Goal: Information Seeking & Learning: Check status

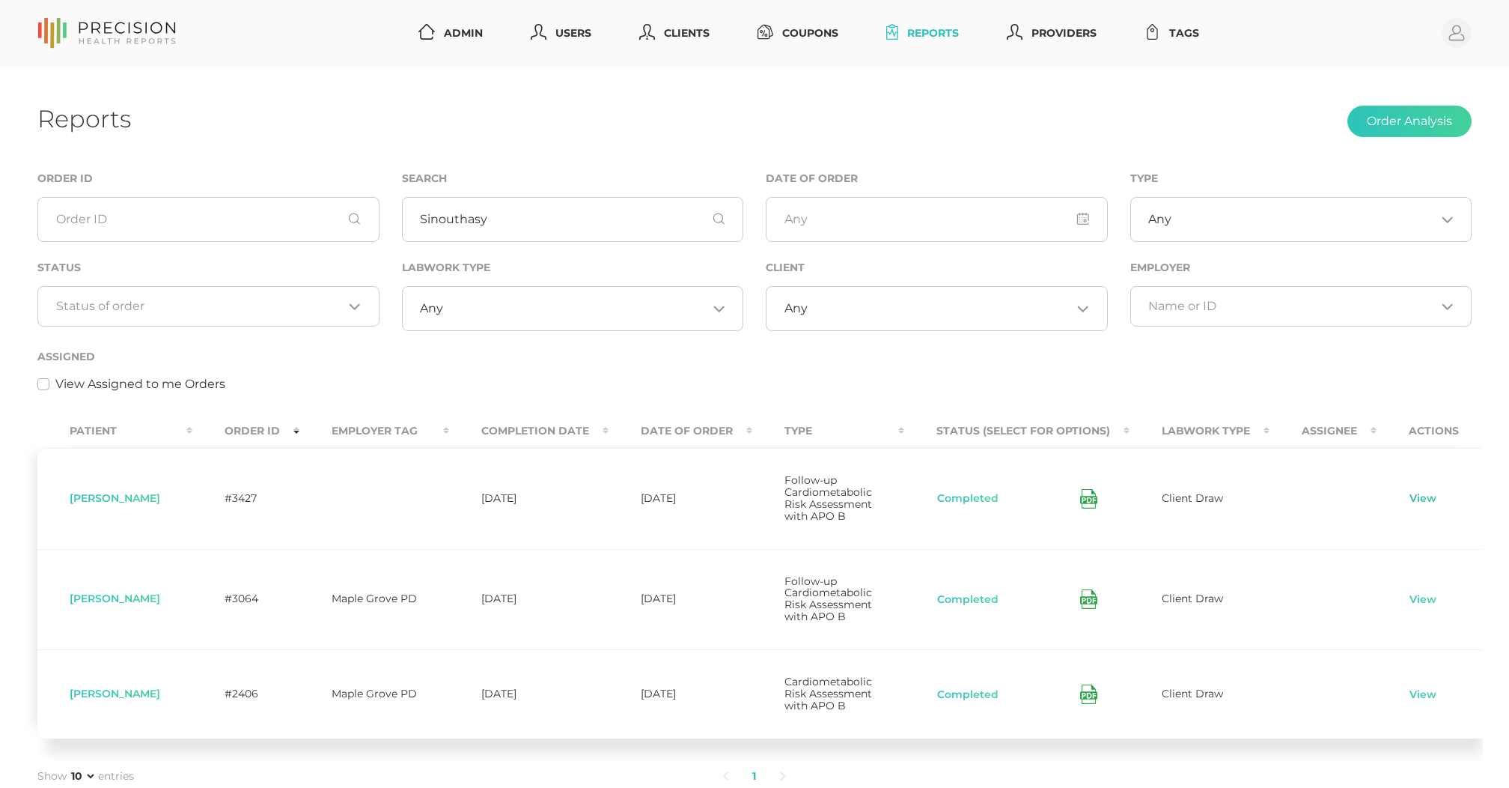
type input "Sinouthasy"
click at [1432, 506] on link "View" at bounding box center [1423, 498] width 28 height 15
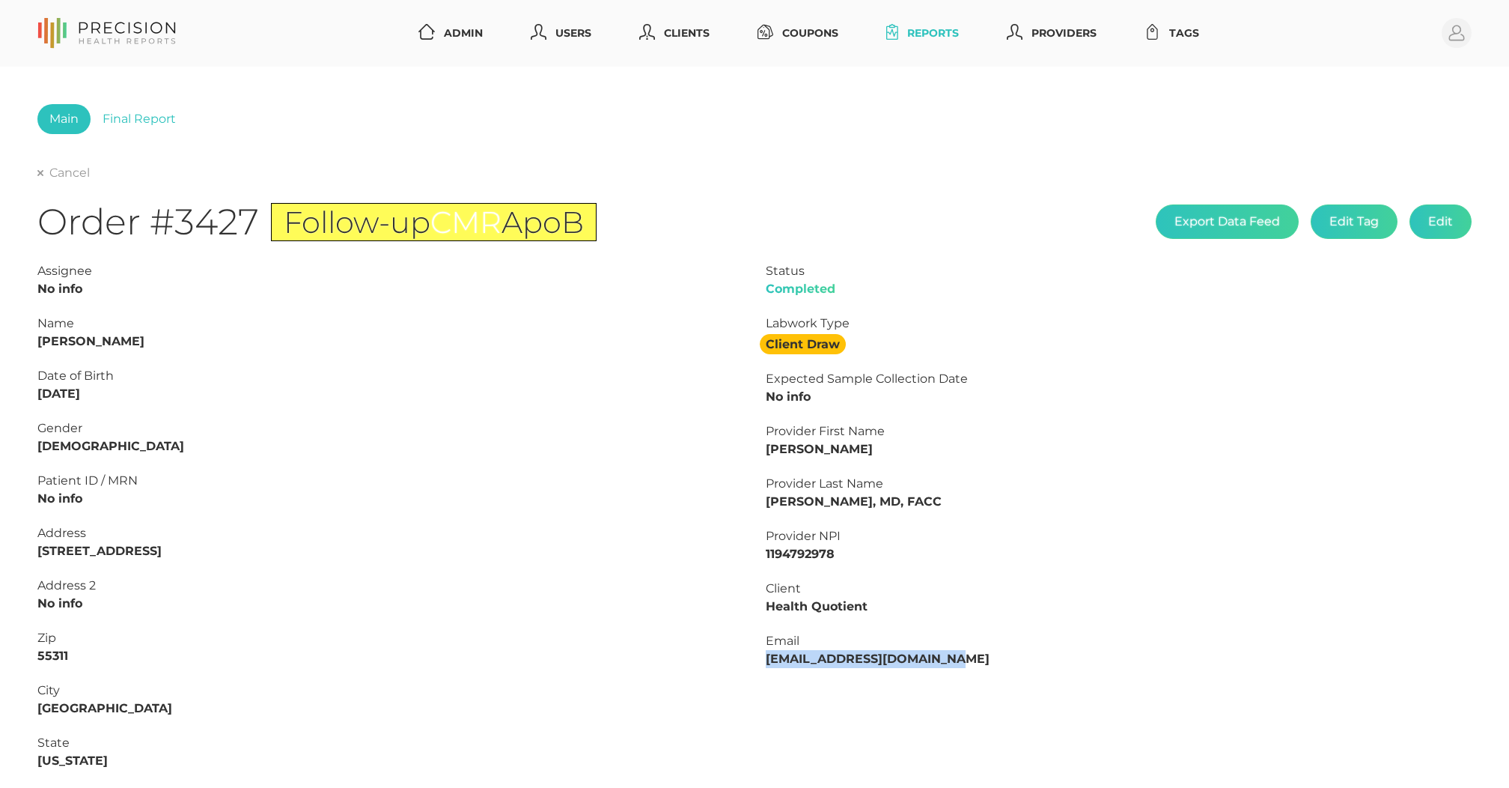
drag, startPoint x: 767, startPoint y: 659, endPoint x: 1001, endPoint y: 662, distance: 234.4
click at [1001, 662] on div "Email [EMAIL_ADDRESS][DOMAIN_NAME]" at bounding box center [1119, 650] width 706 height 36
copy strong "[EMAIL_ADDRESS][DOMAIN_NAME]"
click at [54, 338] on strong "[PERSON_NAME]" at bounding box center [90, 341] width 107 height 14
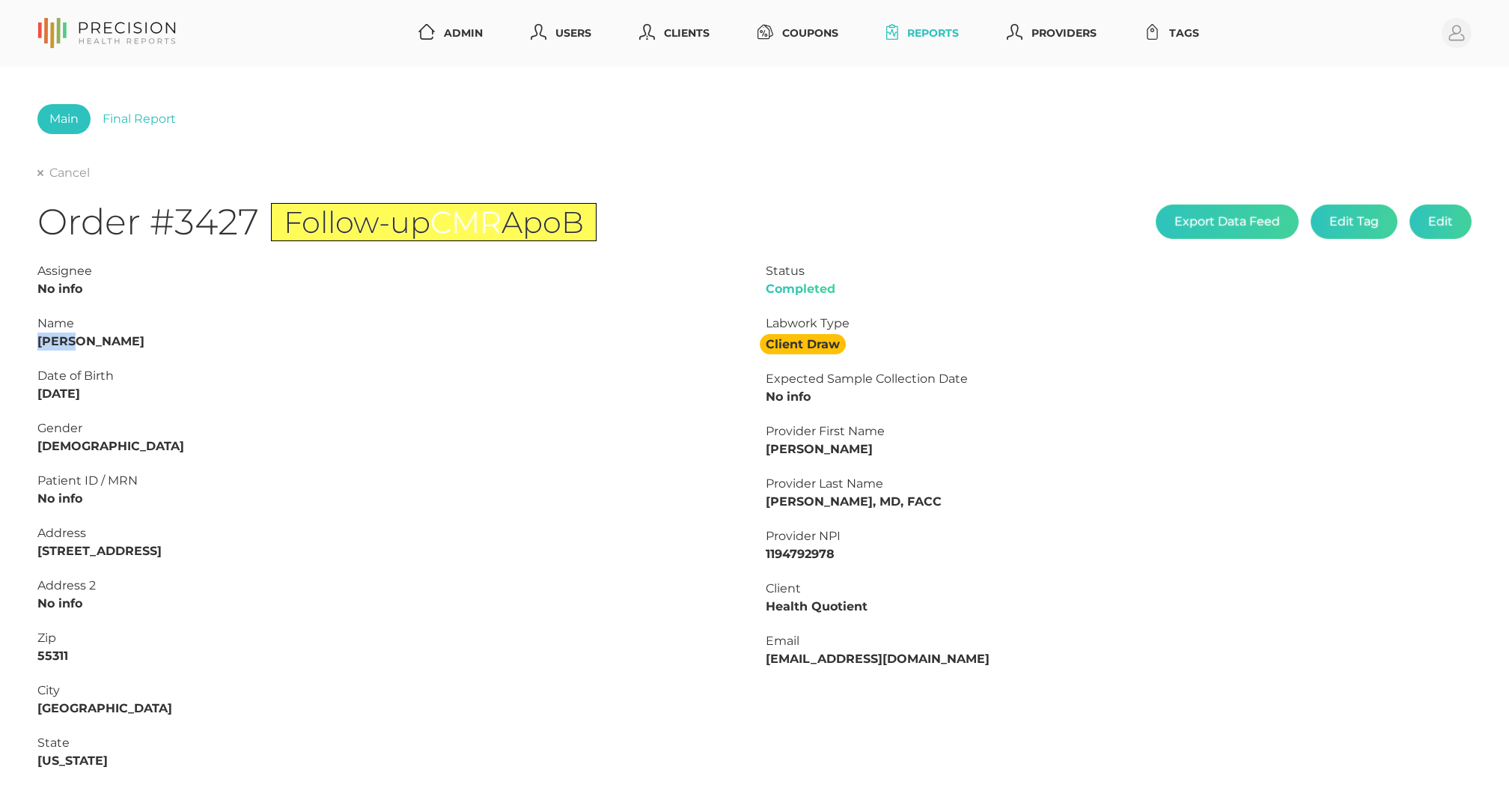
drag, startPoint x: 46, startPoint y: 223, endPoint x: 258, endPoint y: 222, distance: 212.6
click at [258, 222] on h1 "Order #3427 Follow-up CMR ApoB" at bounding box center [316, 222] width 559 height 44
copy h1 "Order #3427"
click at [75, 174] on link "Cancel" at bounding box center [63, 172] width 52 height 15
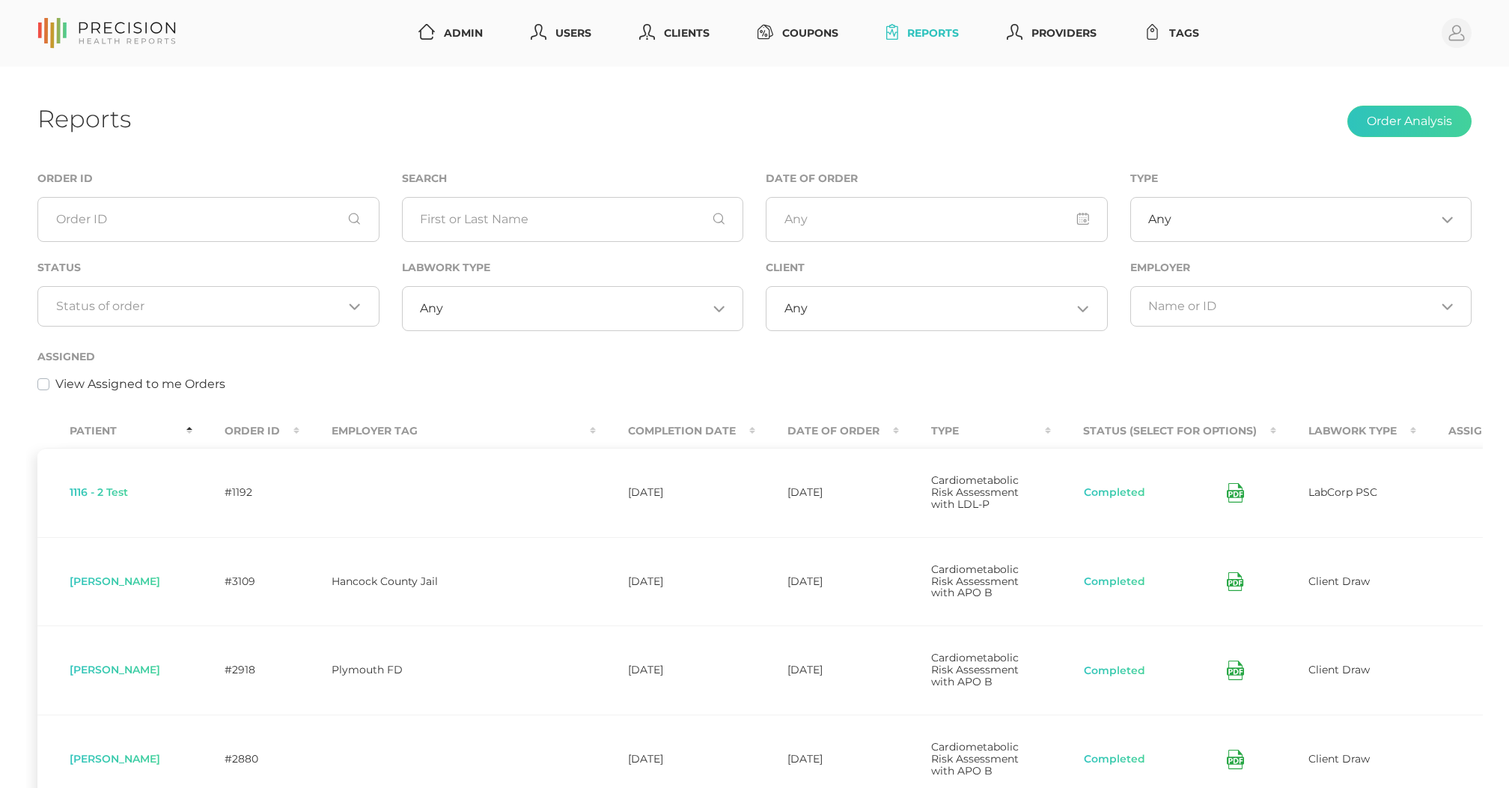
click at [291, 345] on div "Status Loading..." at bounding box center [208, 302] width 365 height 89
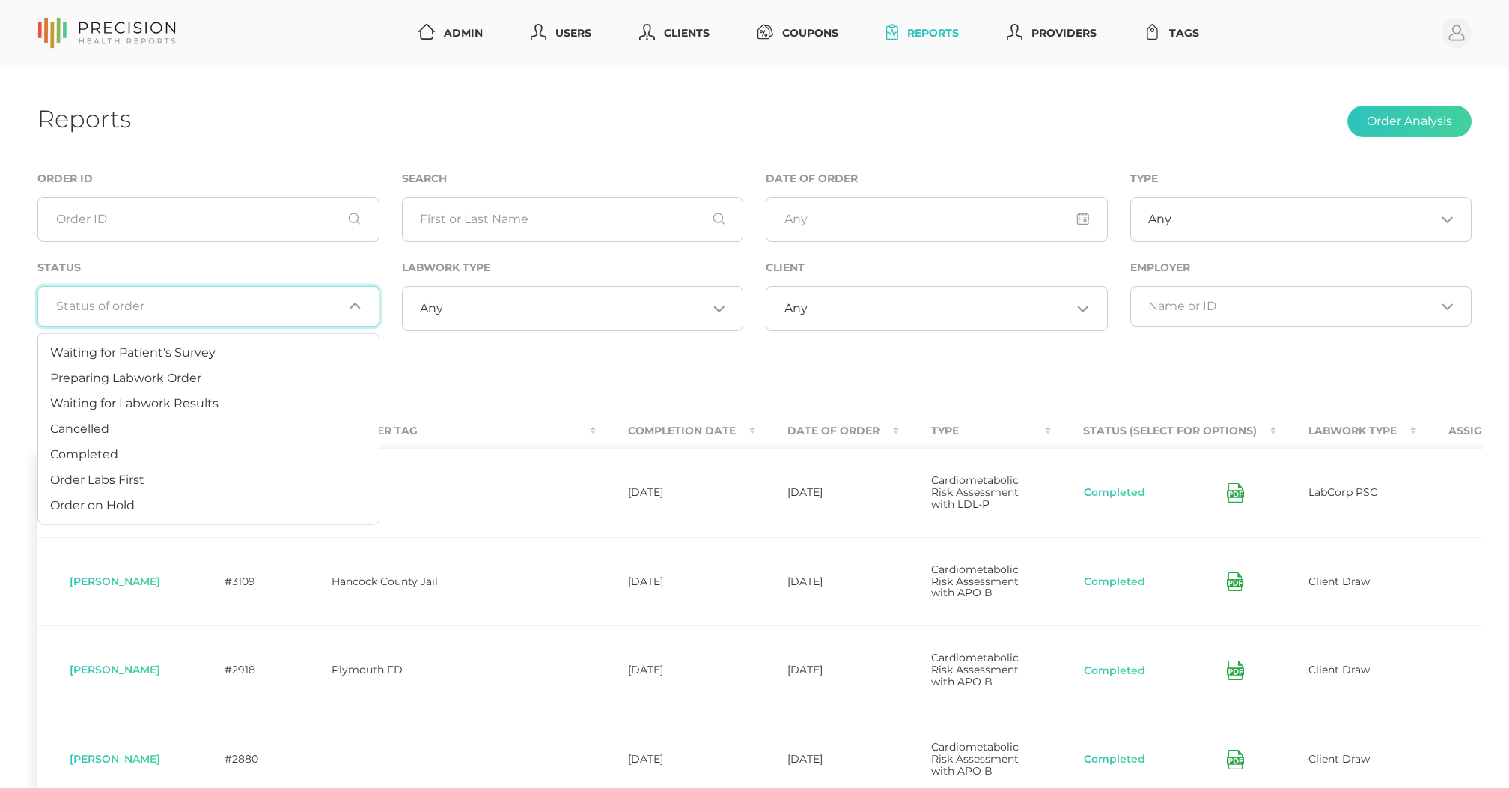
click at [282, 305] on input "Search for option" at bounding box center [200, 306] width 288 height 15
click at [241, 382] on li "Preparing Labwork Order" at bounding box center [208, 377] width 341 height 25
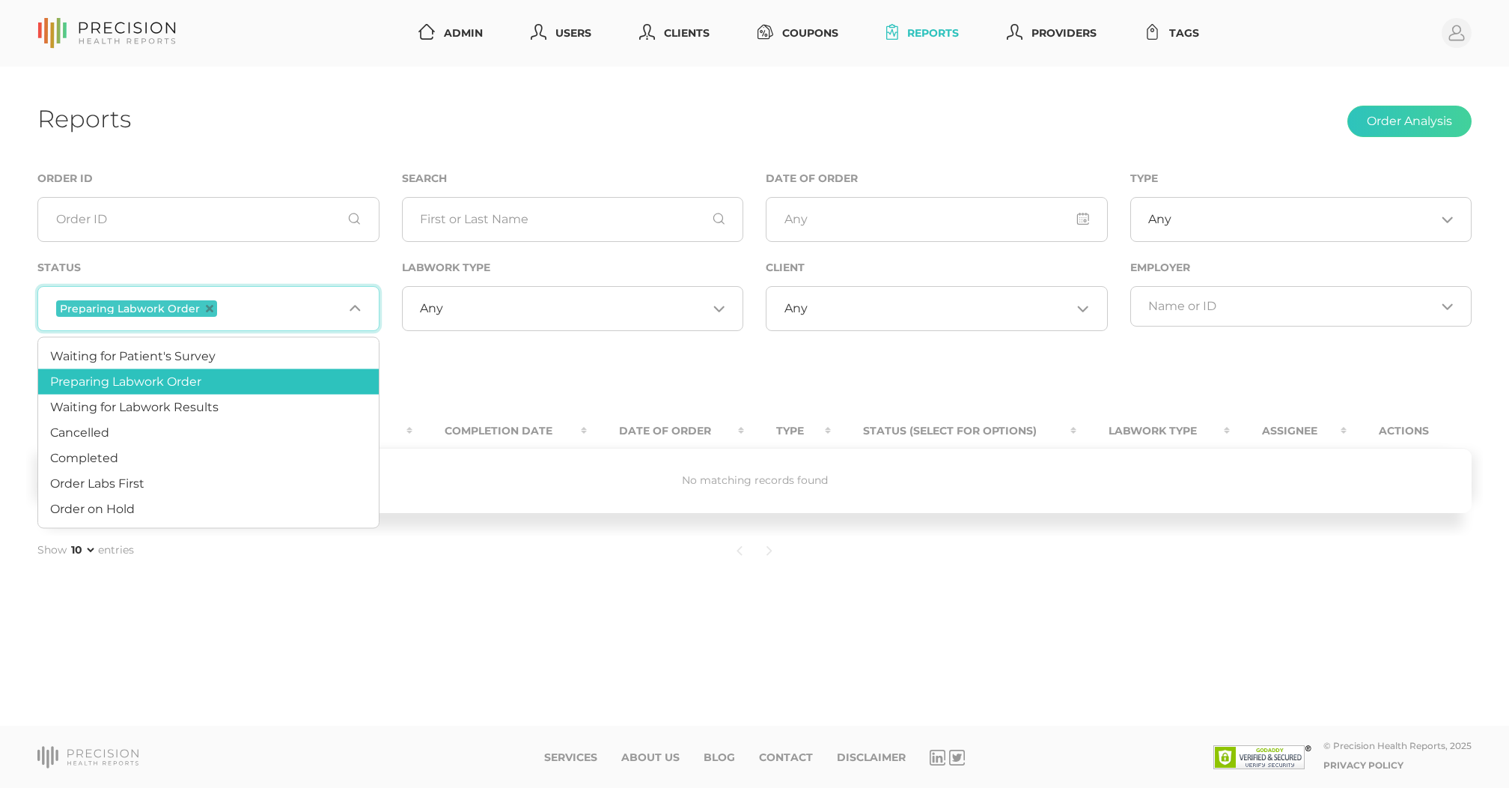
click at [205, 303] on span "Preparing Labwork Order" at bounding box center [136, 308] width 161 height 16
click at [206, 308] on icon "Deselect Preparing Labwork Order" at bounding box center [209, 308] width 7 height 7
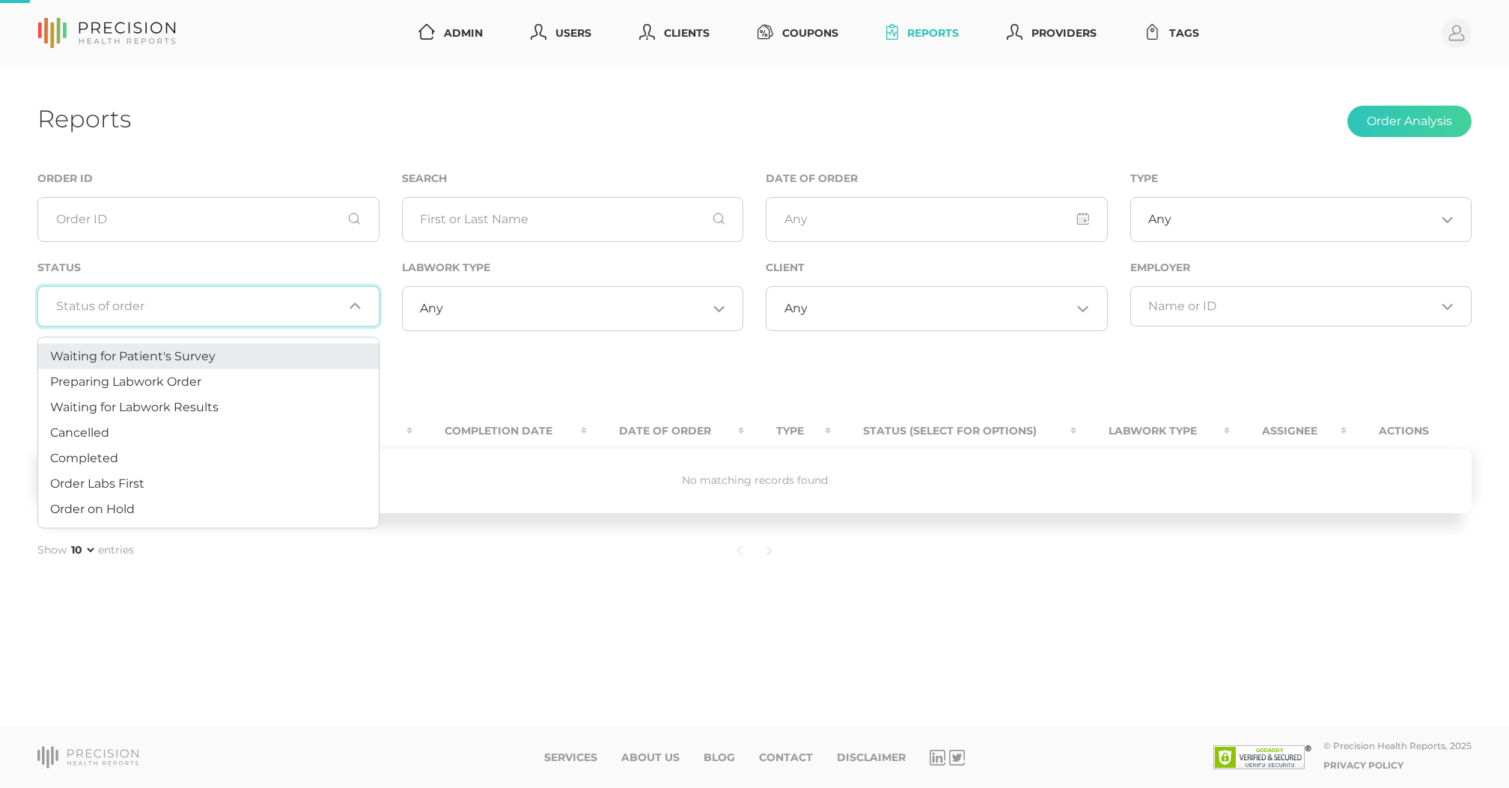
click at [542, 405] on div "Assigned View Assigned to me Orders" at bounding box center [754, 378] width 1457 height 62
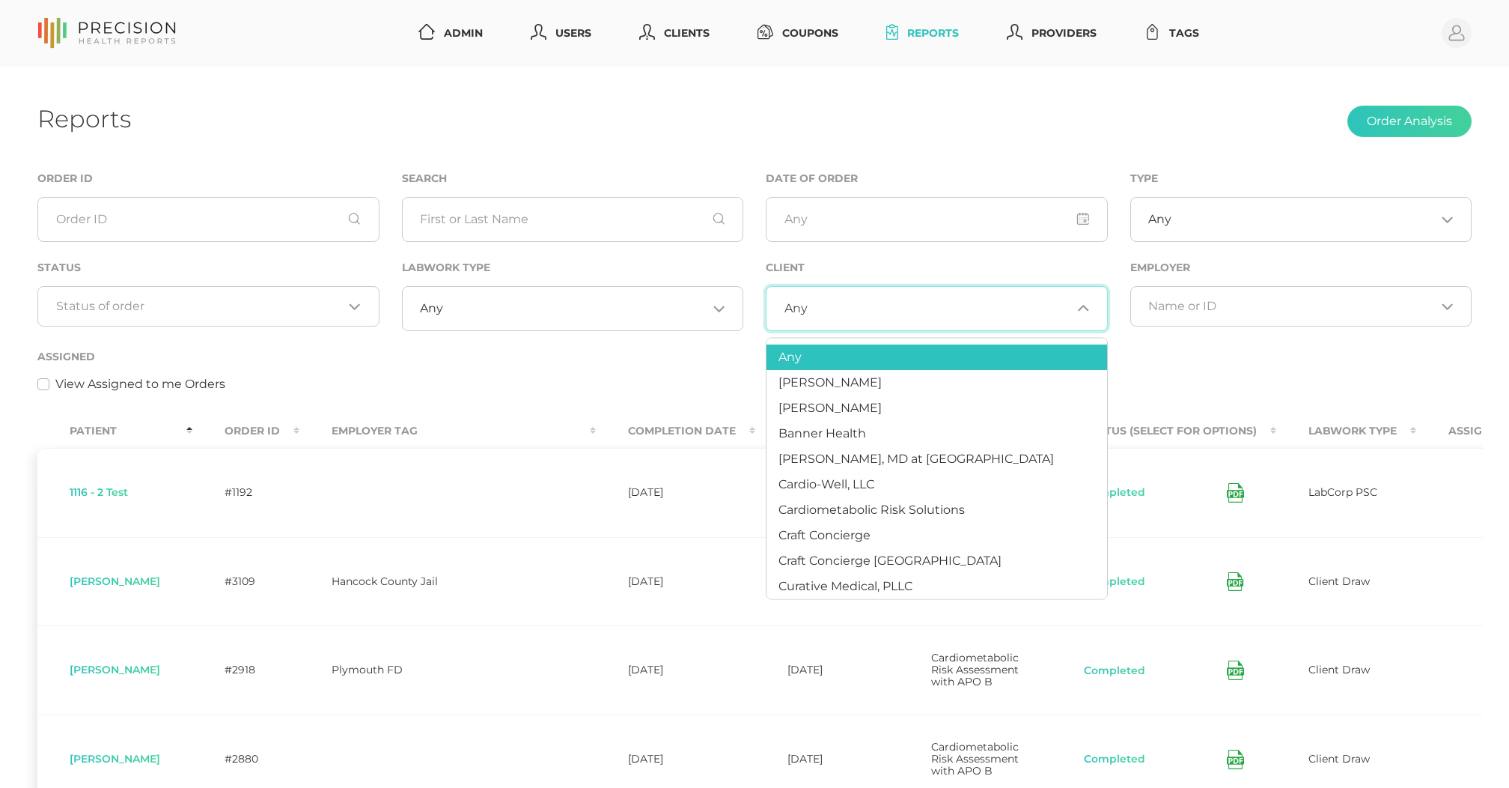
click at [842, 317] on div "Any Loading..." at bounding box center [937, 308] width 342 height 45
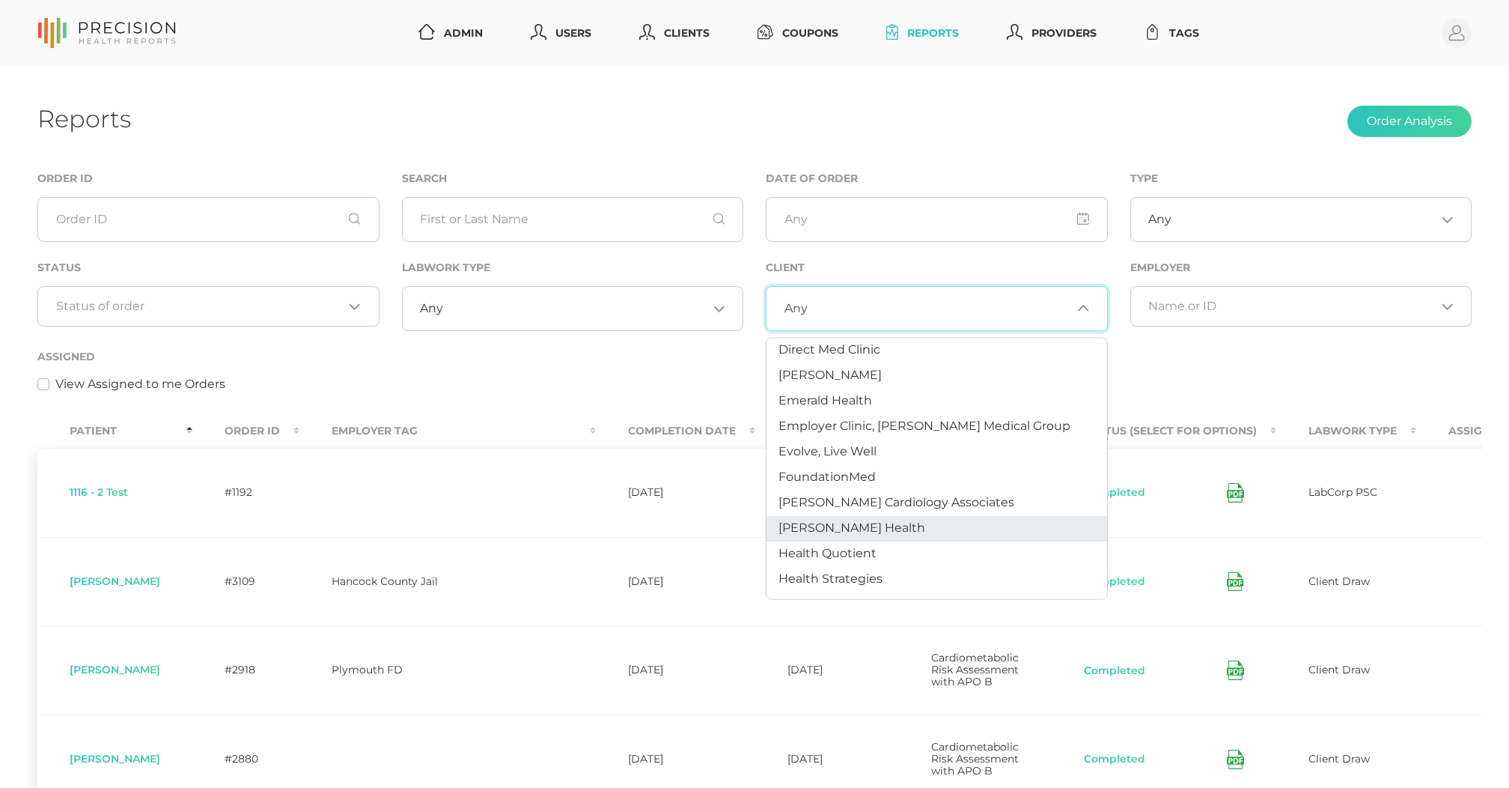
scroll to position [345, 0]
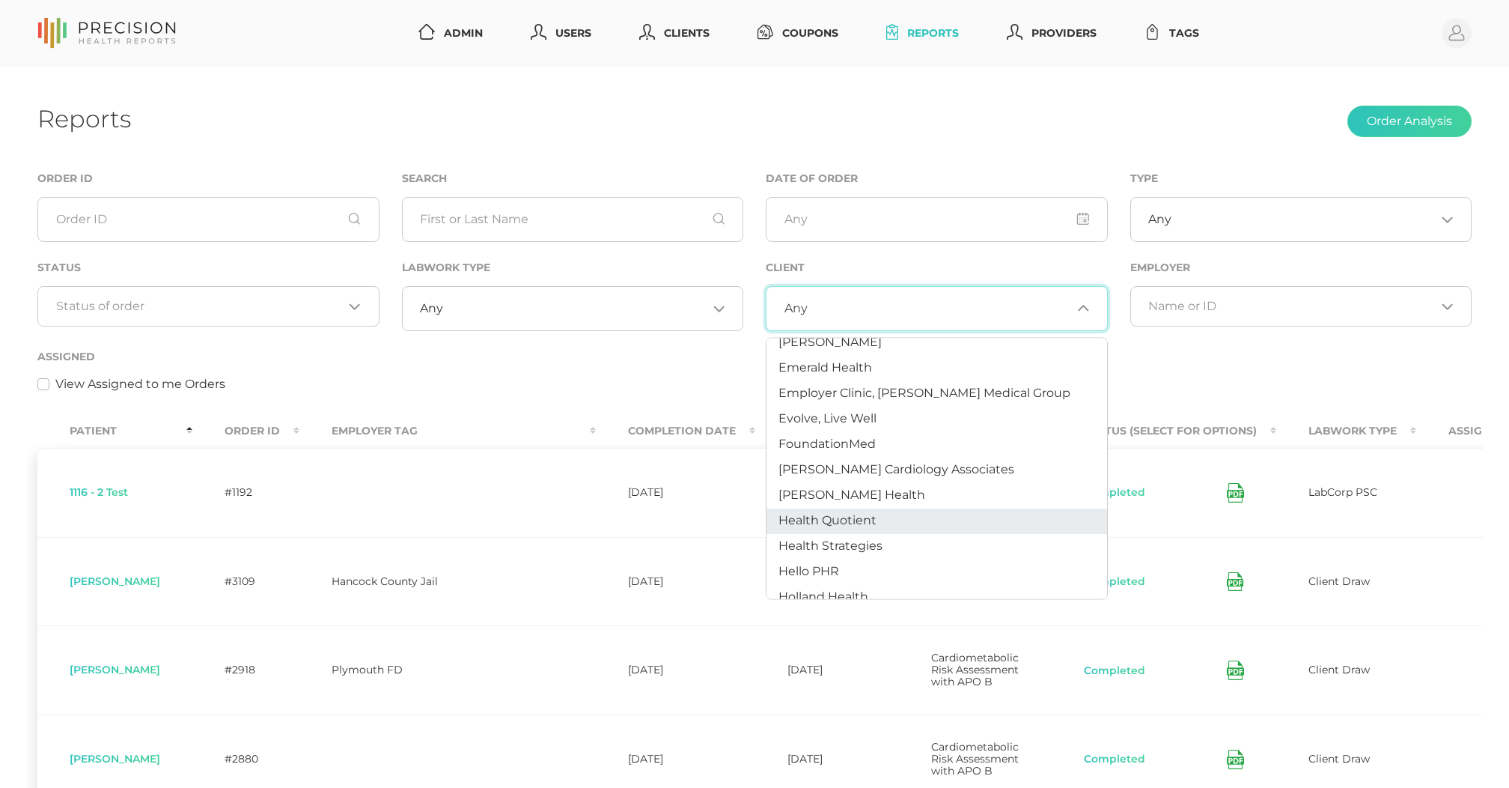
click at [854, 508] on li "Health Quotient" at bounding box center [937, 520] width 341 height 25
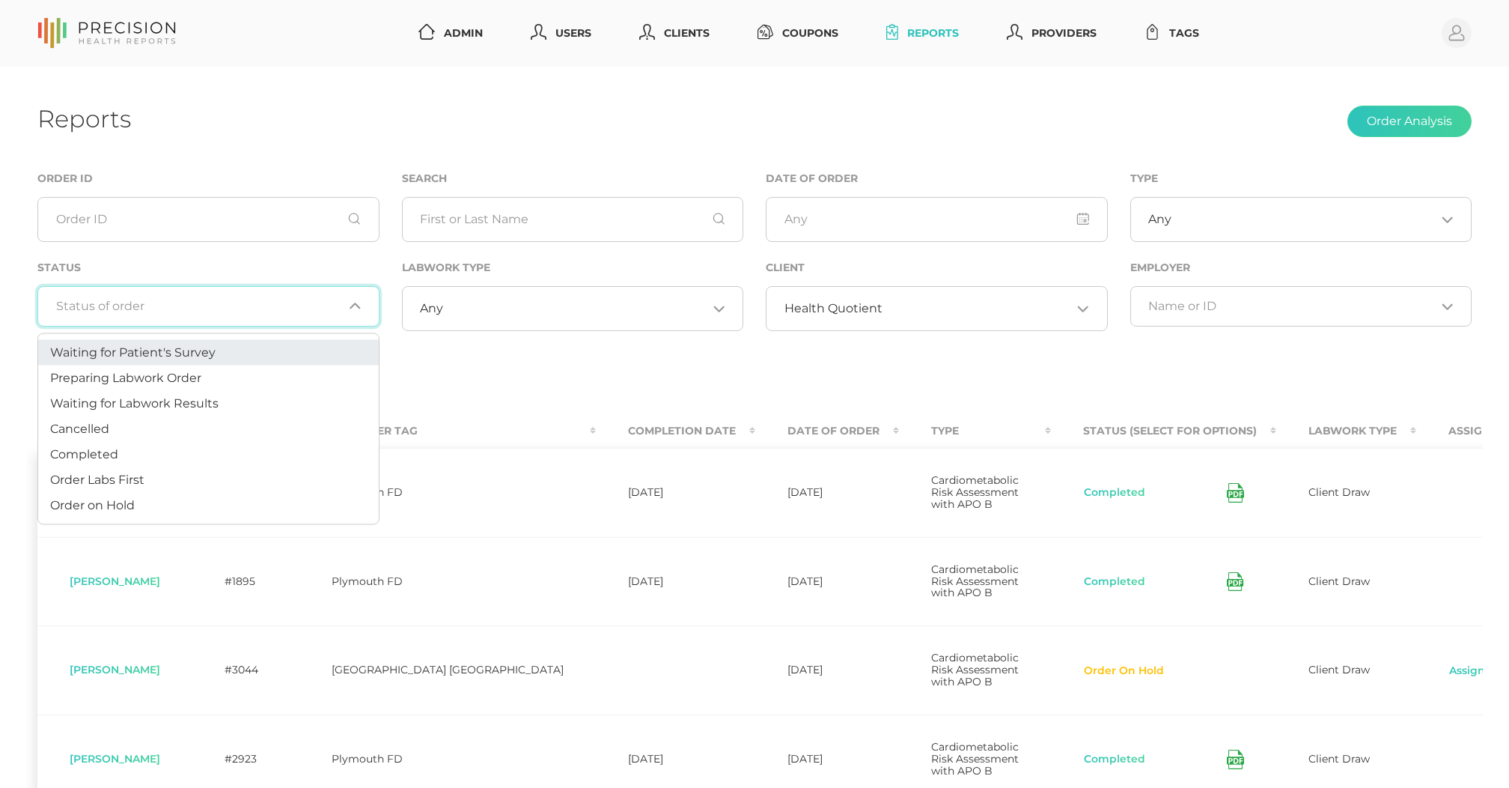
click at [192, 299] on input "Search for option" at bounding box center [200, 306] width 288 height 15
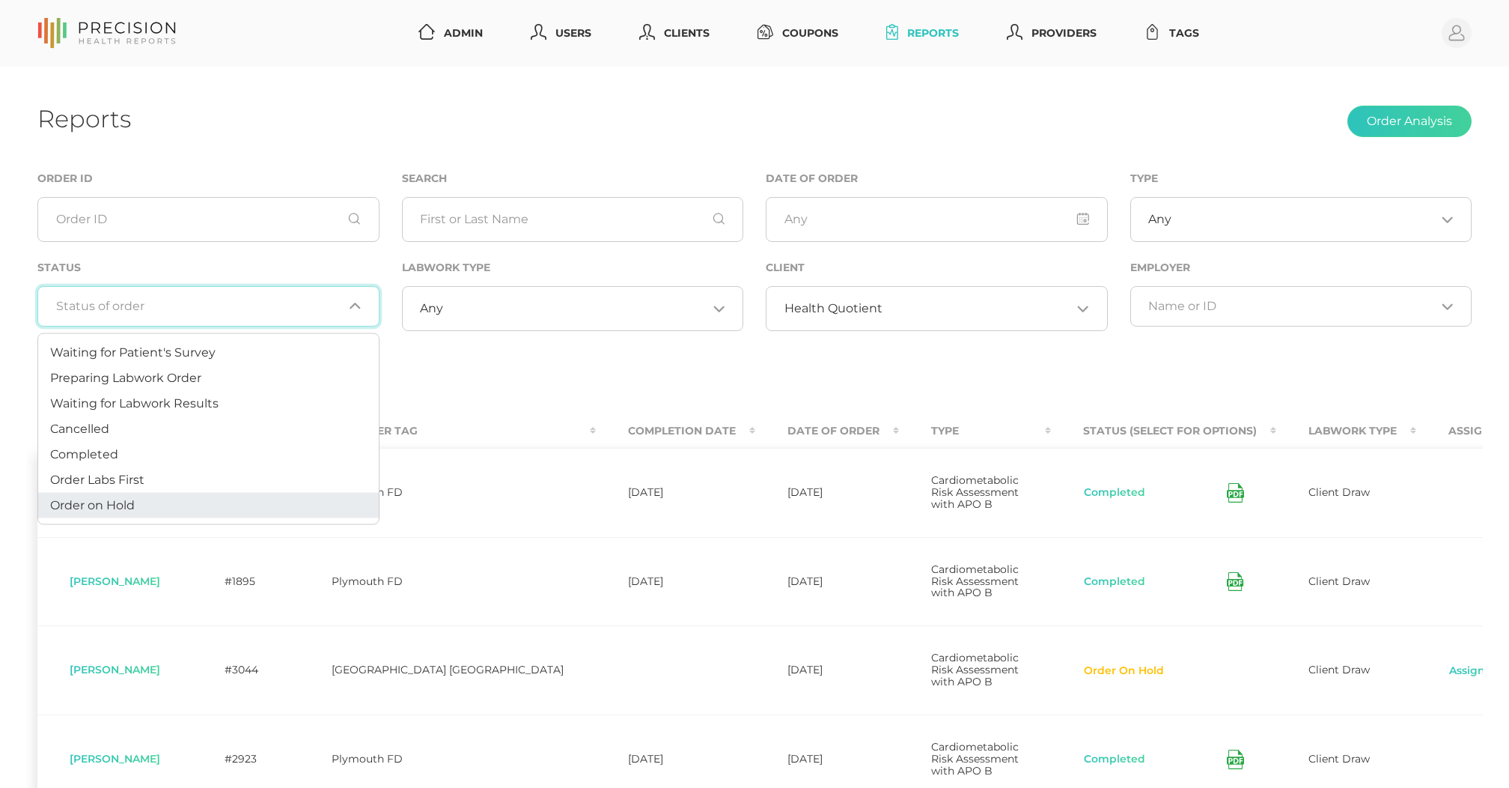
click at [157, 493] on li "Order on Hold" at bounding box center [208, 505] width 341 height 25
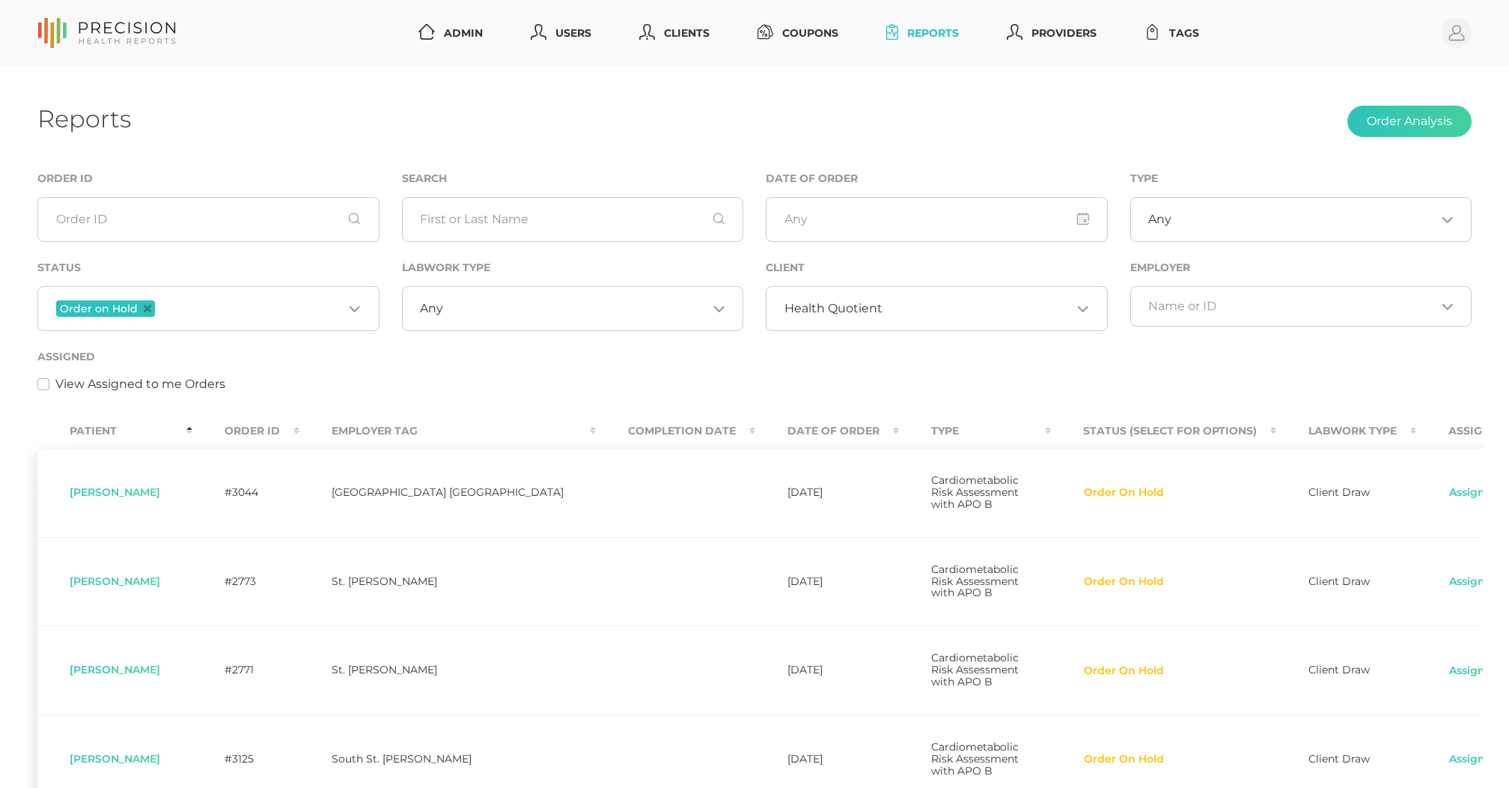
scroll to position [0, 0]
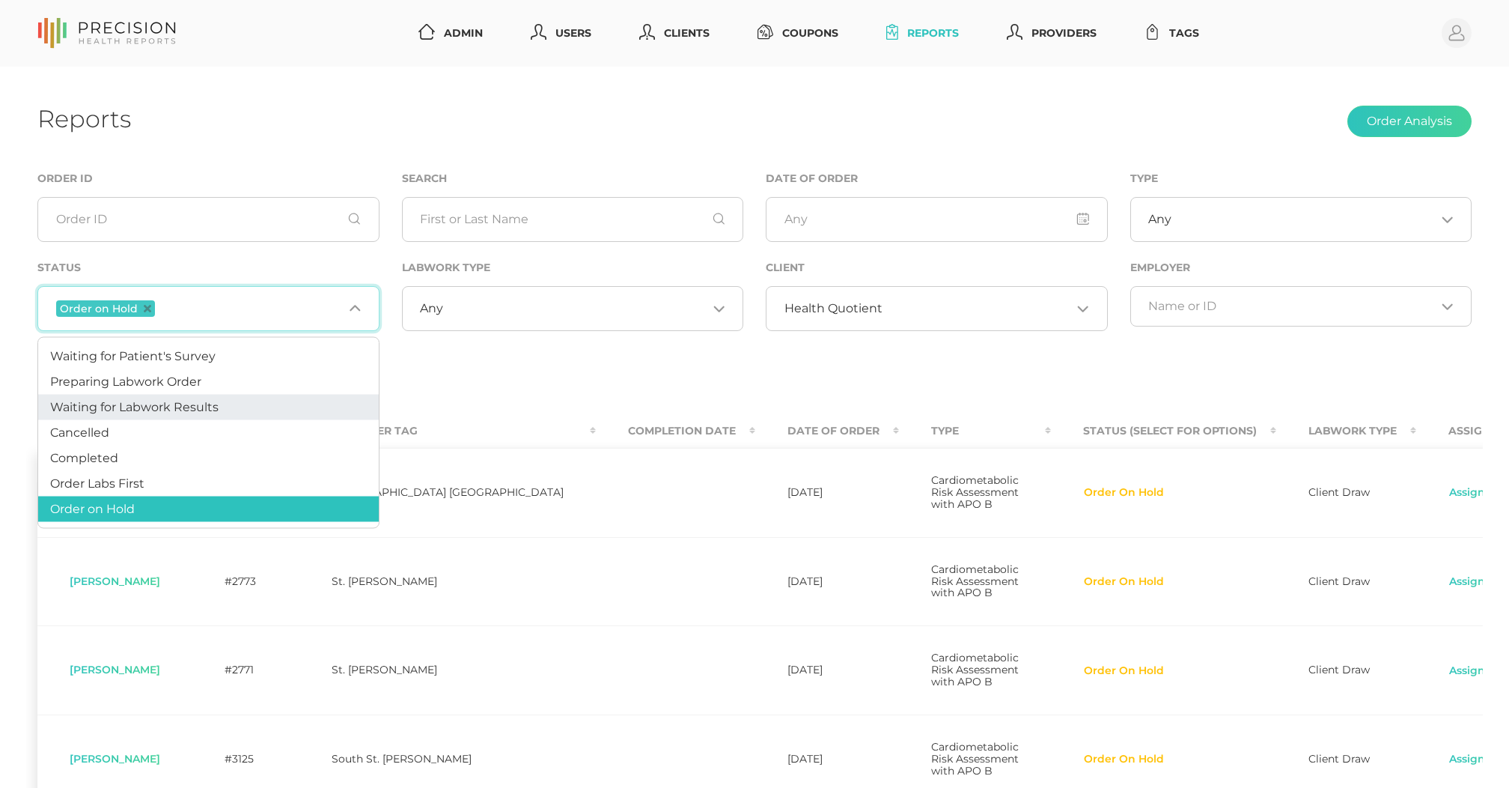
click at [596, 414] on th "Completion Date" at bounding box center [675, 431] width 159 height 34
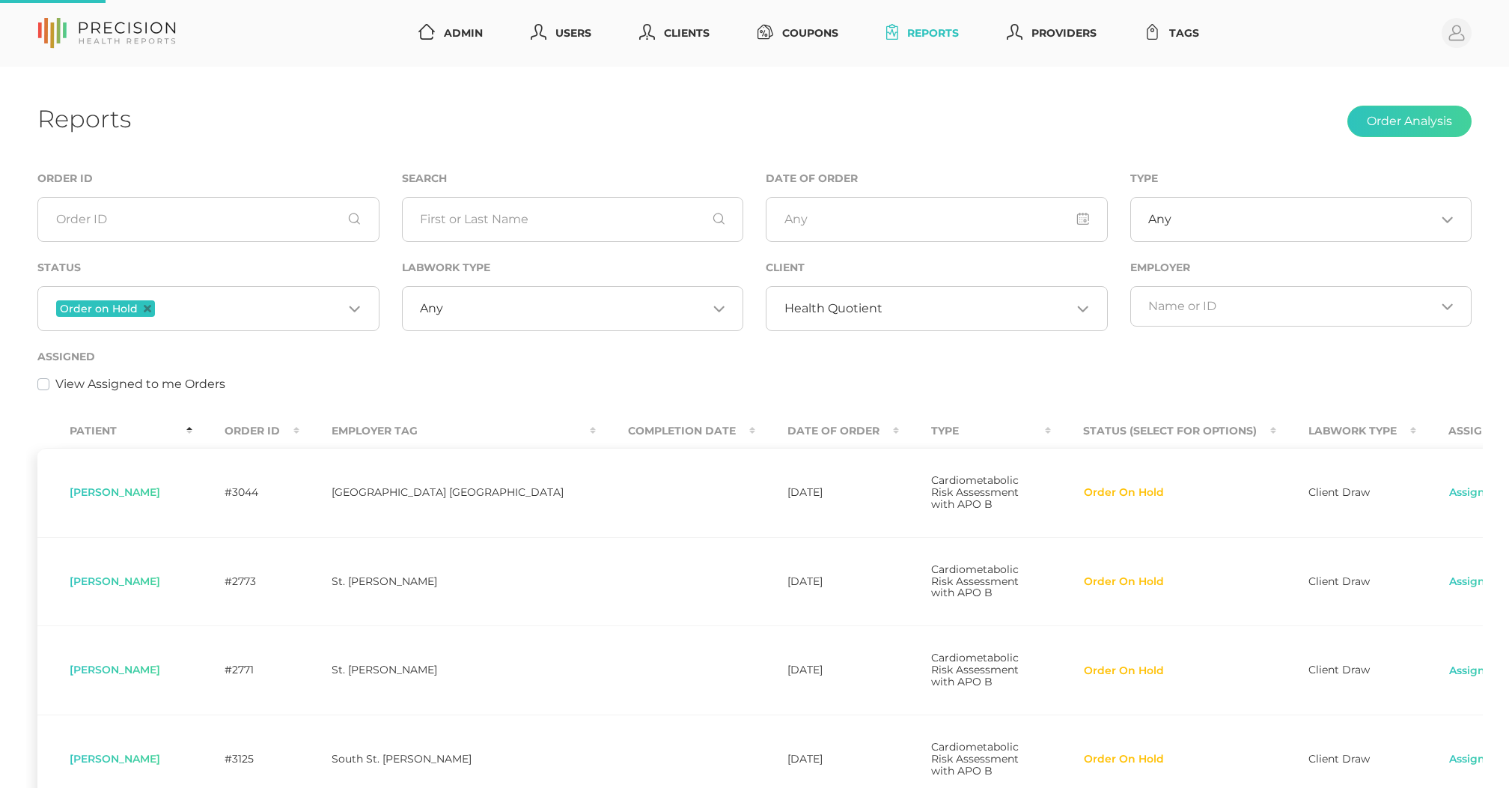
click at [286, 419] on th "Order ID" at bounding box center [245, 431] width 107 height 34
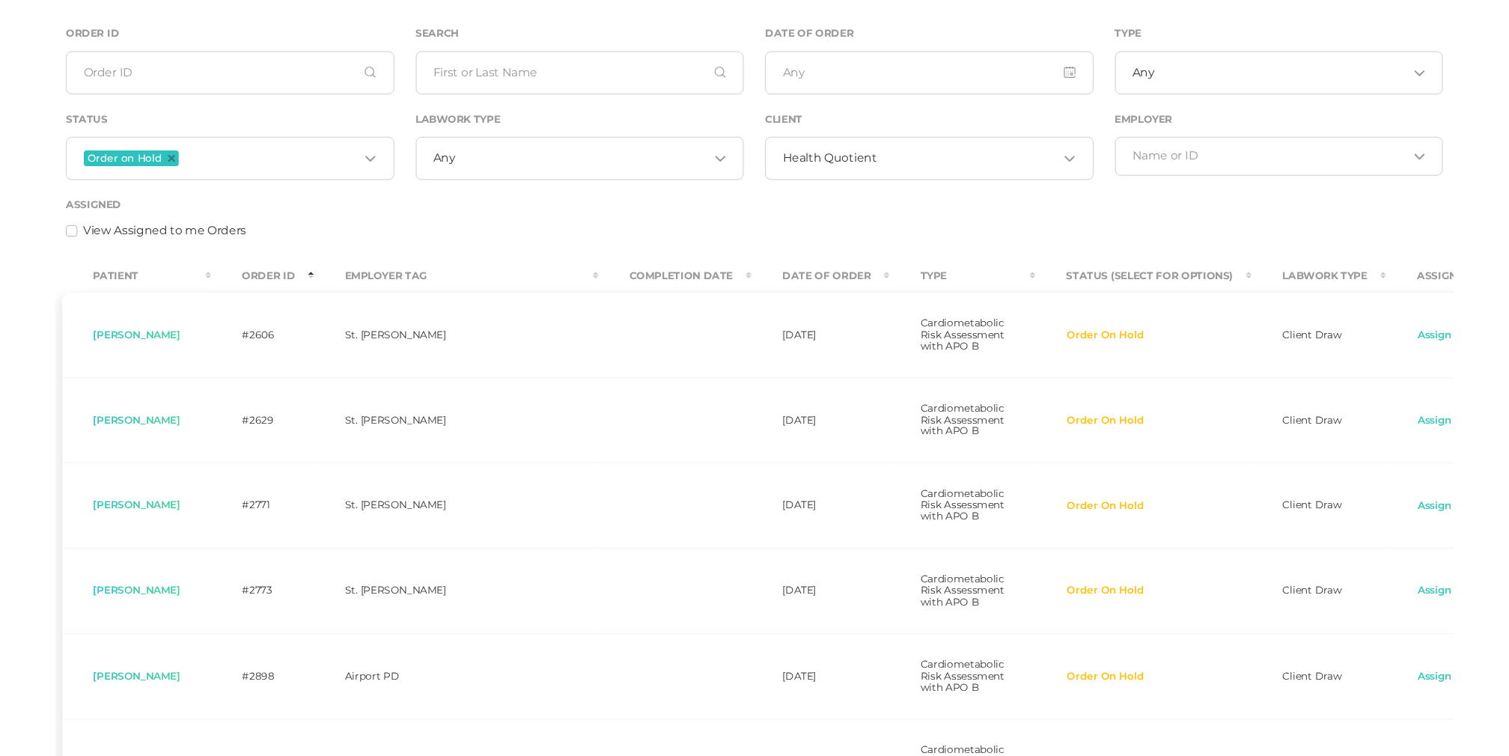
scroll to position [145, 0]
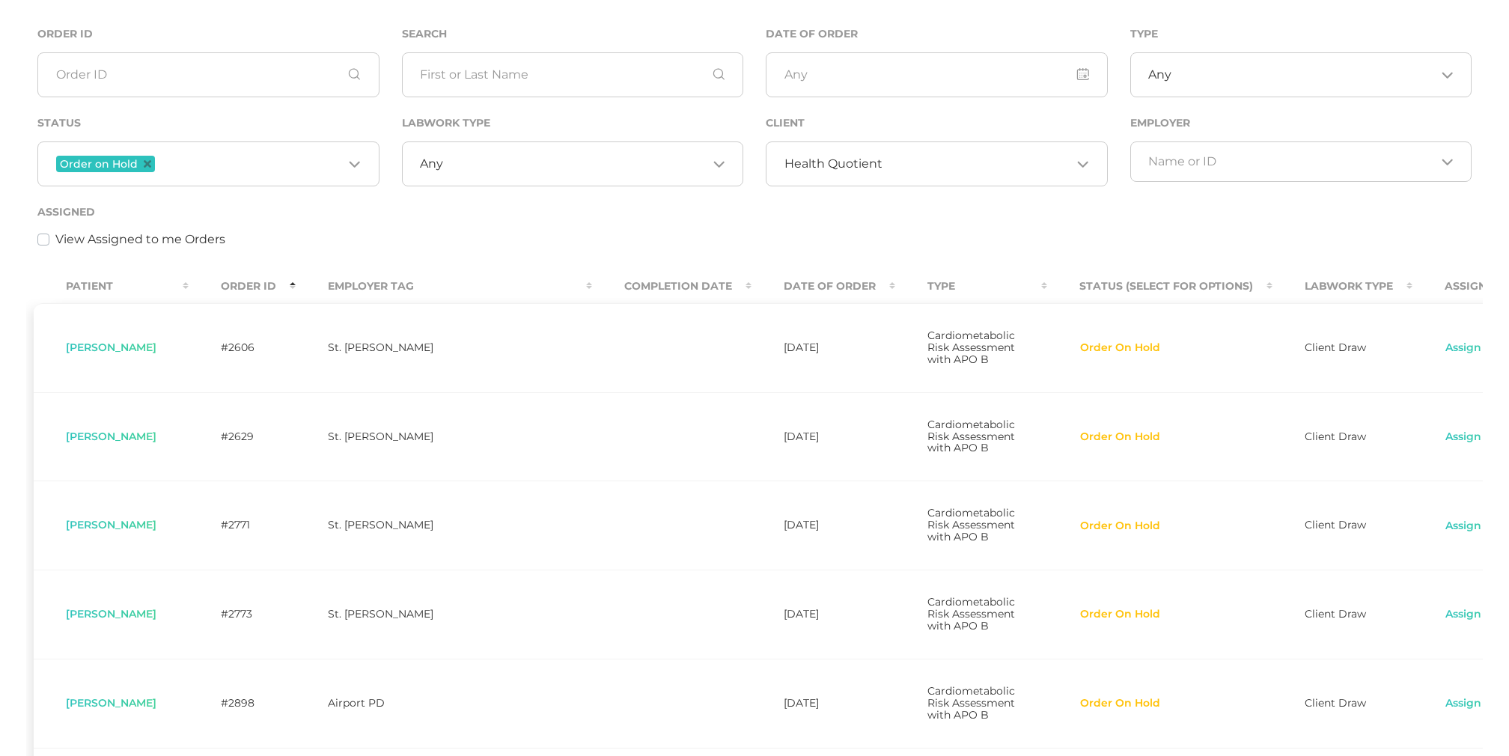
click at [240, 282] on th "Order ID" at bounding box center [242, 287] width 107 height 34
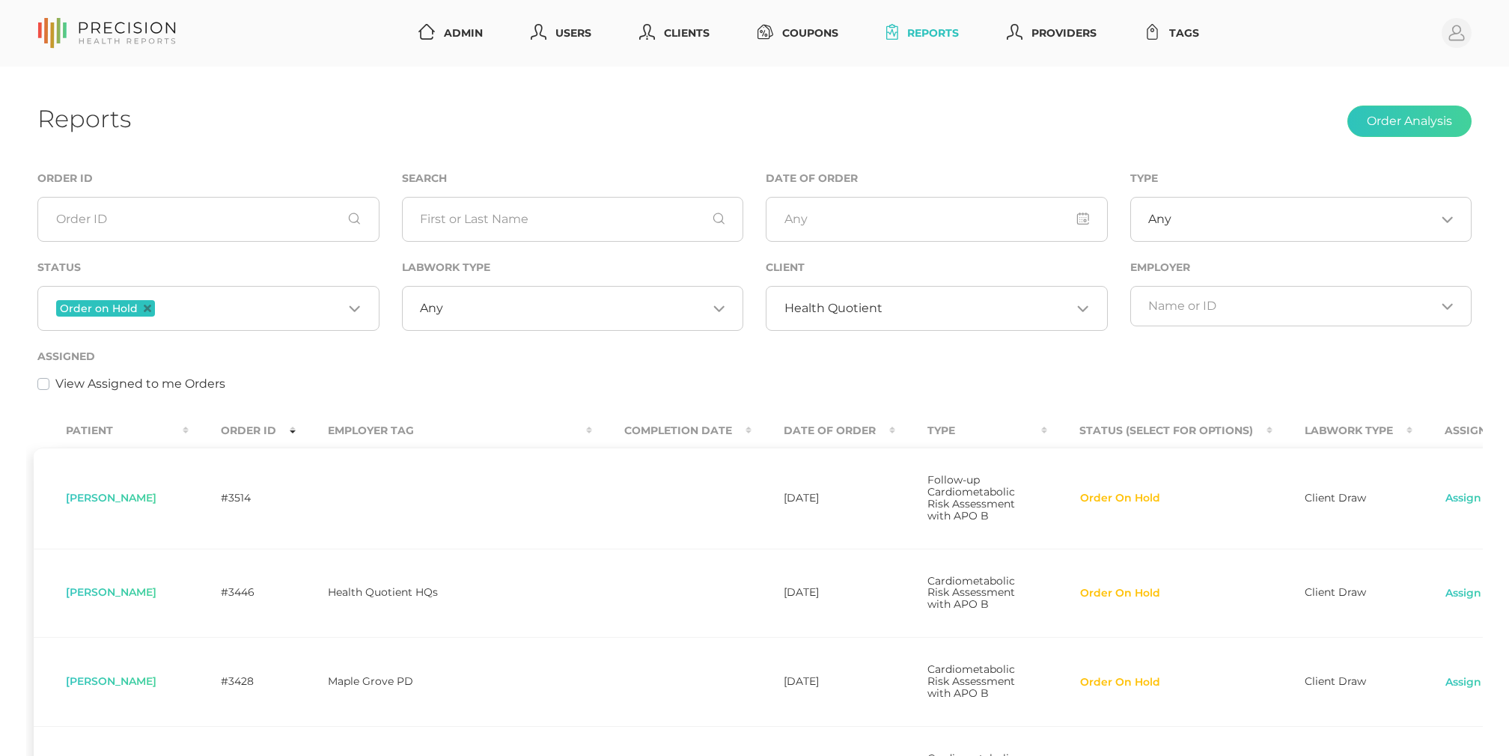
scroll to position [0, 0]
click at [145, 305] on icon "Deselect Order on Hold" at bounding box center [147, 308] width 7 height 7
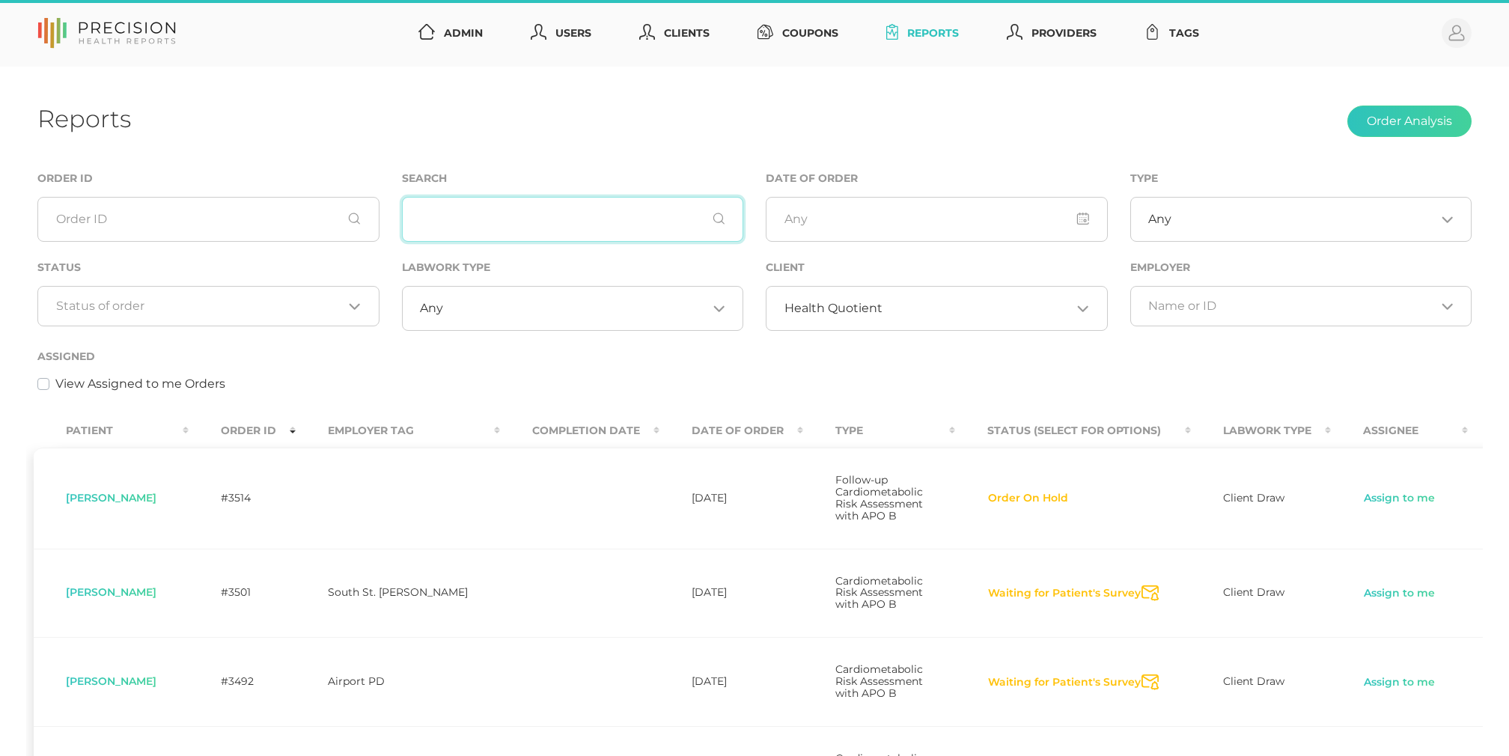
click at [445, 228] on input "text" at bounding box center [573, 219] width 342 height 45
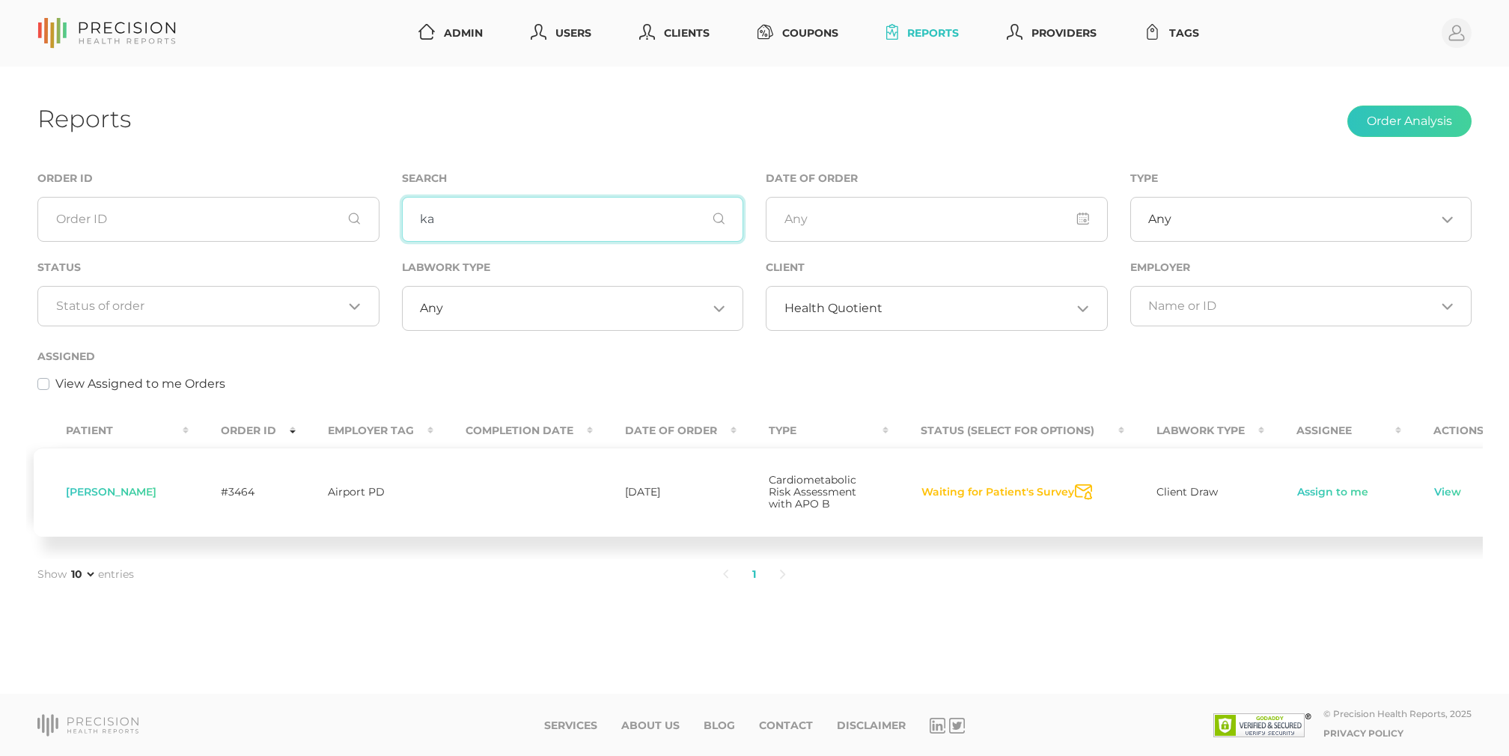
type input "k"
type input "i"
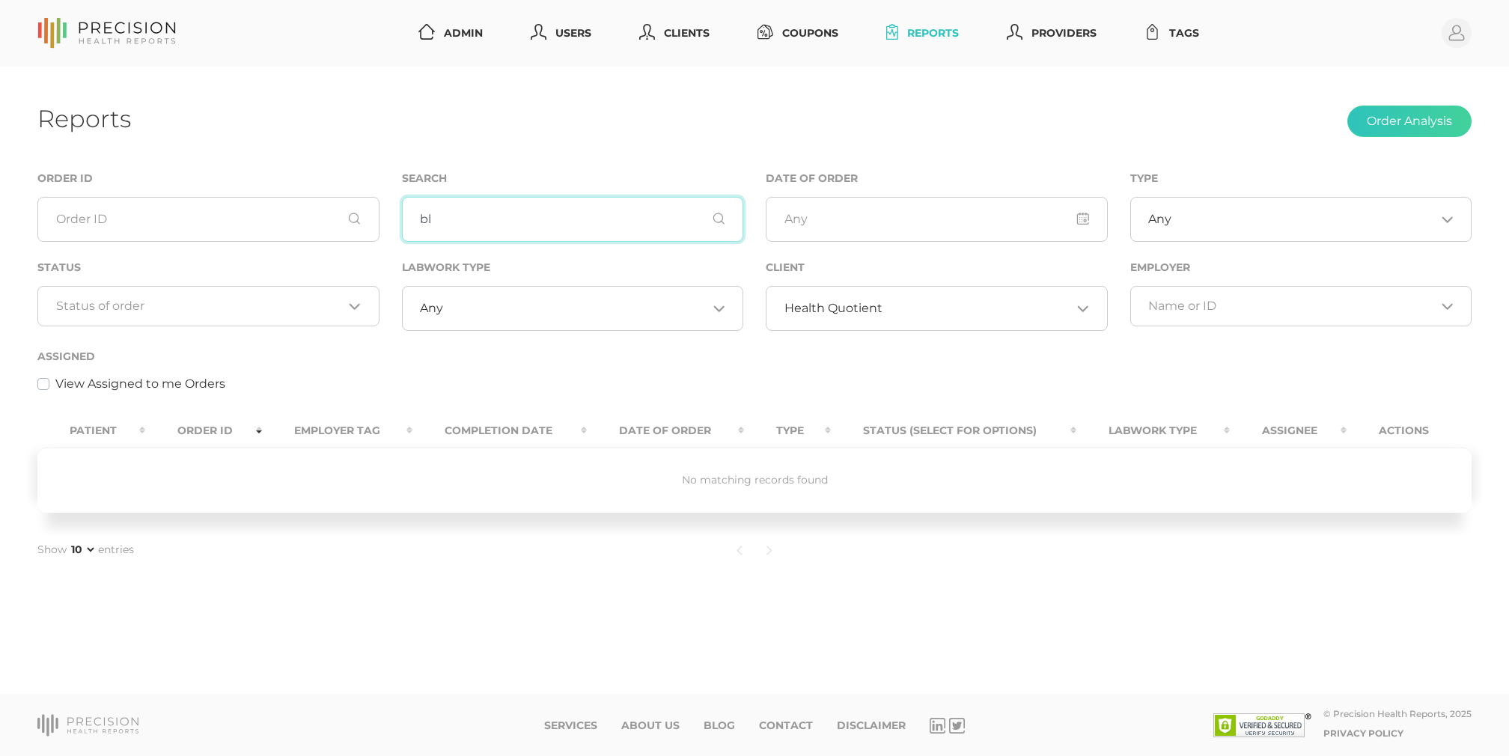
type input "b"
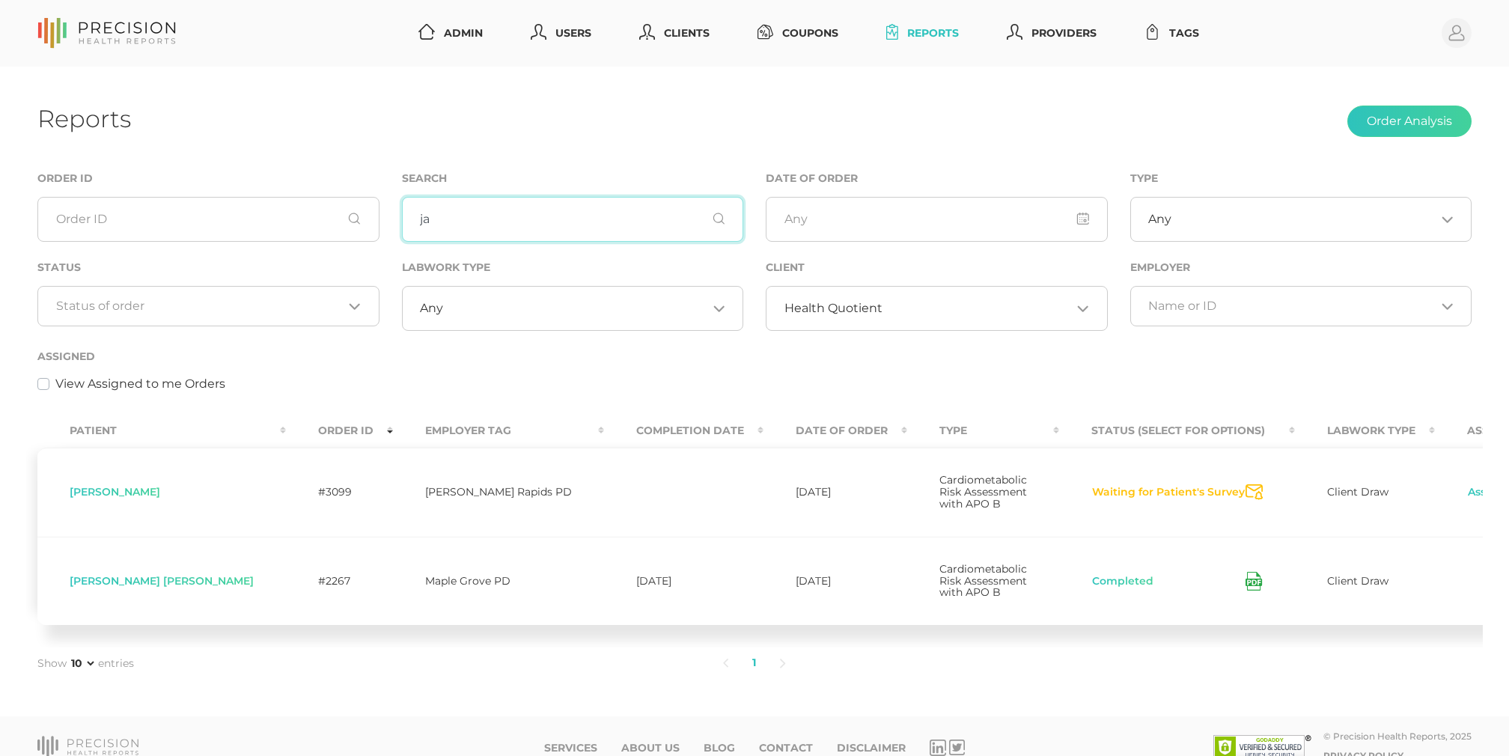
type input "j"
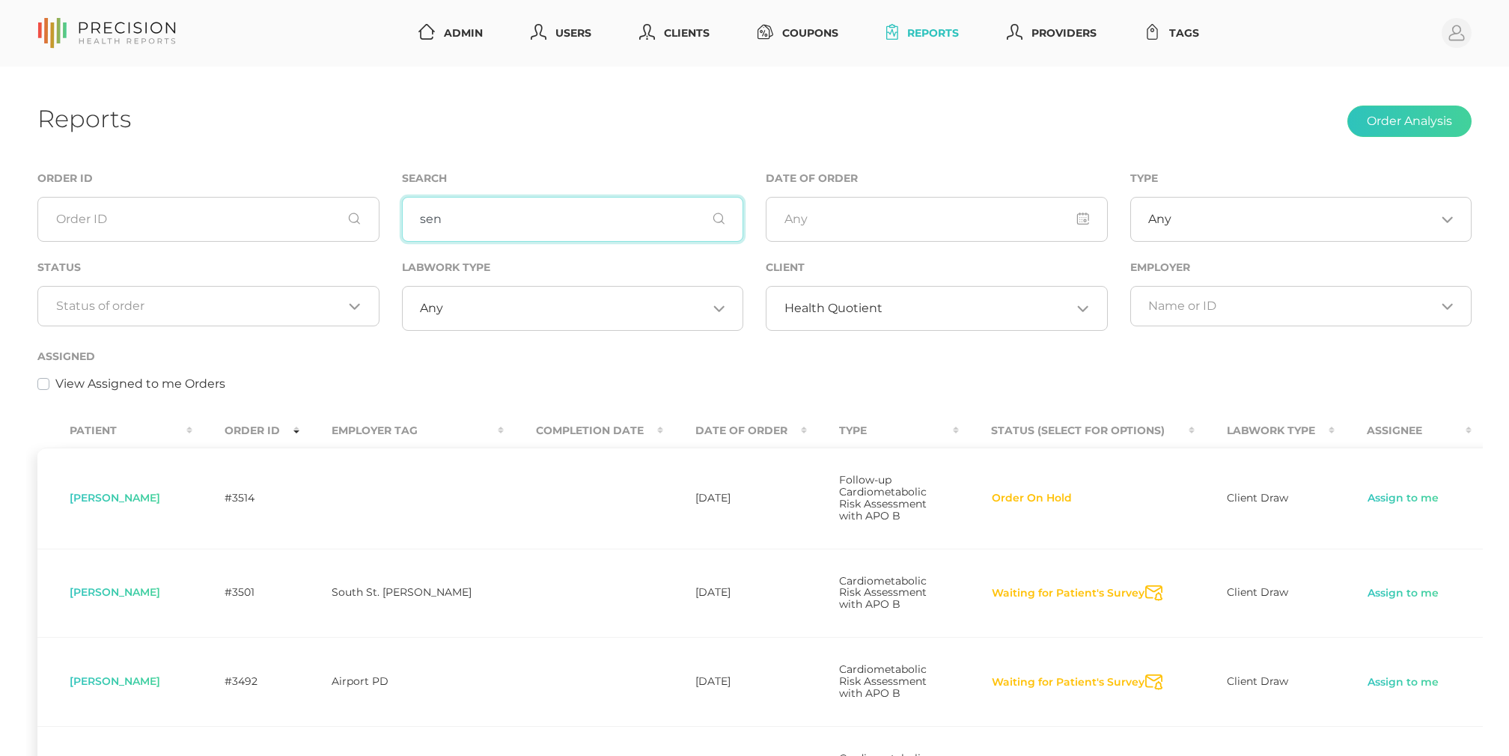
type input "send"
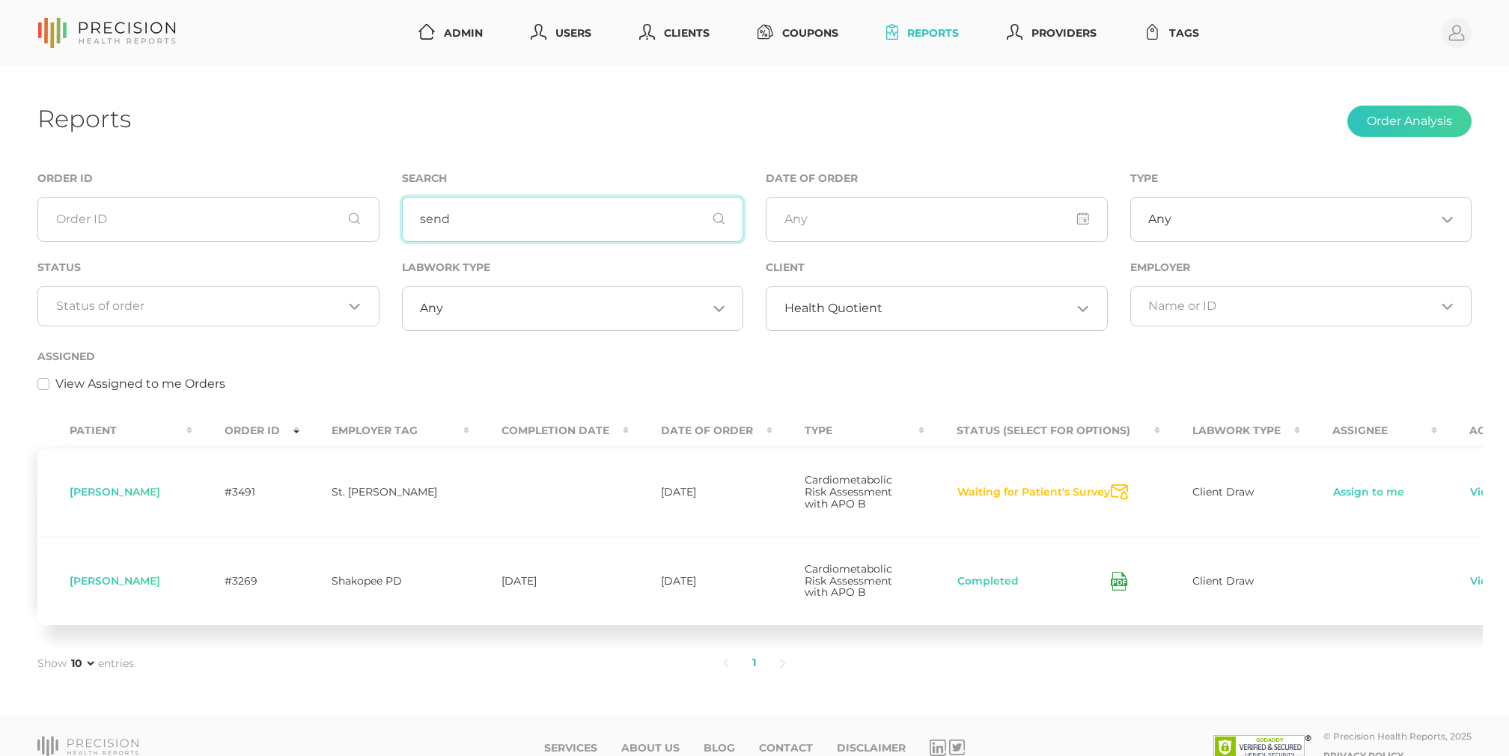
click at [511, 231] on input "send" at bounding box center [573, 219] width 342 height 45
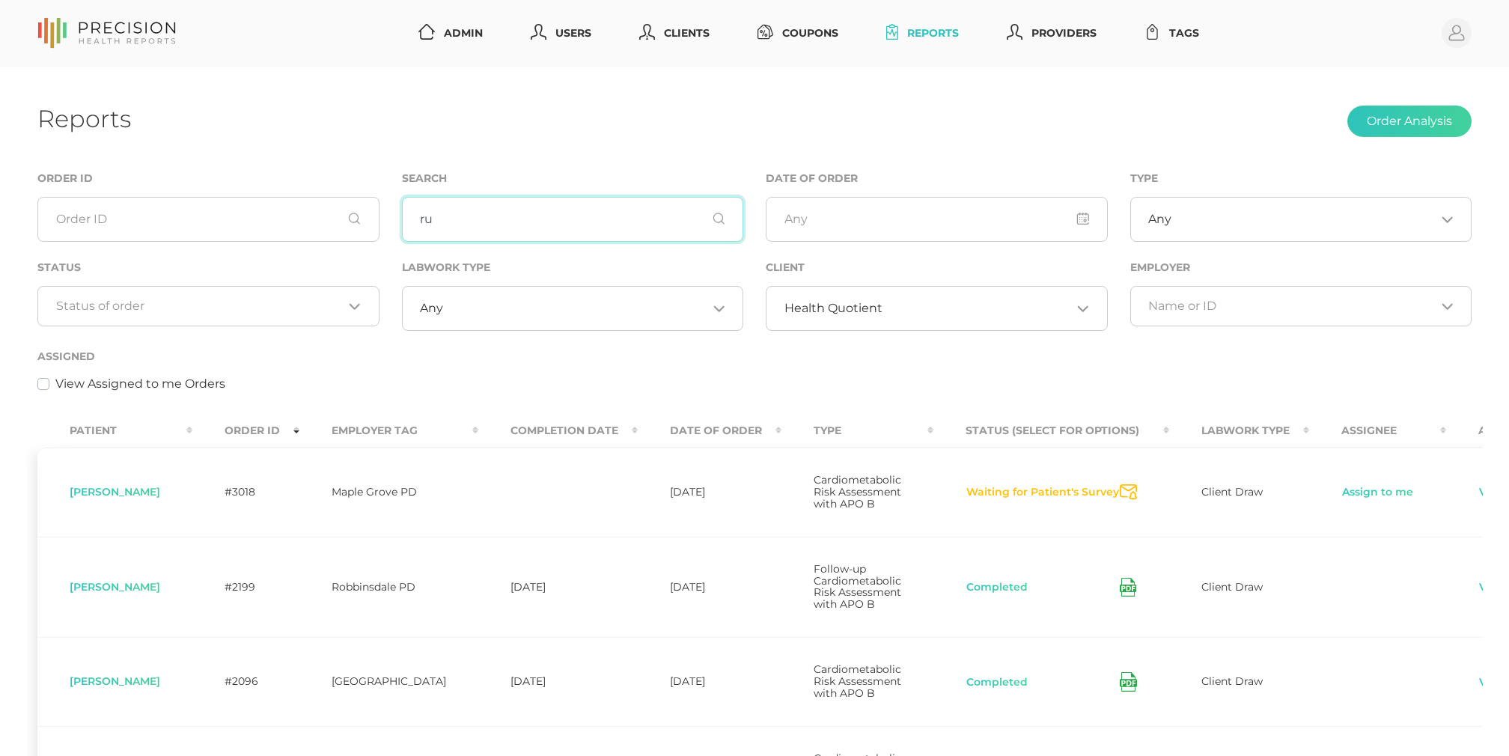
type input "r"
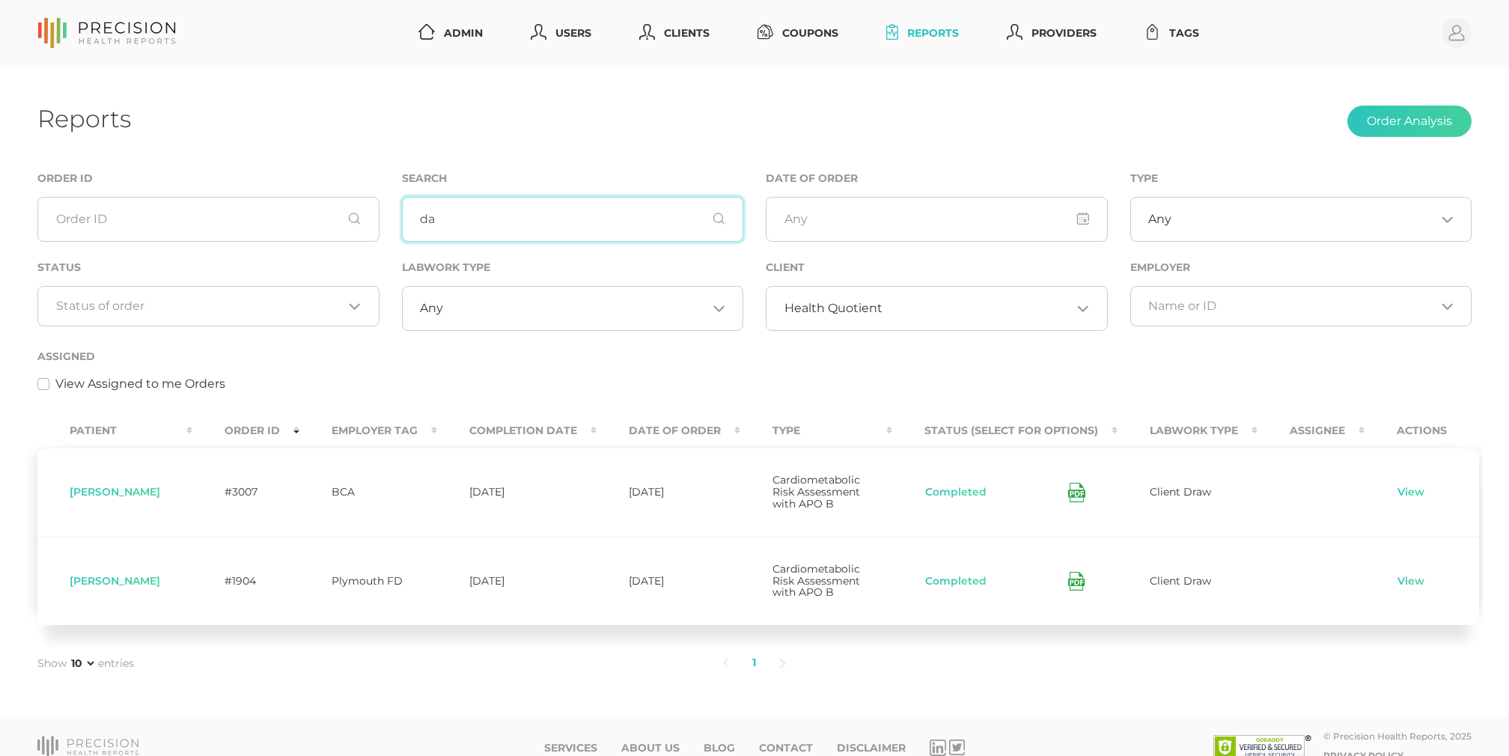
type input "d"
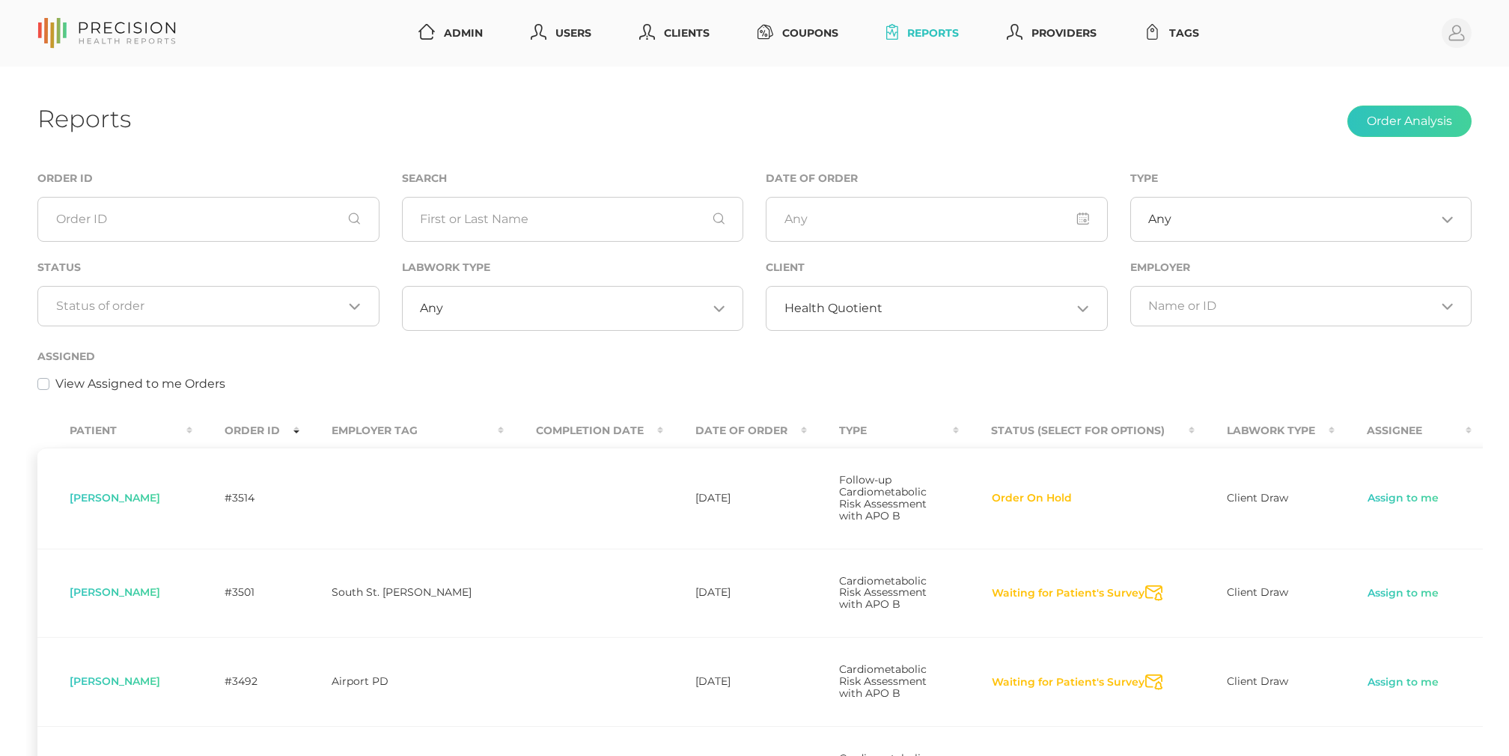
click at [285, 306] on input "Search for option" at bounding box center [200, 306] width 288 height 15
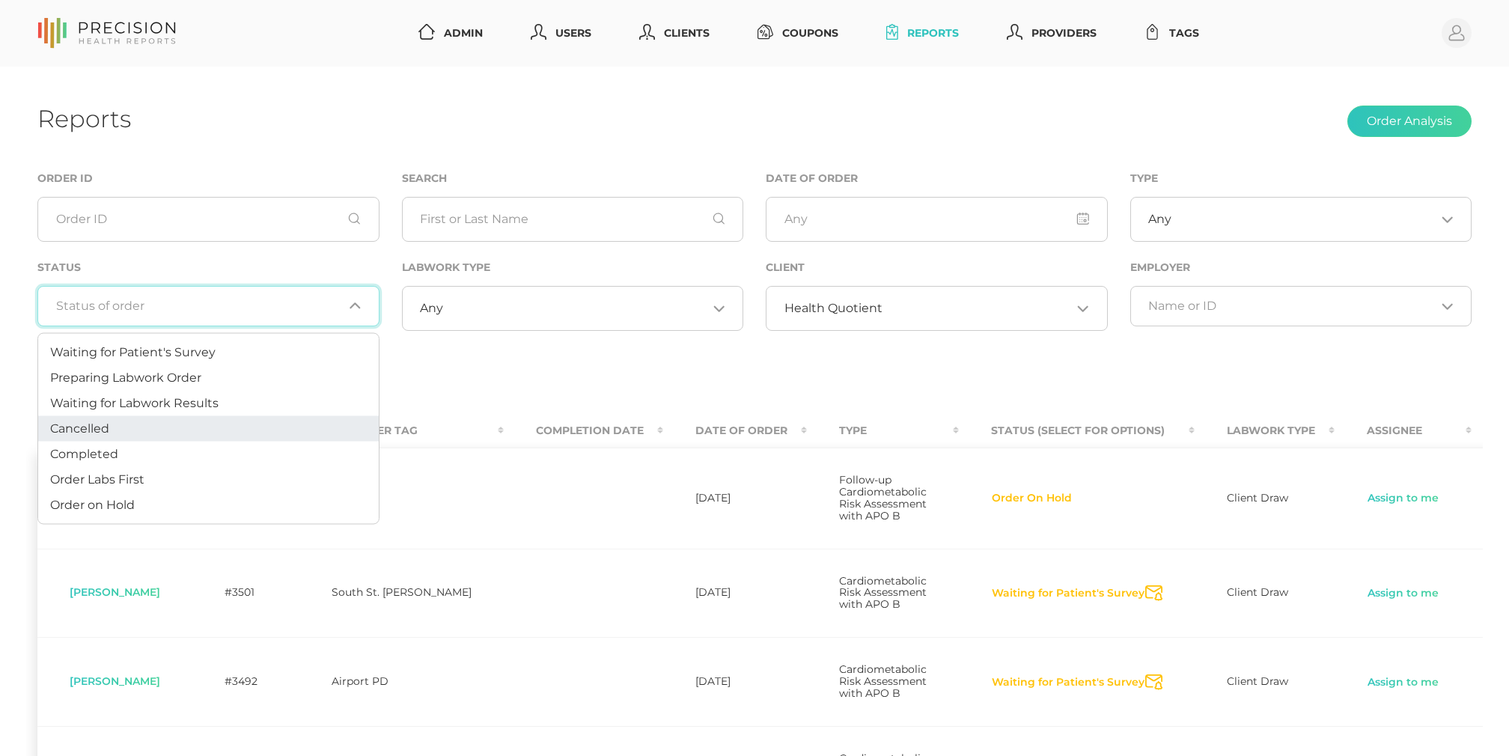
click at [210, 422] on li "Cancelled" at bounding box center [208, 428] width 341 height 25
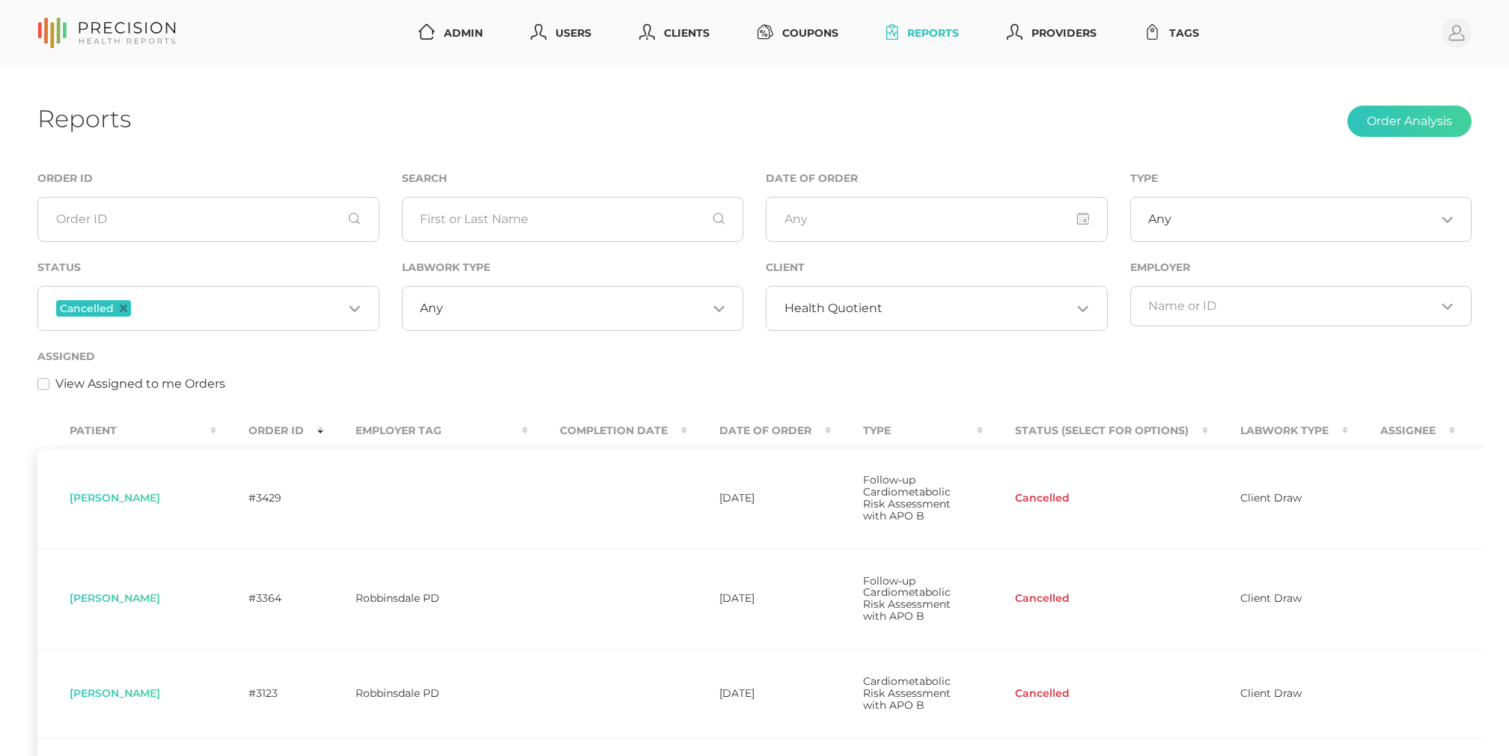
click at [259, 424] on th "Order ID" at bounding box center [269, 431] width 107 height 34
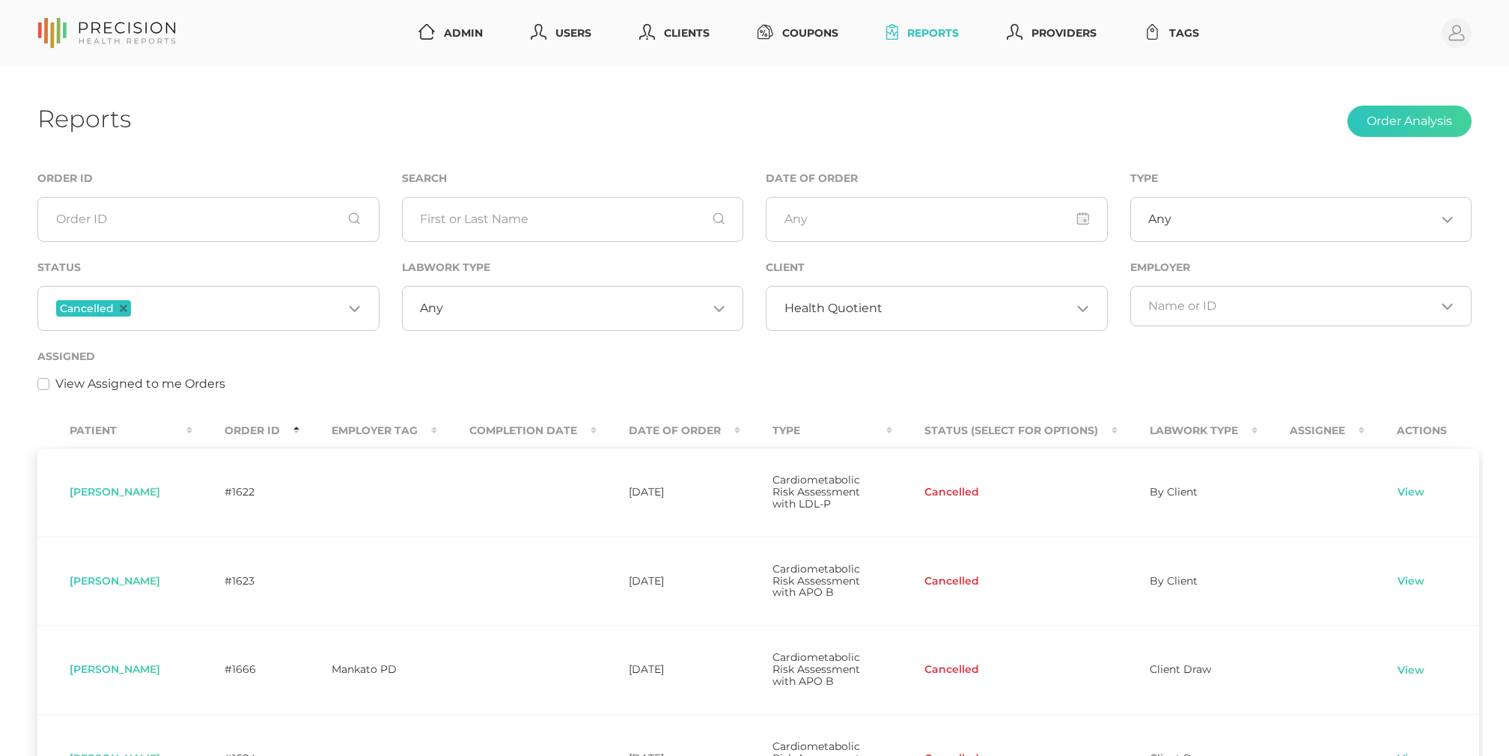
click at [259, 424] on th "Order ID" at bounding box center [245, 431] width 107 height 34
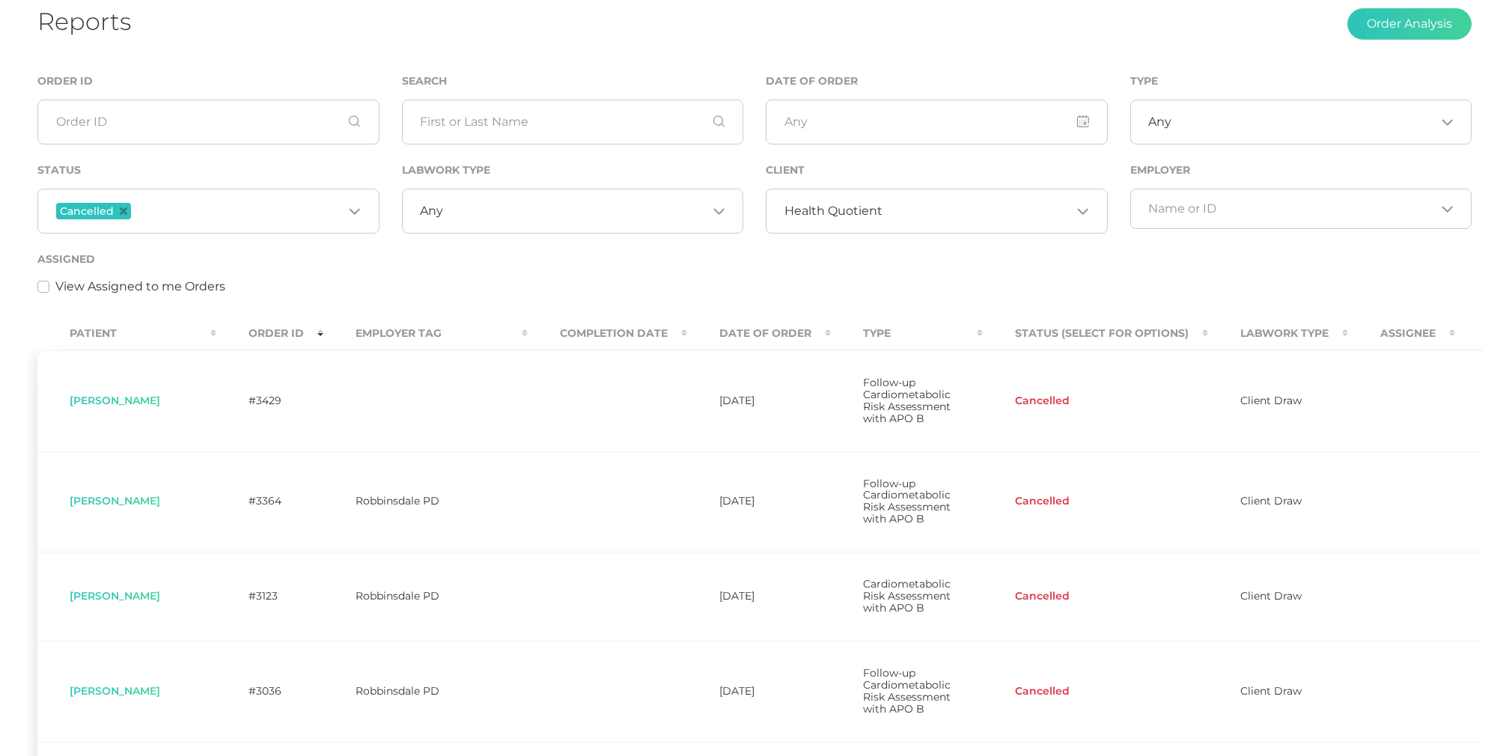
scroll to position [25, 0]
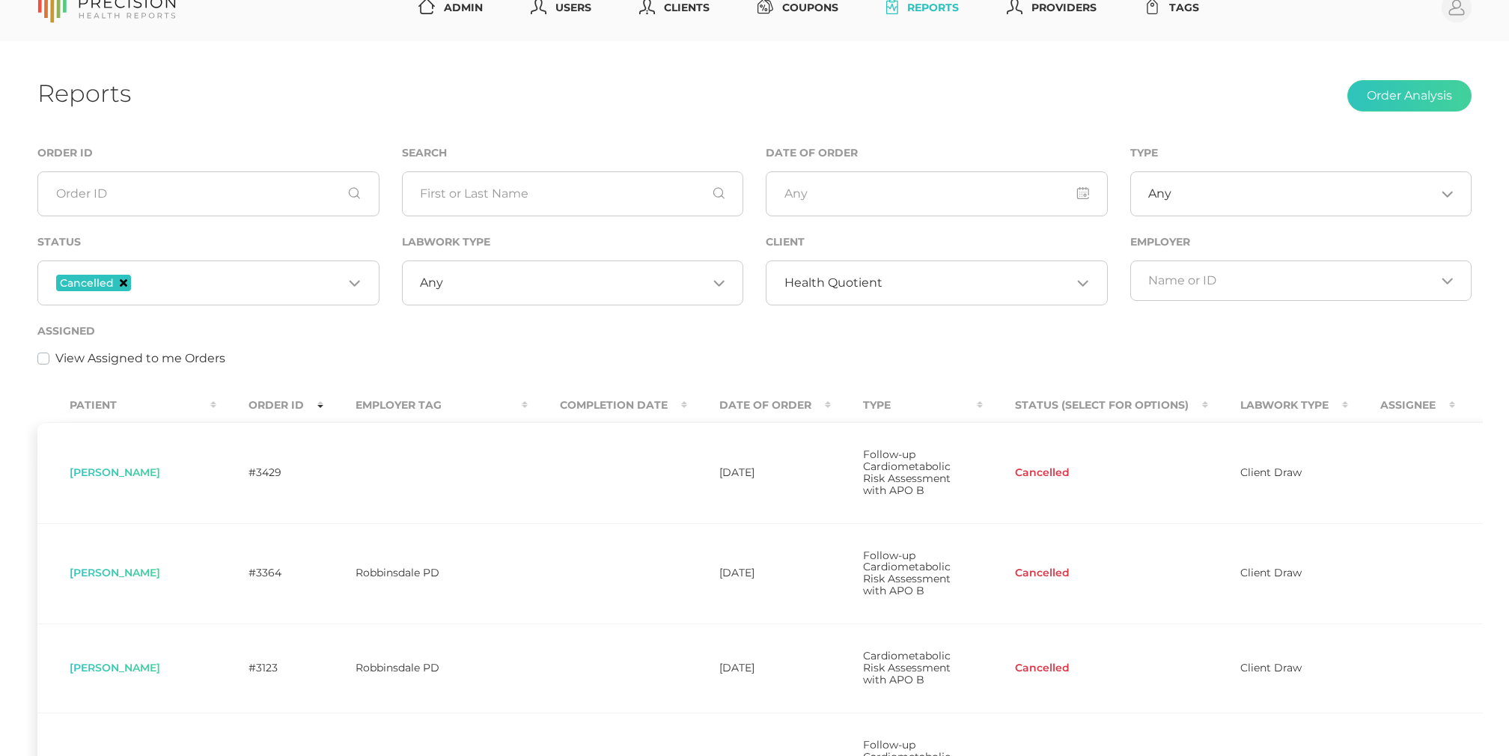
click at [121, 279] on icon "Deselect Cancelled" at bounding box center [123, 282] width 7 height 7
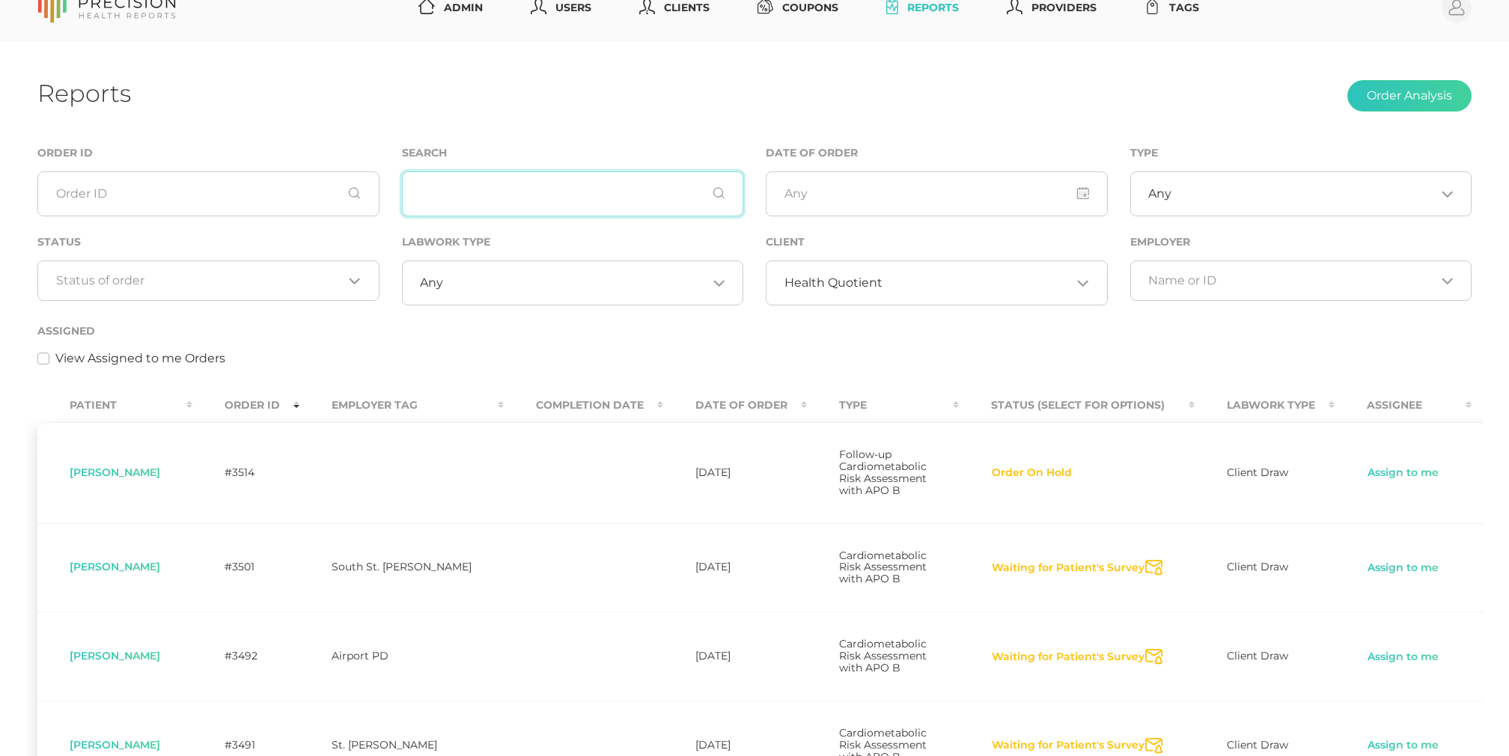
click at [494, 197] on input "text" at bounding box center [573, 193] width 342 height 45
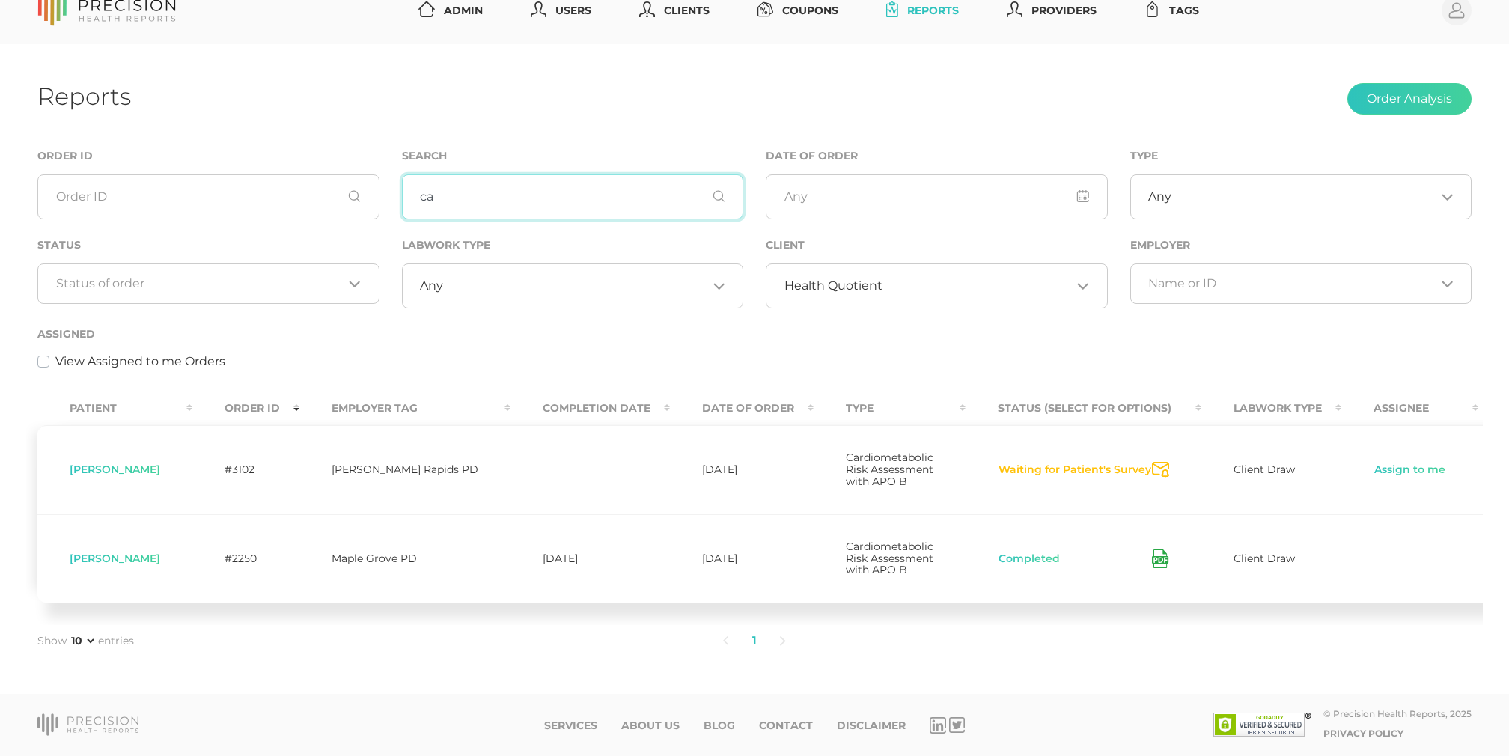
type input "c"
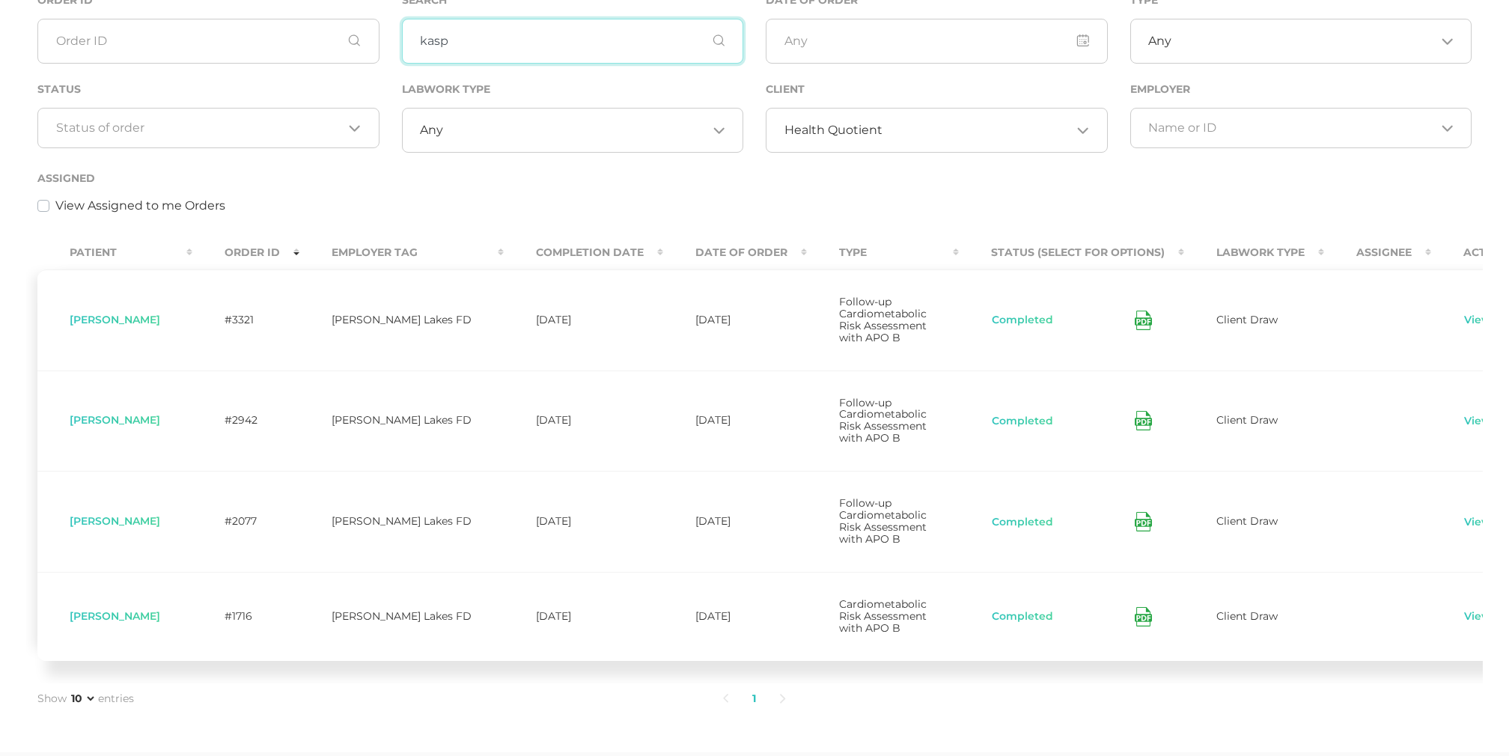
scroll to position [153, 0]
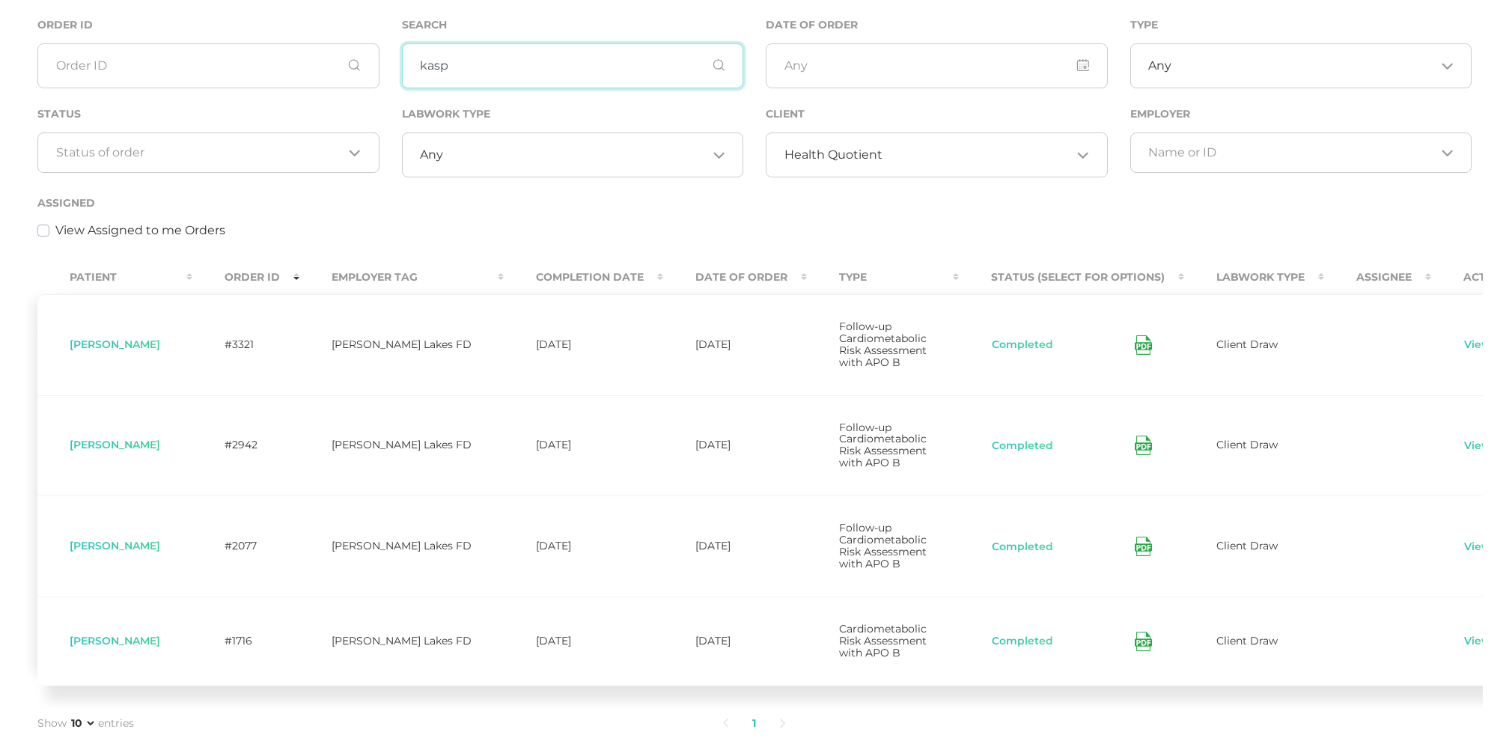
click at [560, 58] on input "kasp" at bounding box center [573, 65] width 342 height 45
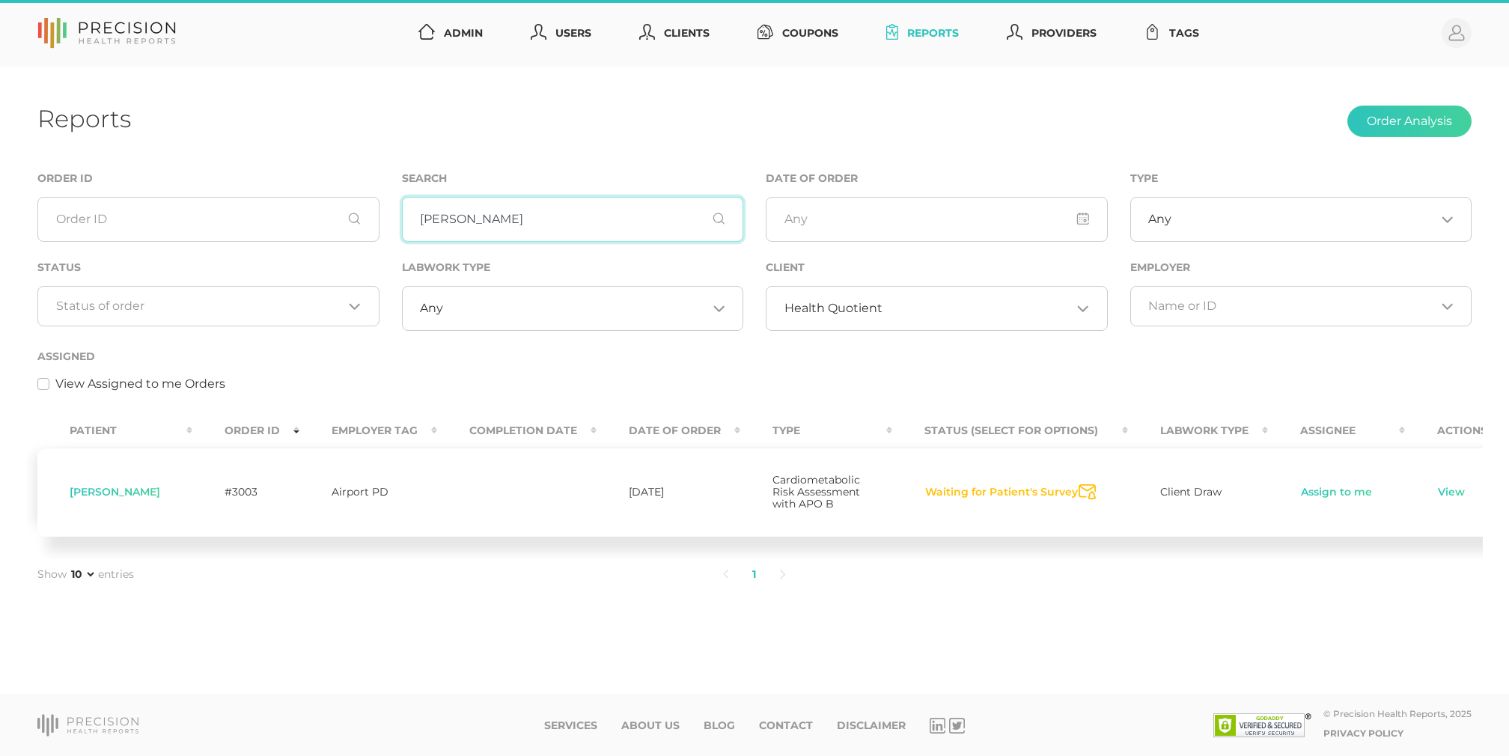
scroll to position [0, 0]
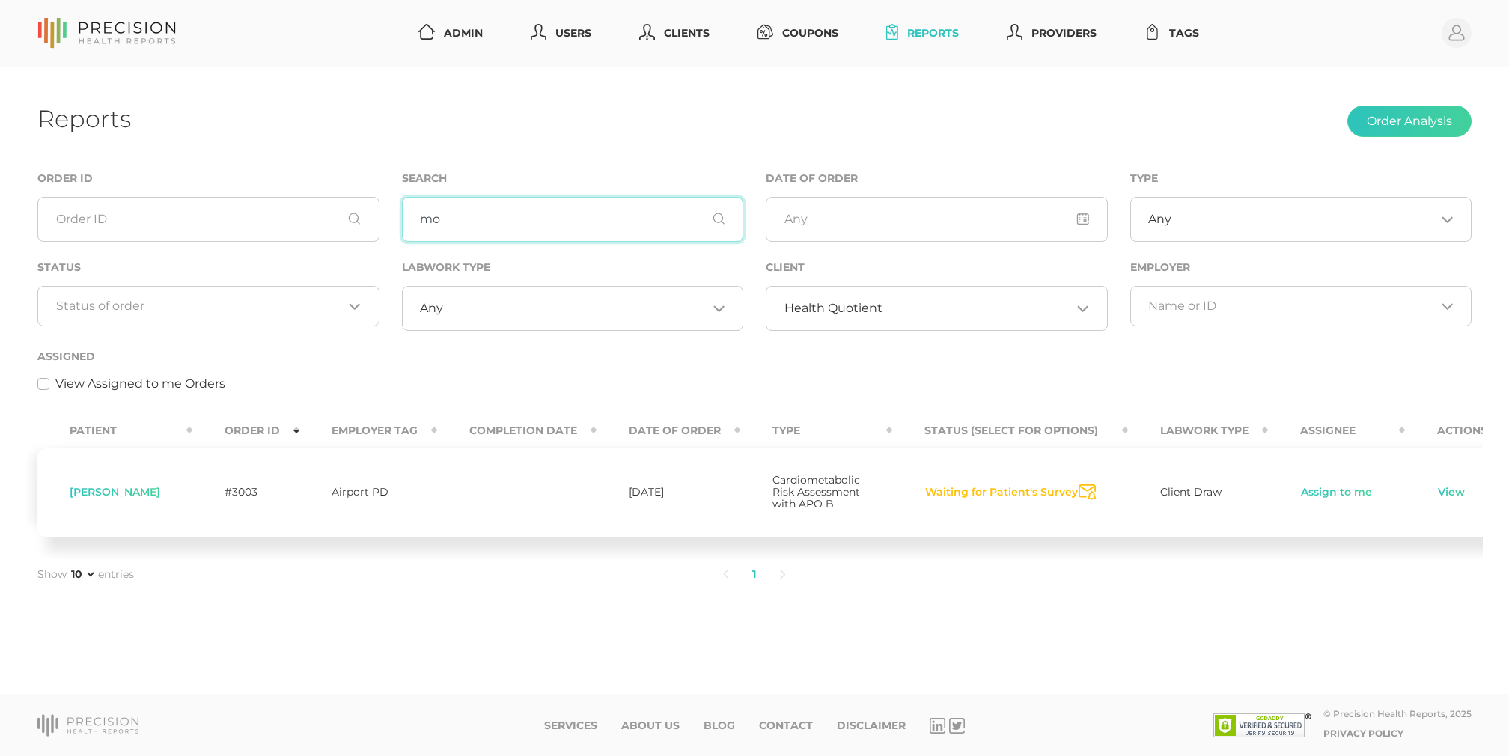
type input "m"
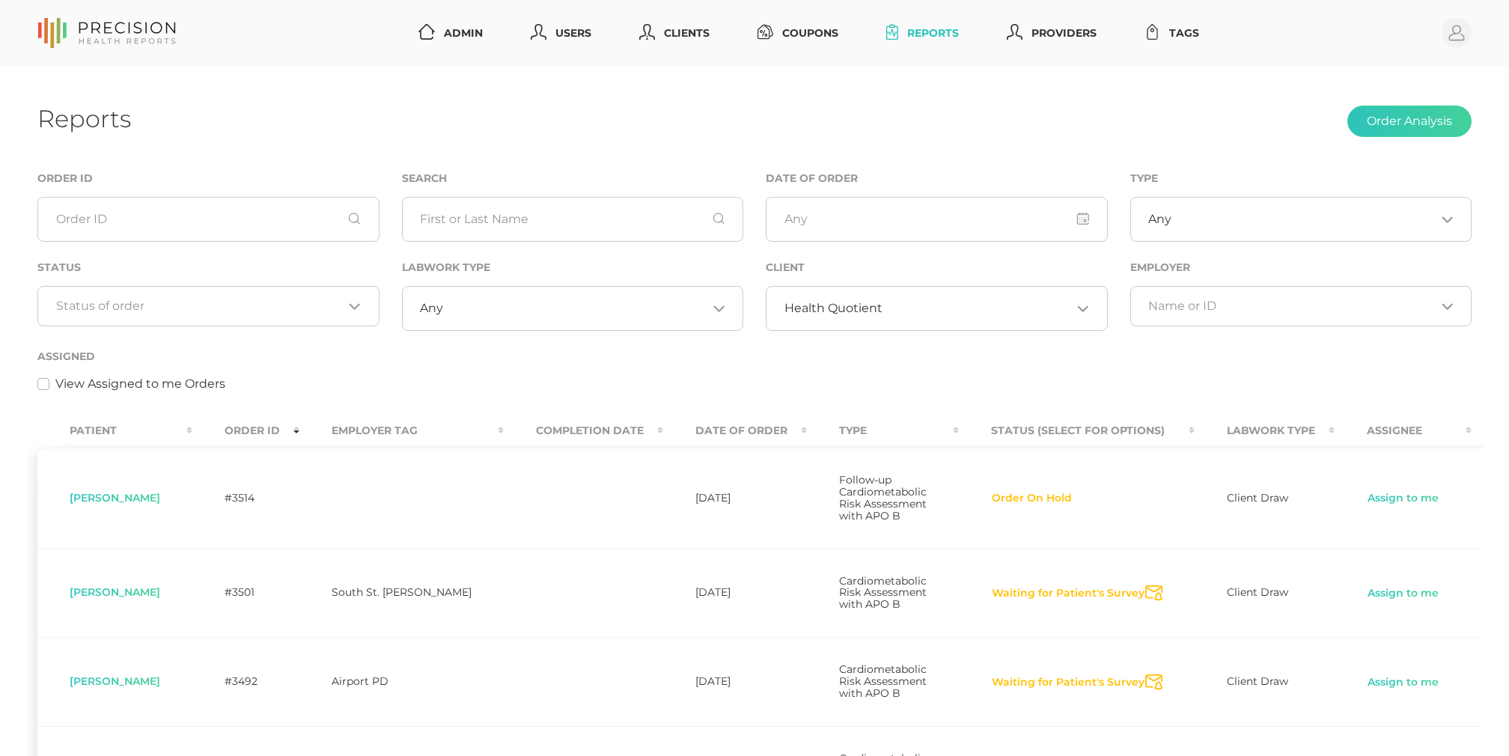
click at [189, 309] on input "Search for option" at bounding box center [200, 306] width 288 height 15
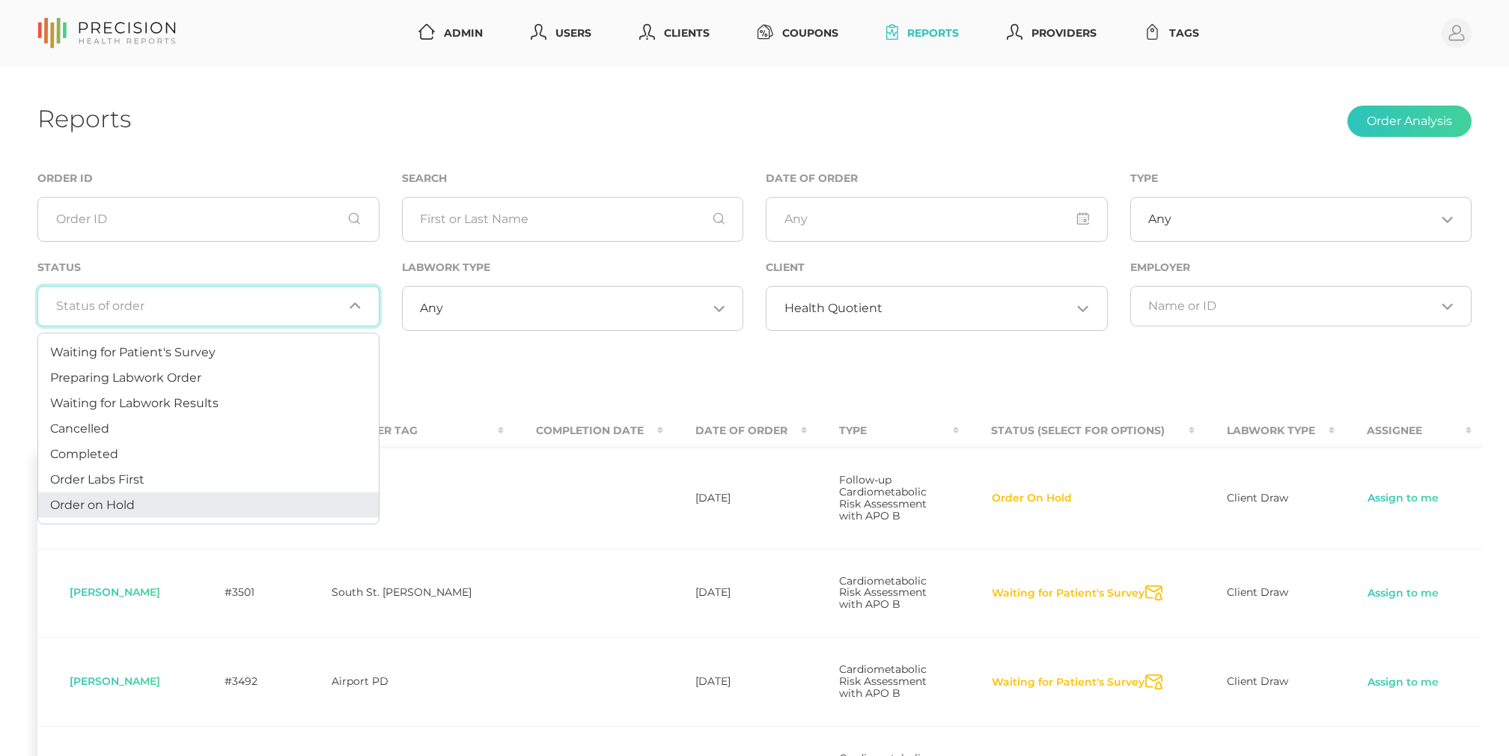
click at [153, 499] on li "Order on Hold" at bounding box center [208, 505] width 341 height 25
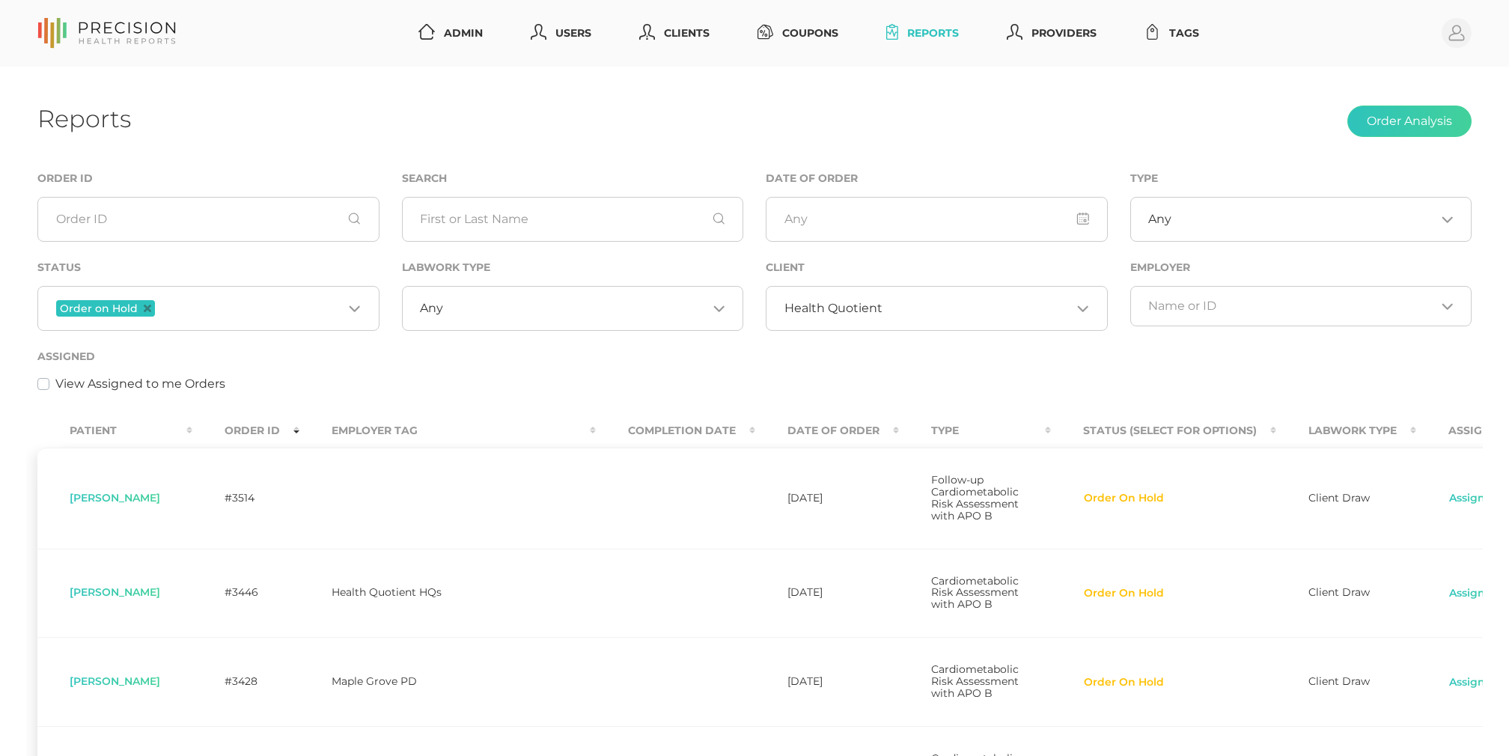
click at [271, 436] on th "Order ID" at bounding box center [245, 431] width 107 height 34
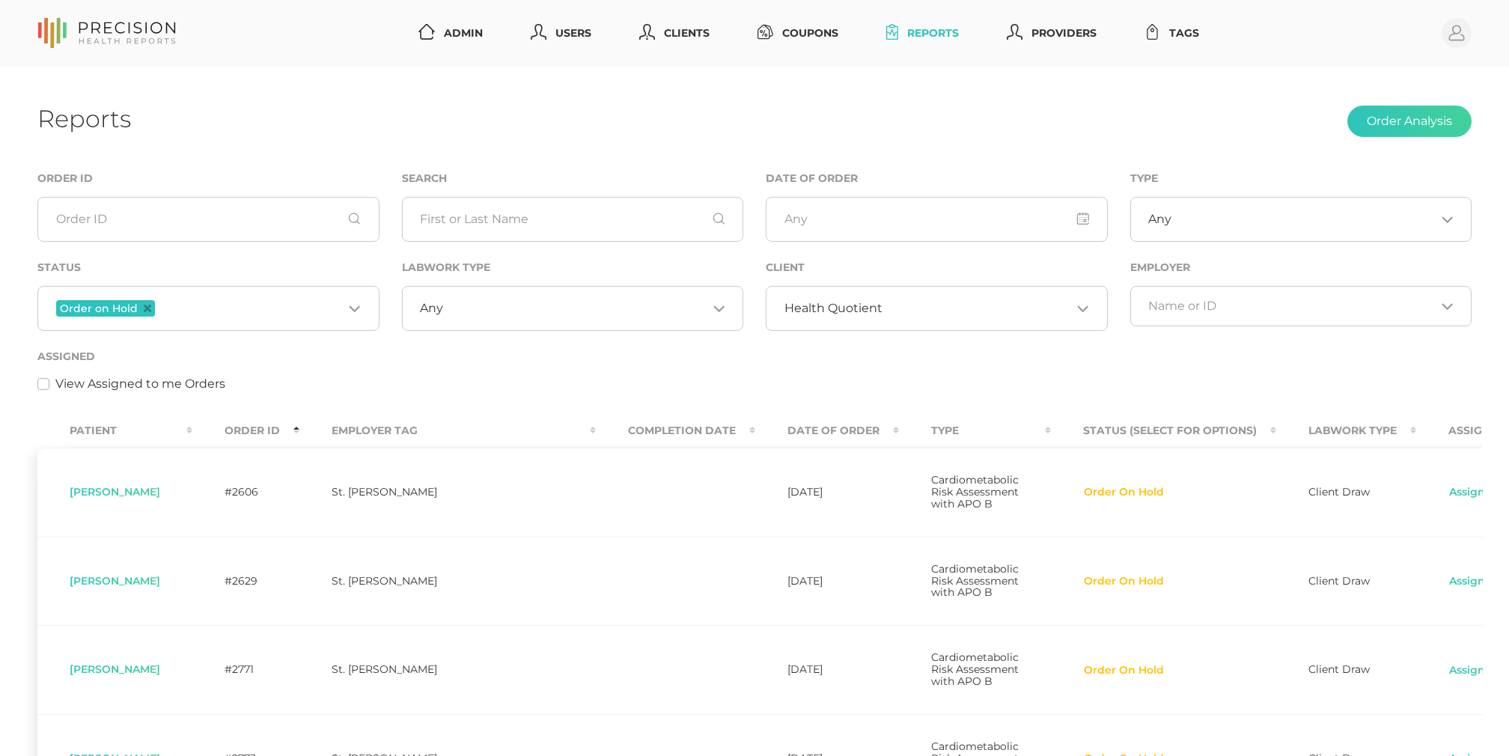
click at [271, 436] on th "Order ID" at bounding box center [245, 431] width 107 height 34
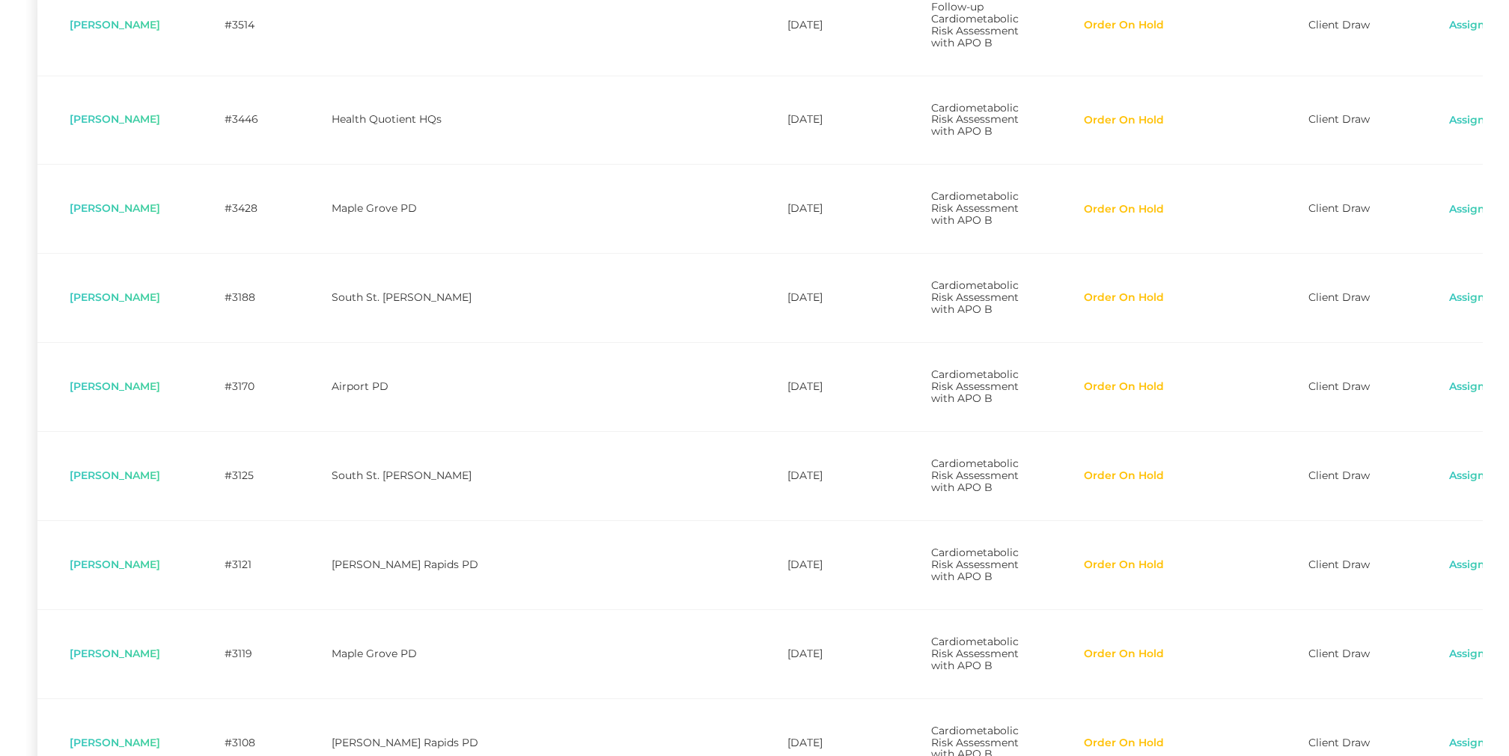
scroll to position [475, 0]
click at [136, 302] on span "[PERSON_NAME]" at bounding box center [115, 295] width 91 height 13
click at [153, 392] on span "[PERSON_NAME]" at bounding box center [115, 384] width 91 height 13
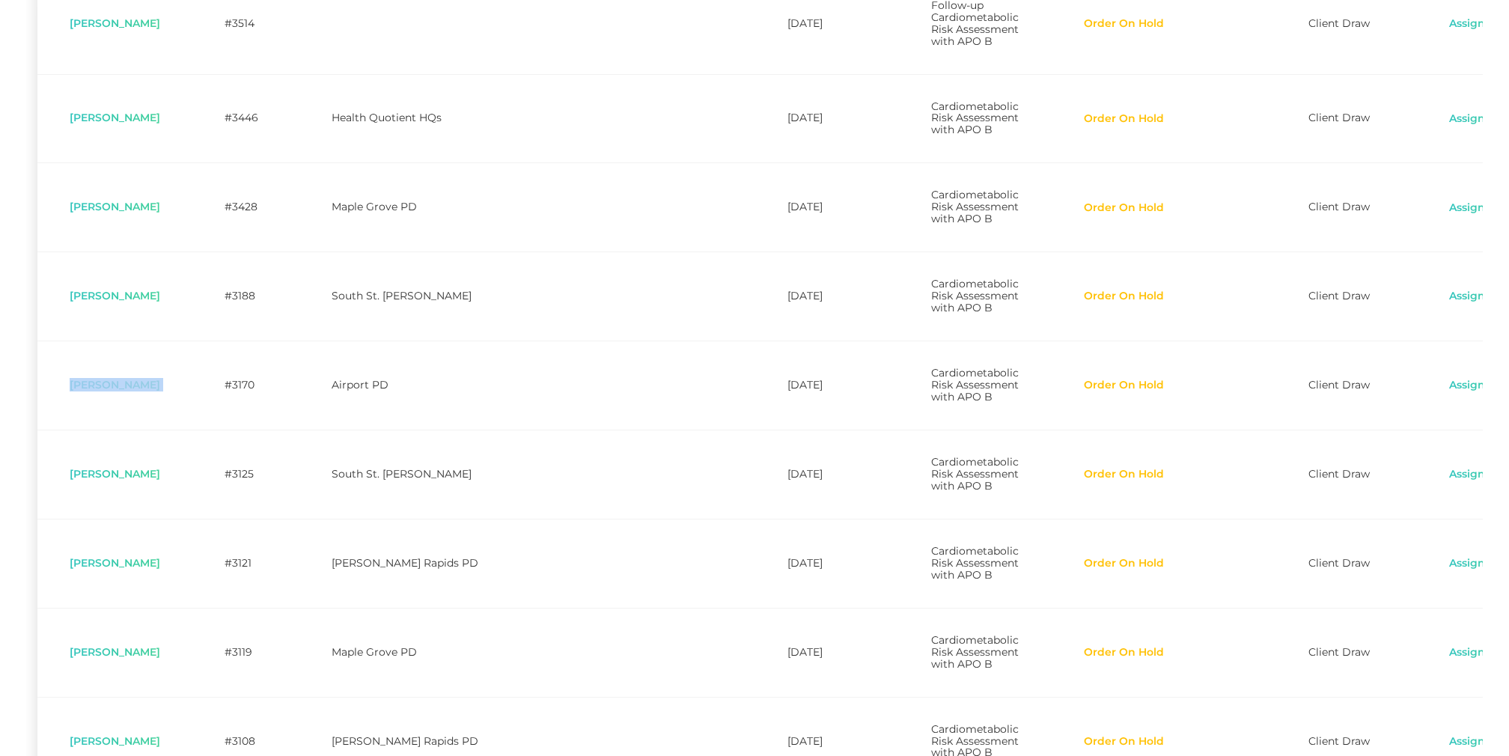
click at [153, 392] on span "[PERSON_NAME]" at bounding box center [115, 384] width 91 height 13
click at [124, 481] on span "[PERSON_NAME]" at bounding box center [115, 473] width 91 height 13
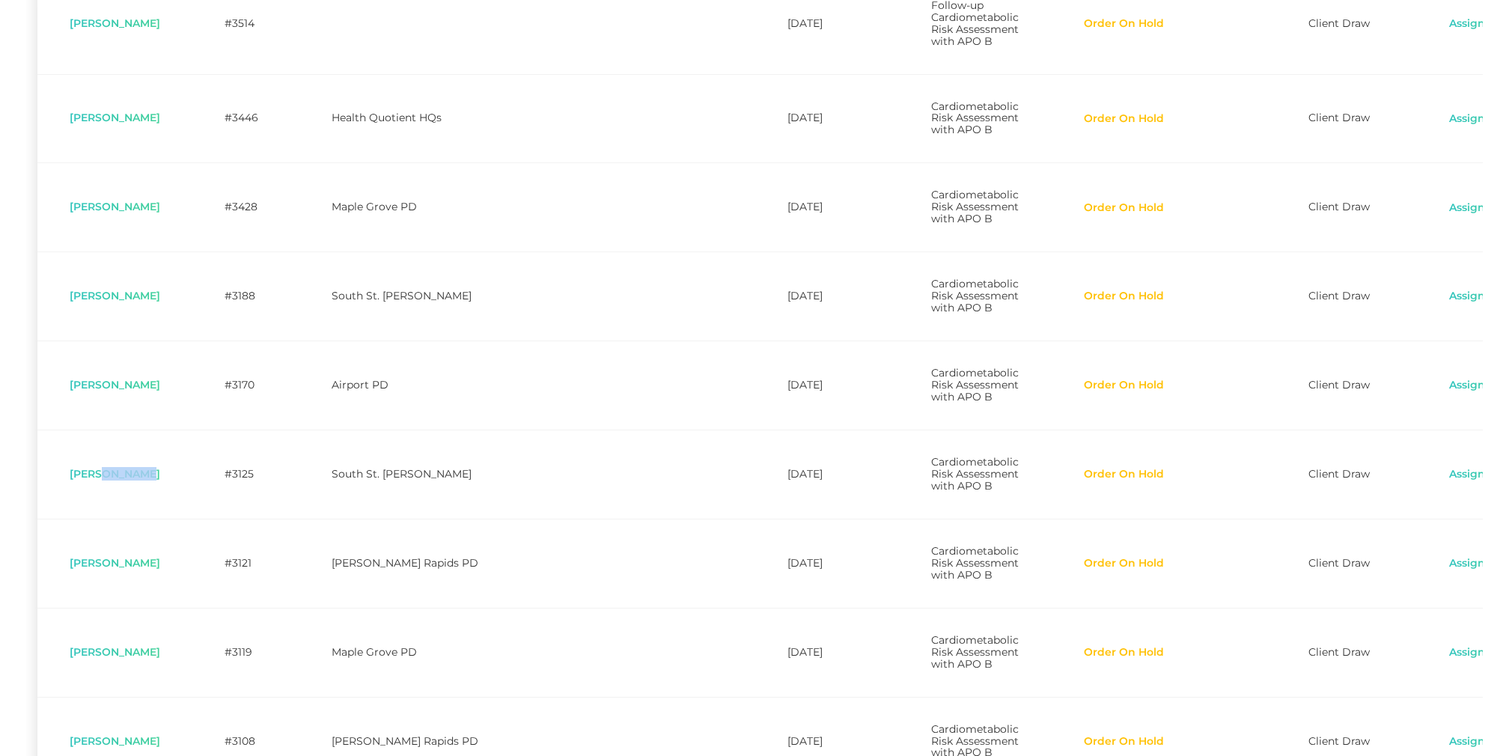
copy span "[PERSON_NAME]"
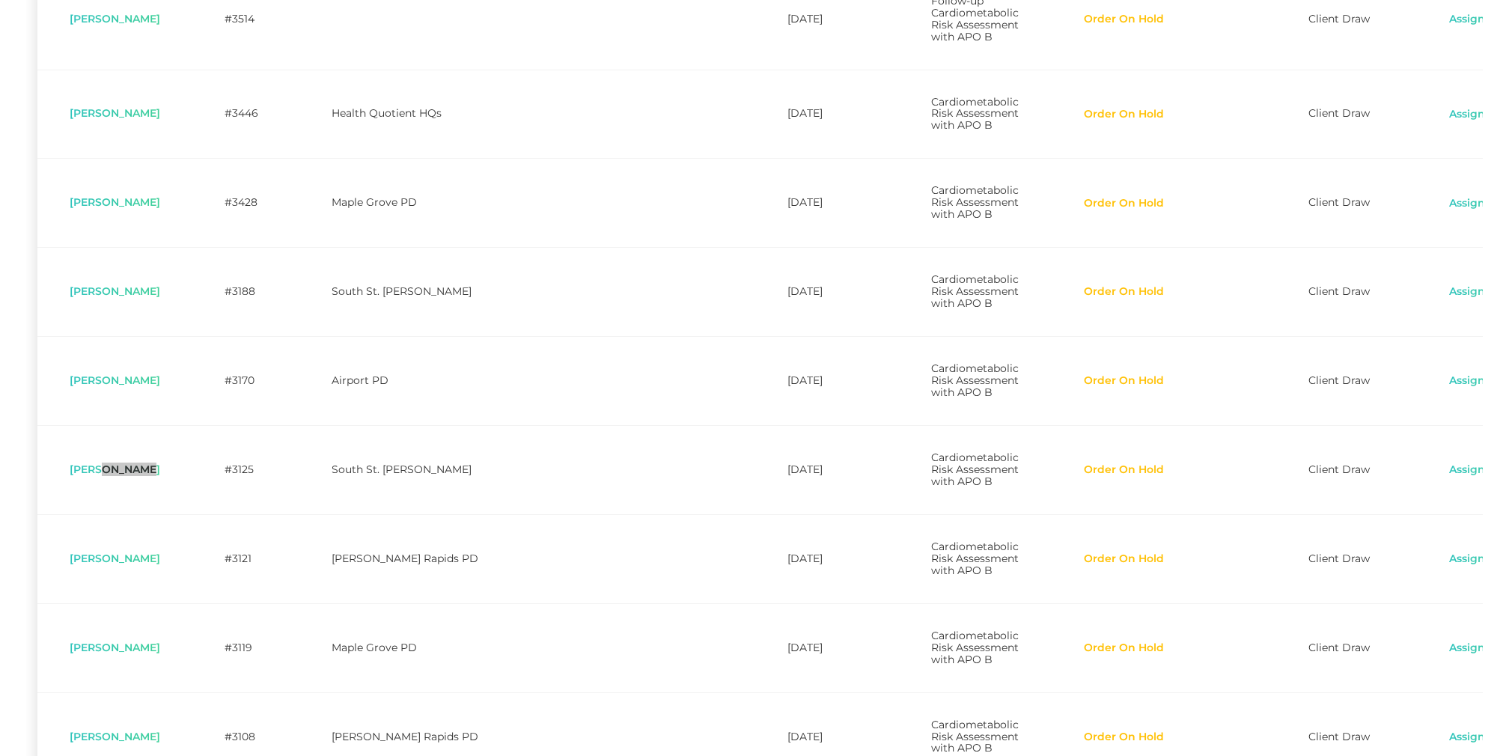
scroll to position [524, 0]
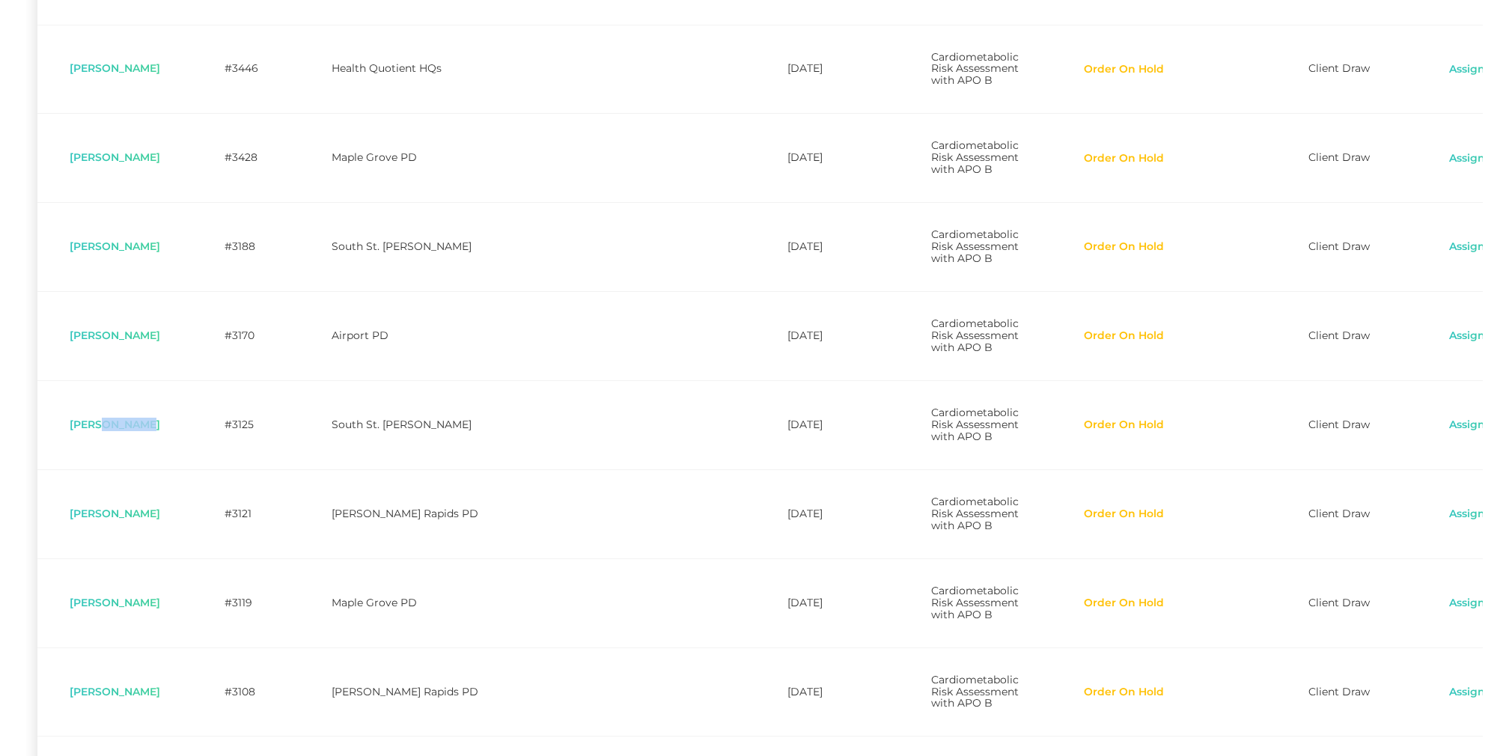
click at [121, 520] on span "[PERSON_NAME]" at bounding box center [115, 513] width 91 height 13
copy span "[PERSON_NAME]"
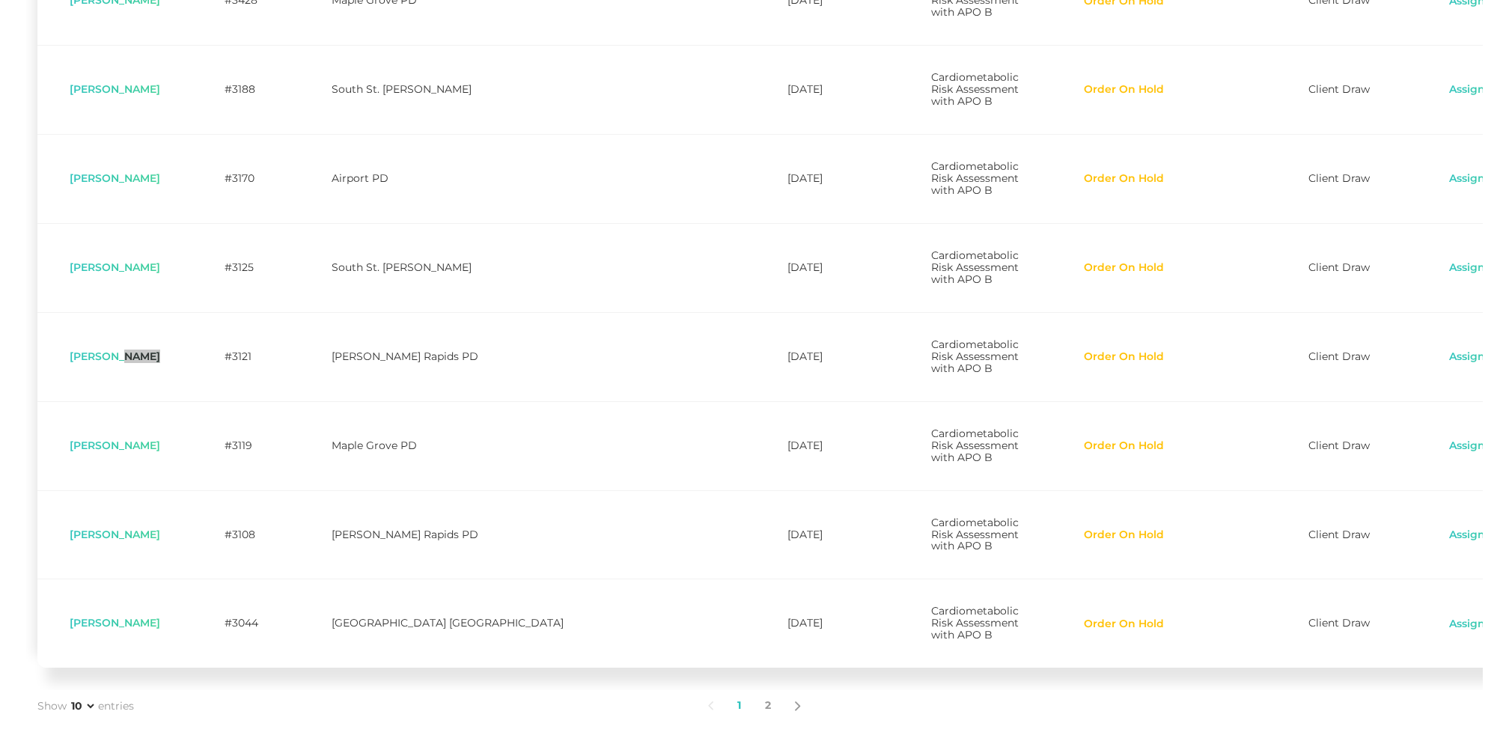
scroll to position [692, 0]
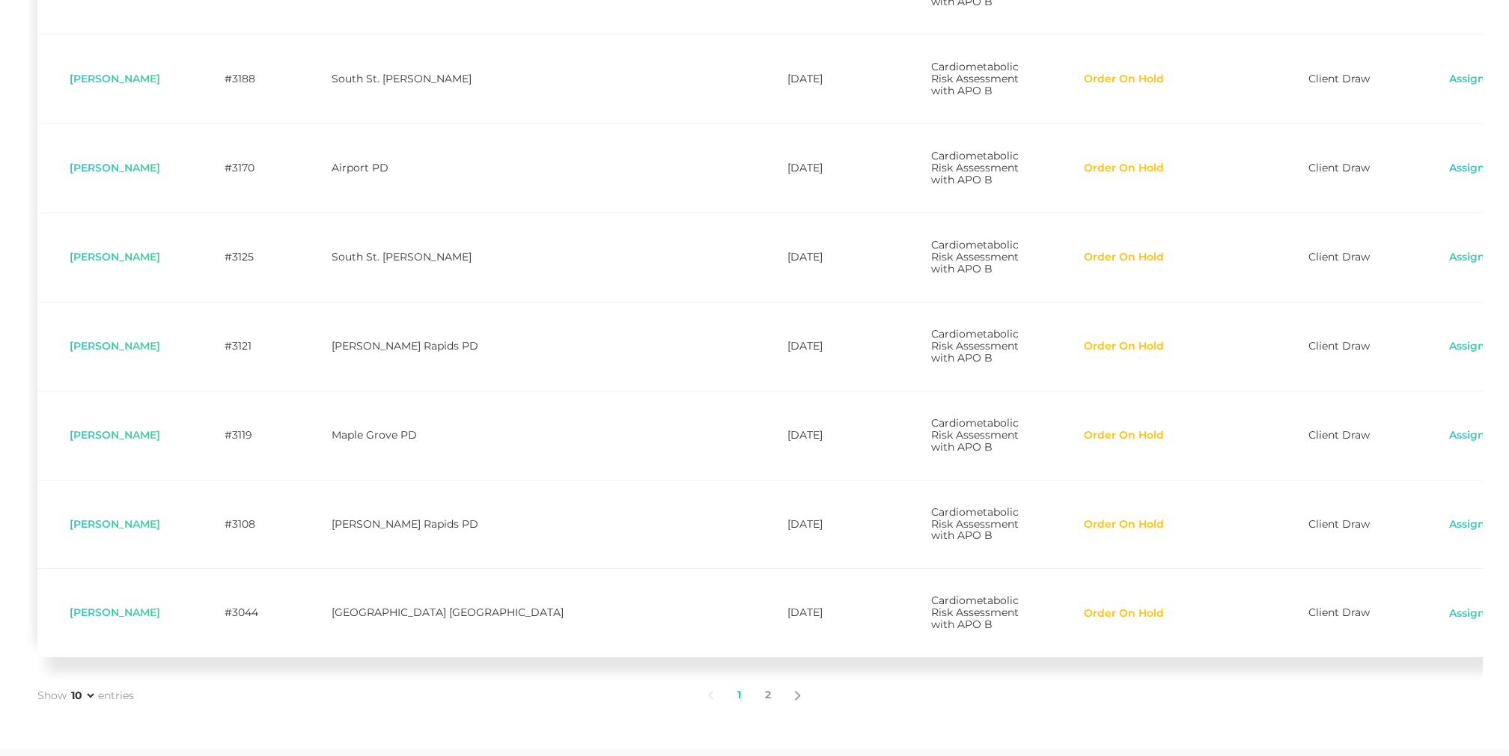
click at [126, 442] on span "[PERSON_NAME]" at bounding box center [115, 434] width 91 height 13
copy span "[PERSON_NAME]"
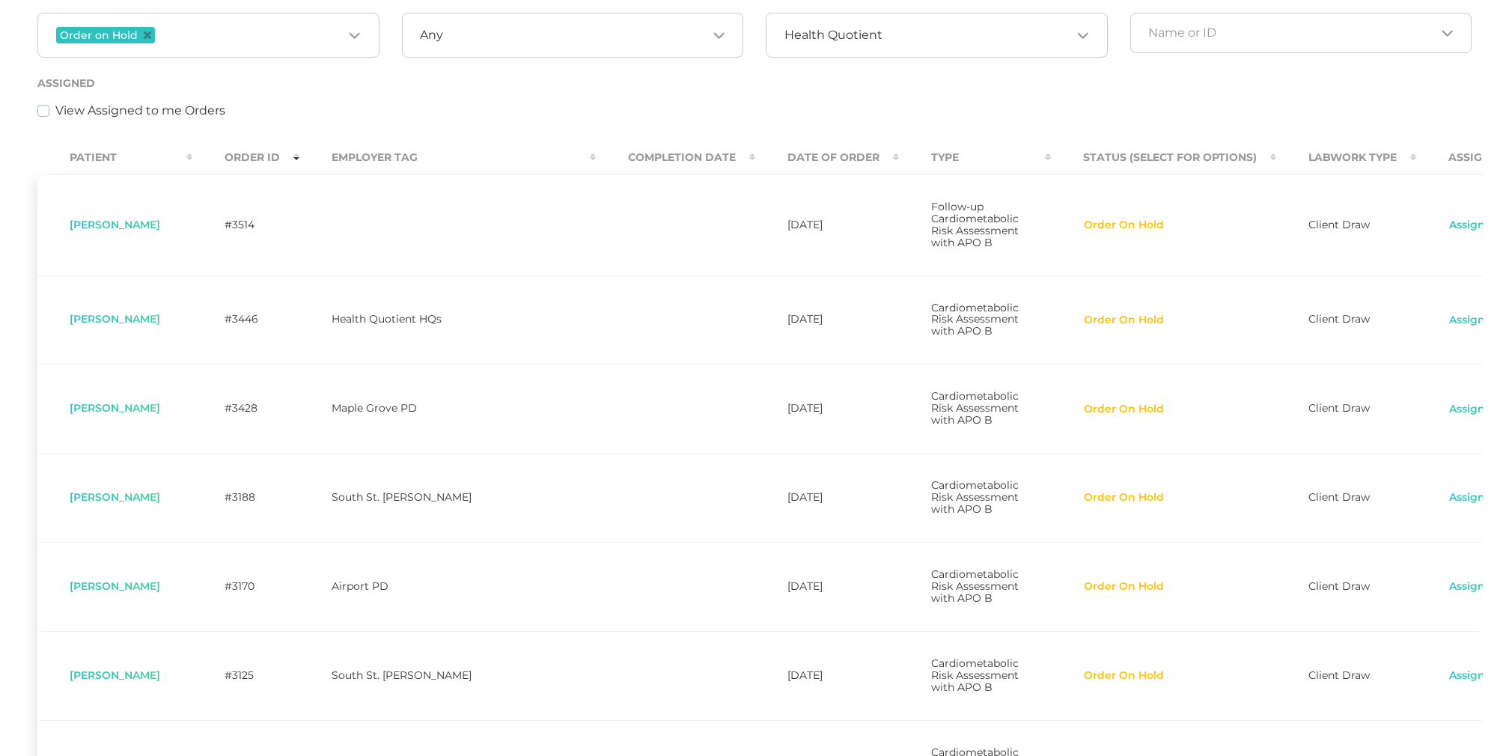
scroll to position [90, 0]
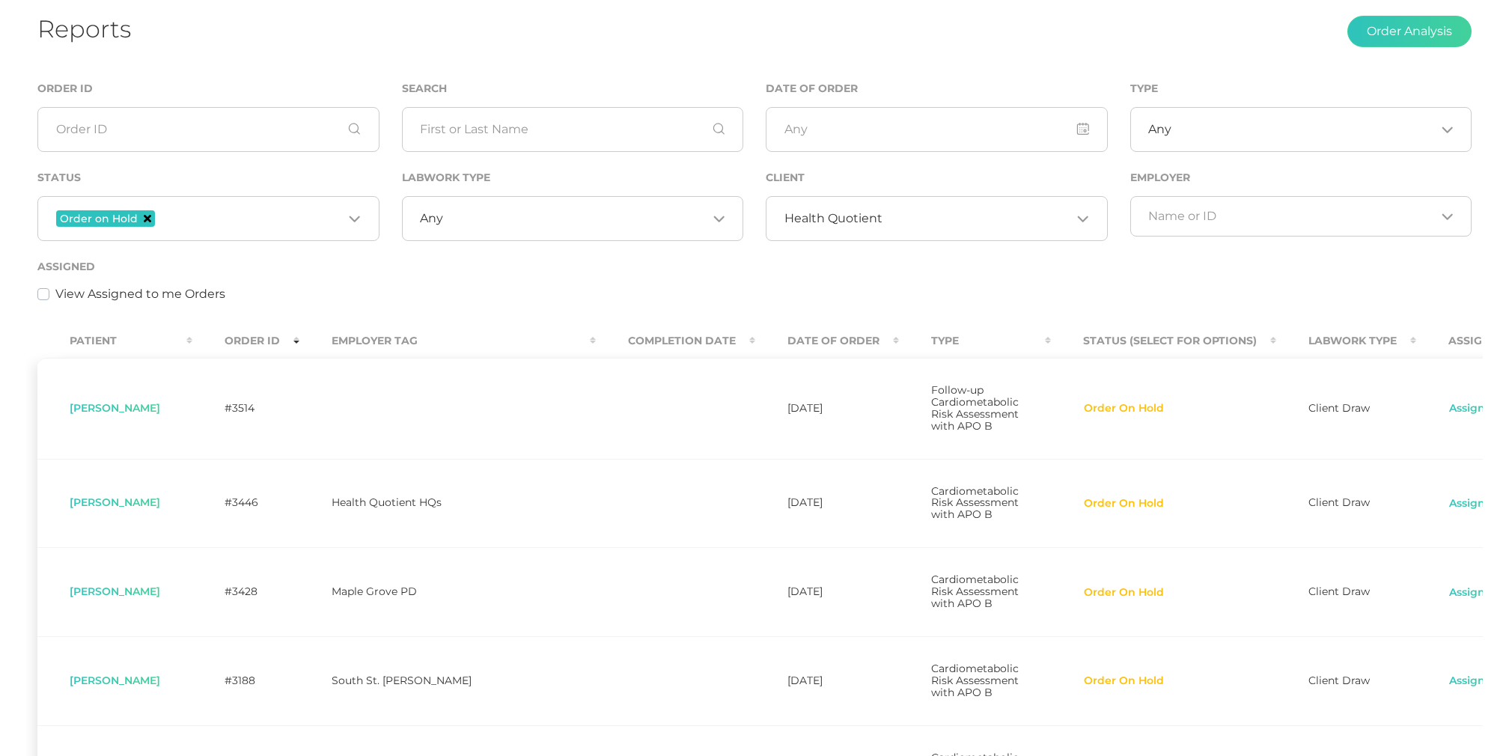
click at [147, 216] on icon "Deselect Order on Hold" at bounding box center [147, 218] width 7 height 7
click at [158, 216] on input "Search for option" at bounding box center [250, 218] width 185 height 19
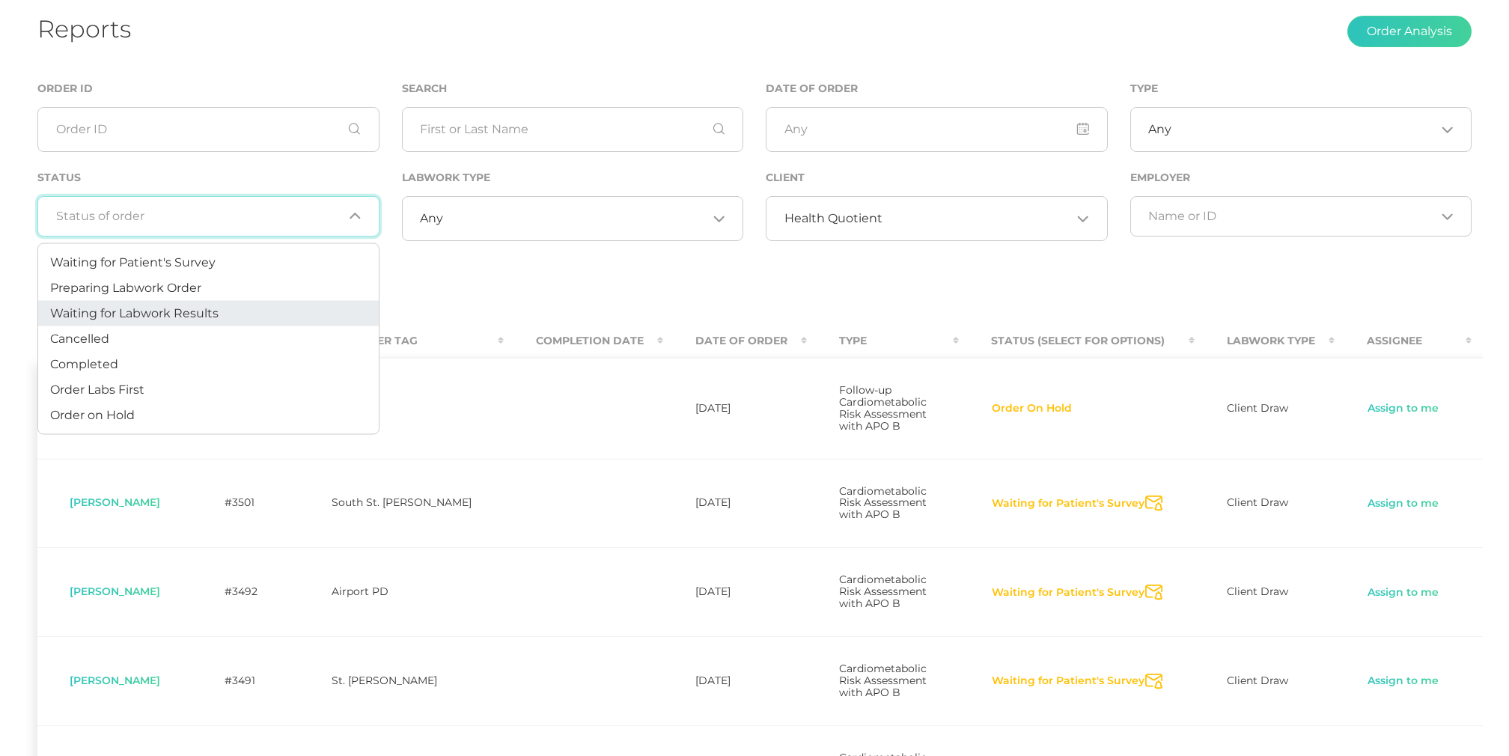
click at [169, 306] on span "Waiting for Labwork Results" at bounding box center [134, 312] width 168 height 14
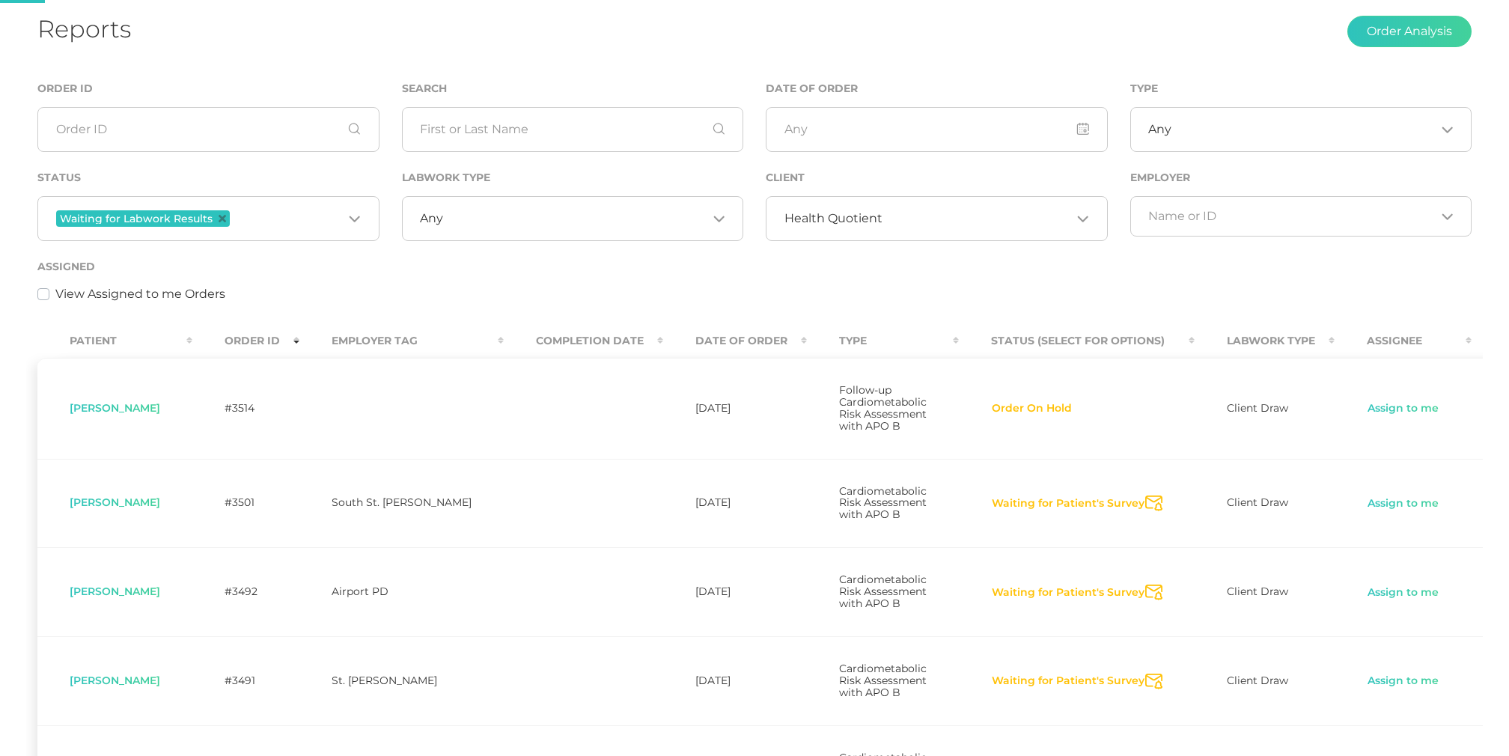
scroll to position [0, 0]
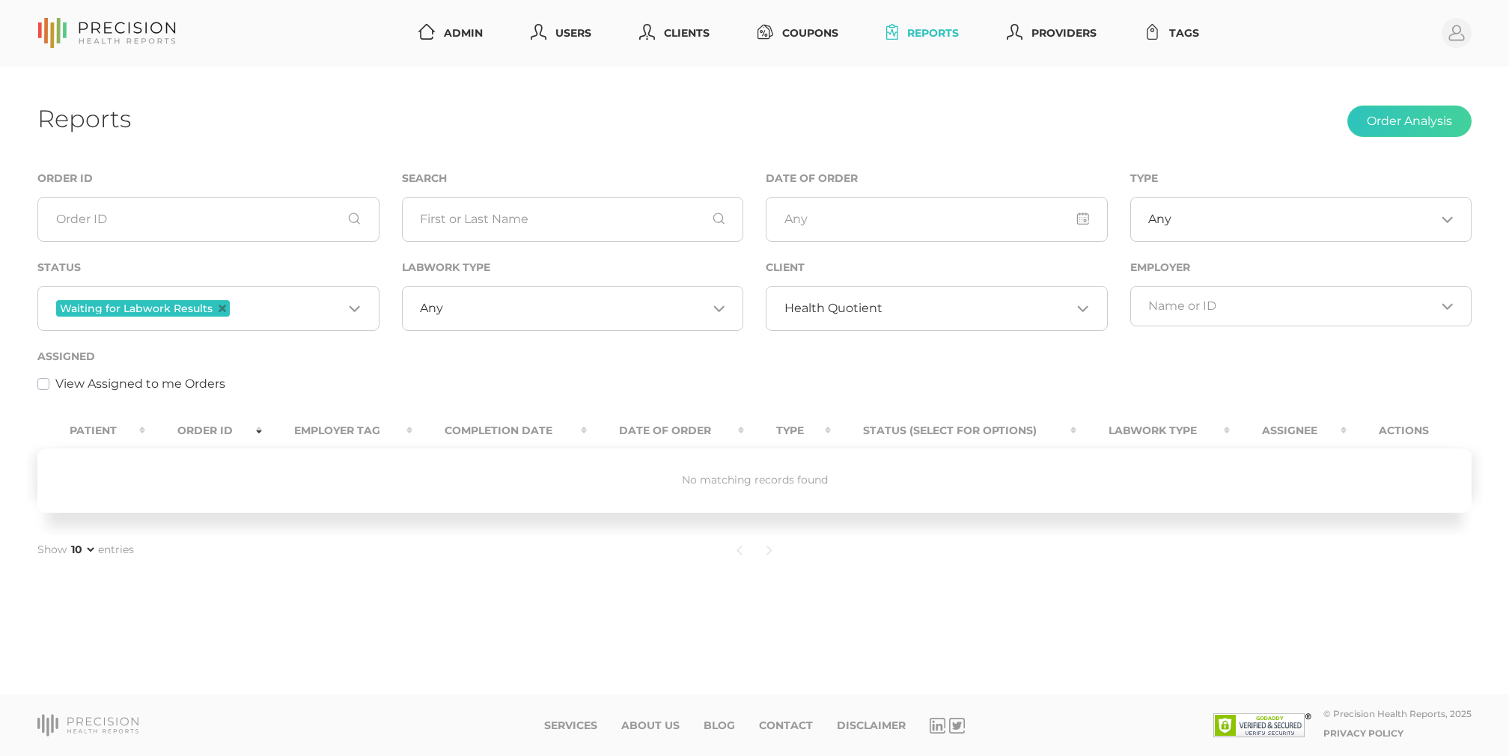
click at [860, 308] on span "Health Quotient" at bounding box center [834, 308] width 98 height 15
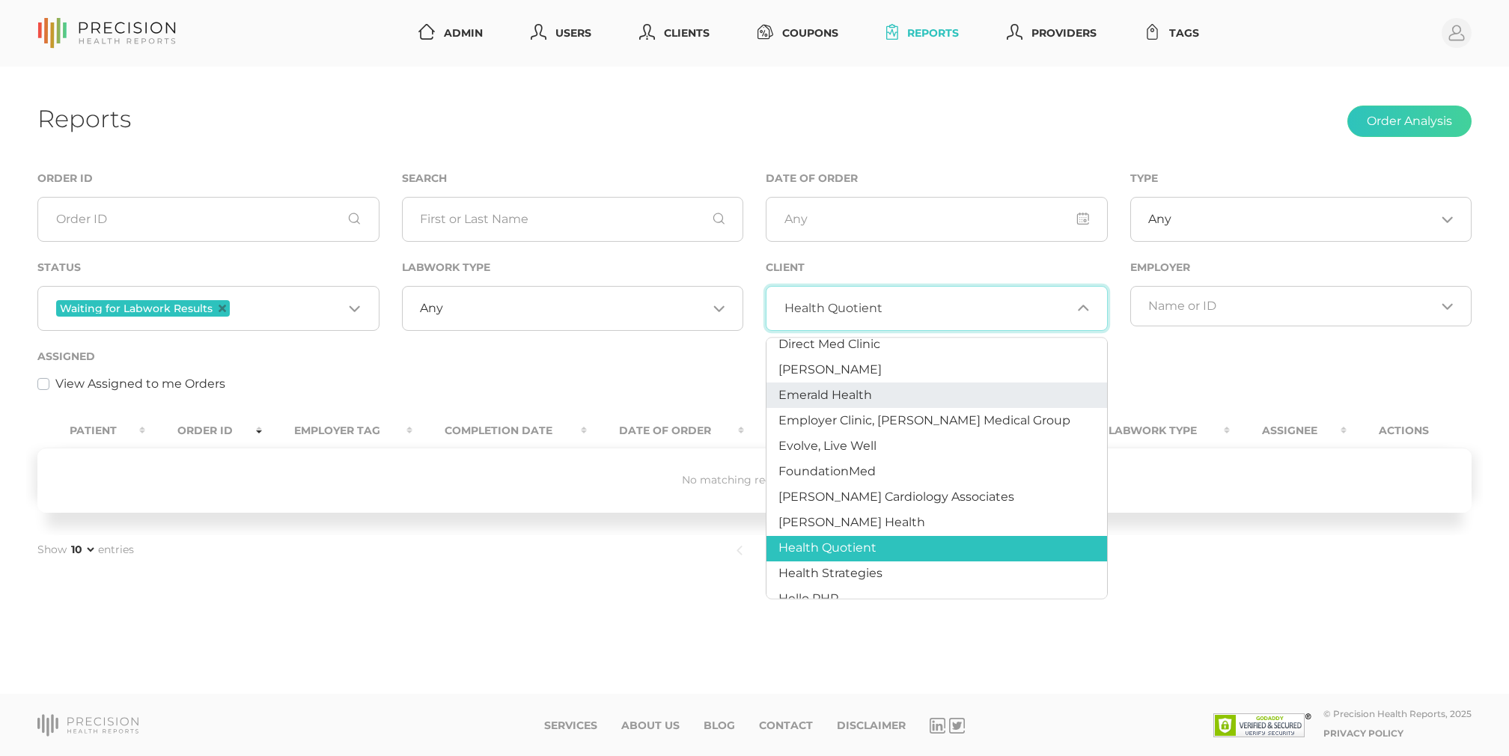
scroll to position [319, 0]
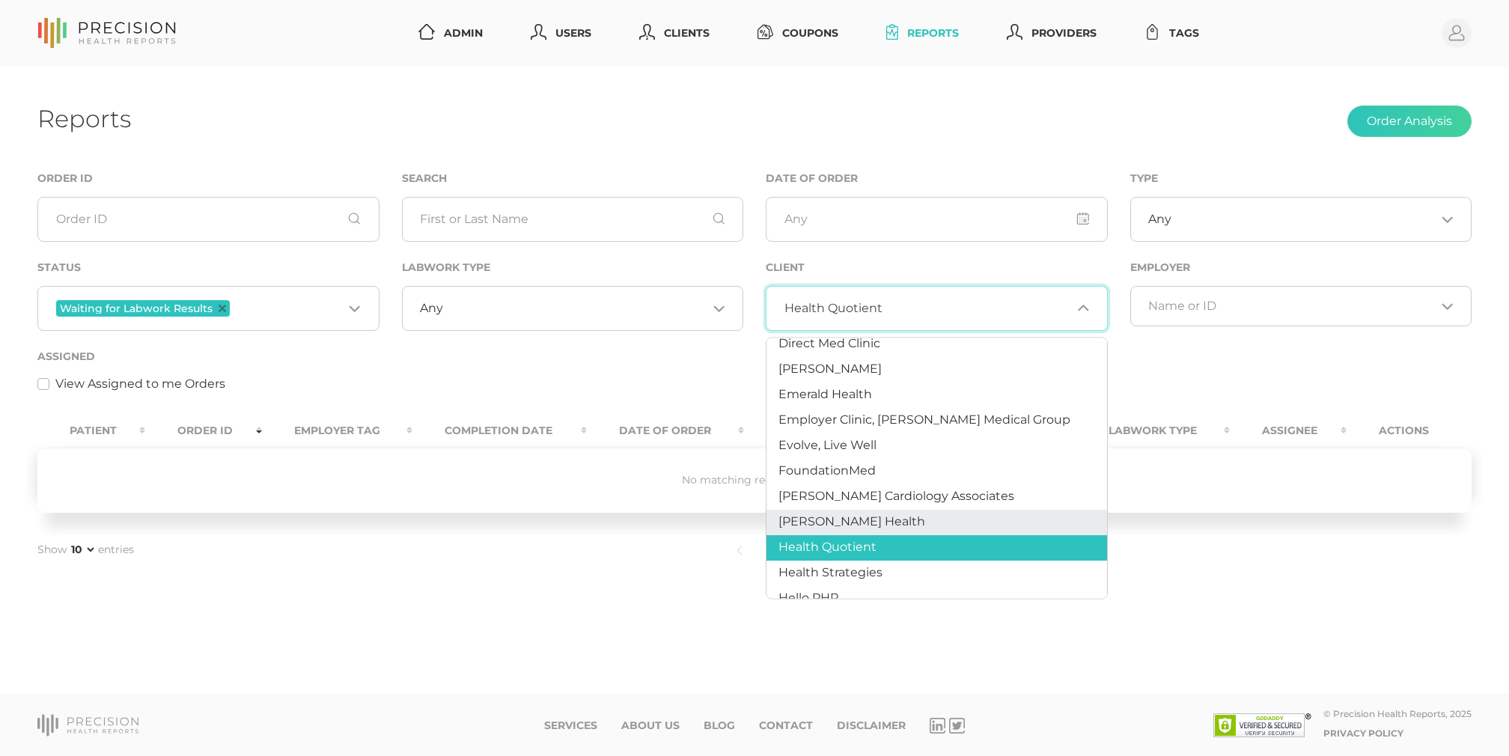
click at [837, 514] on span "[PERSON_NAME] Health" at bounding box center [852, 521] width 147 height 14
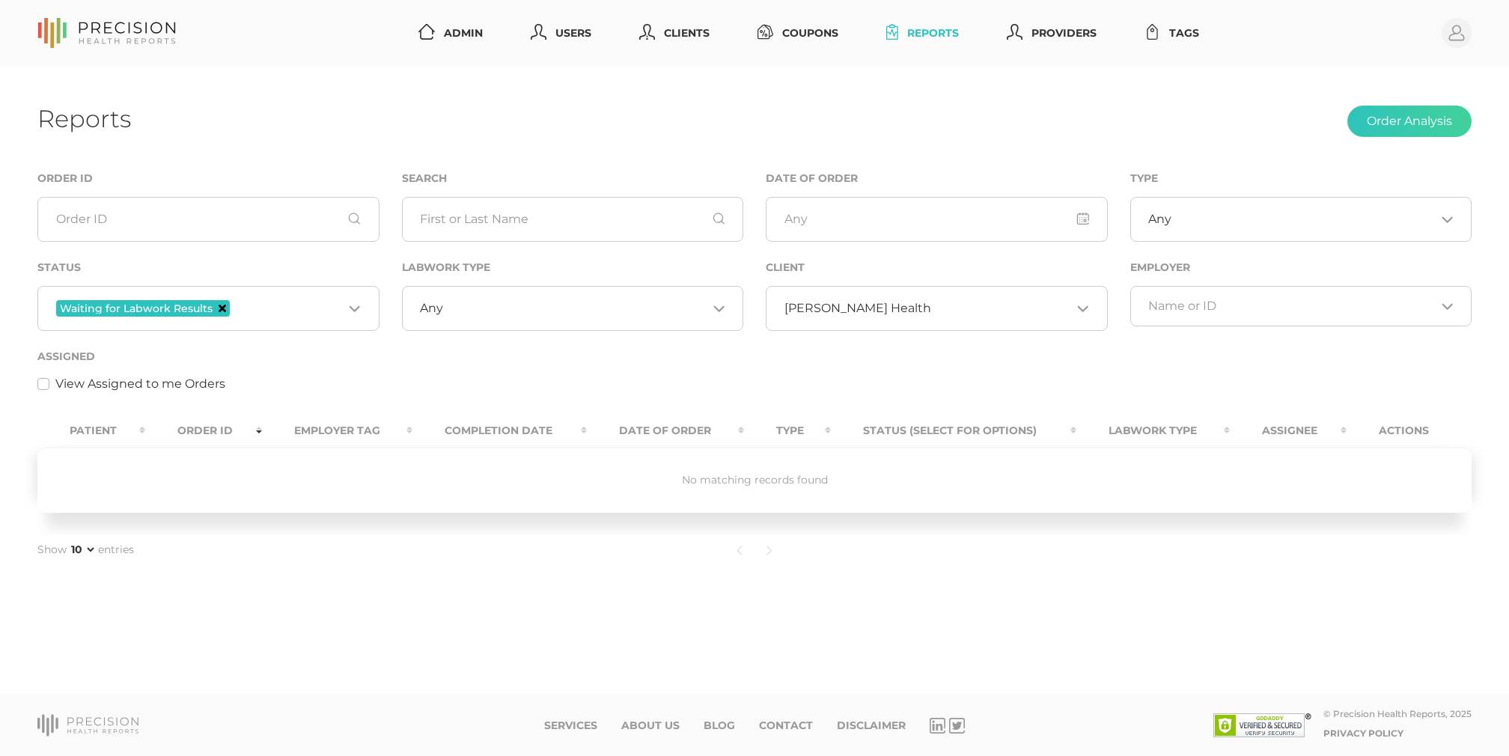
click at [219, 309] on icon "Deselect Waiting for Labwork Results" at bounding box center [222, 308] width 7 height 7
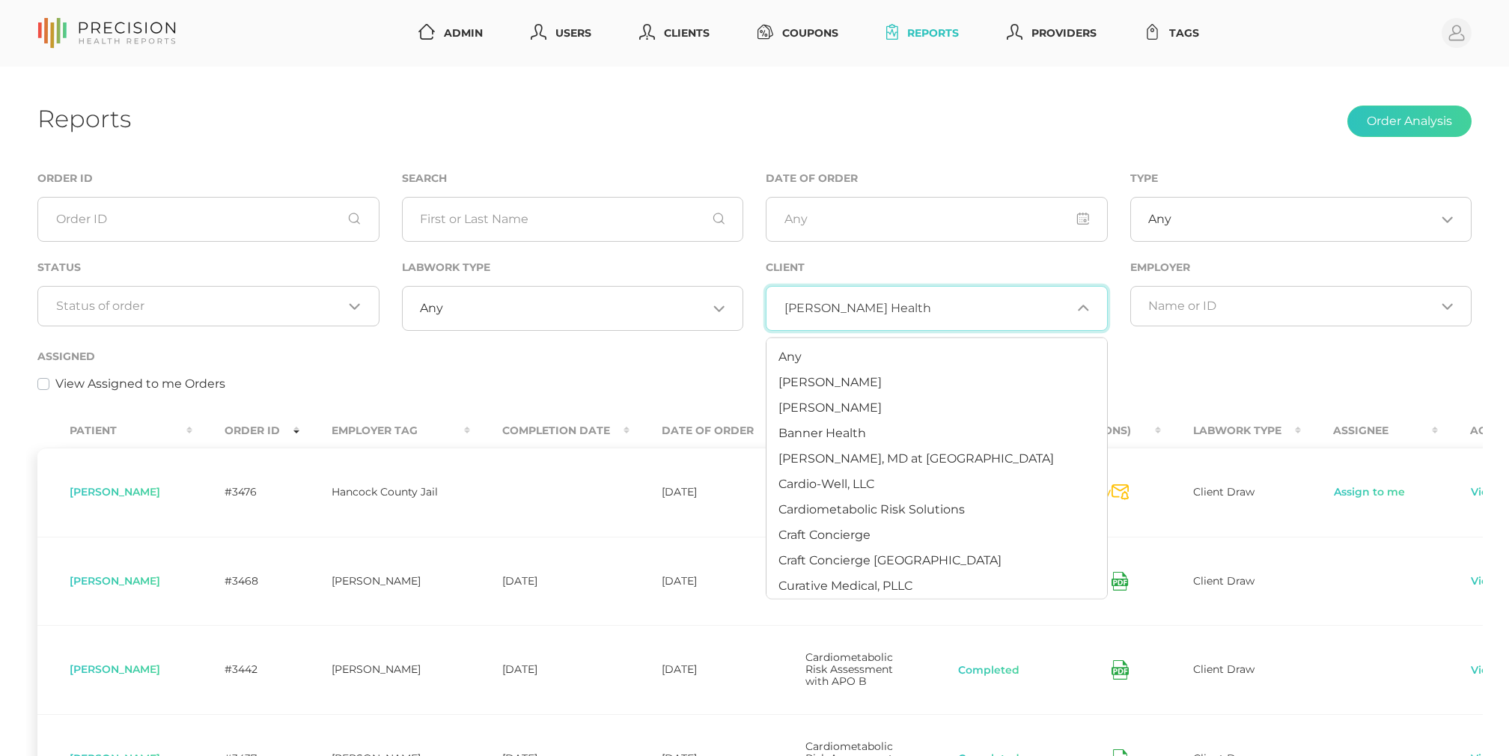
click at [931, 310] on input "Search for option" at bounding box center [1001, 308] width 141 height 15
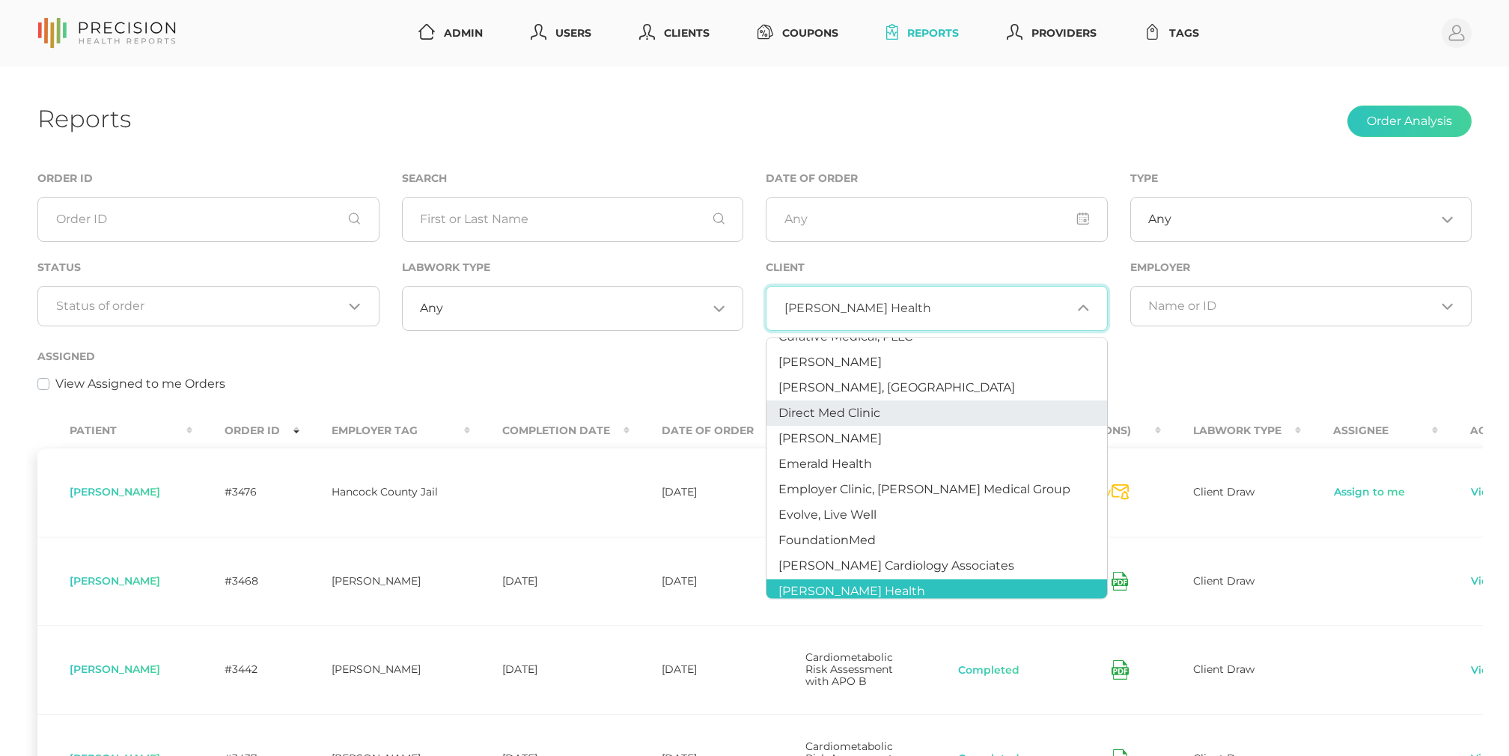
scroll to position [234, 0]
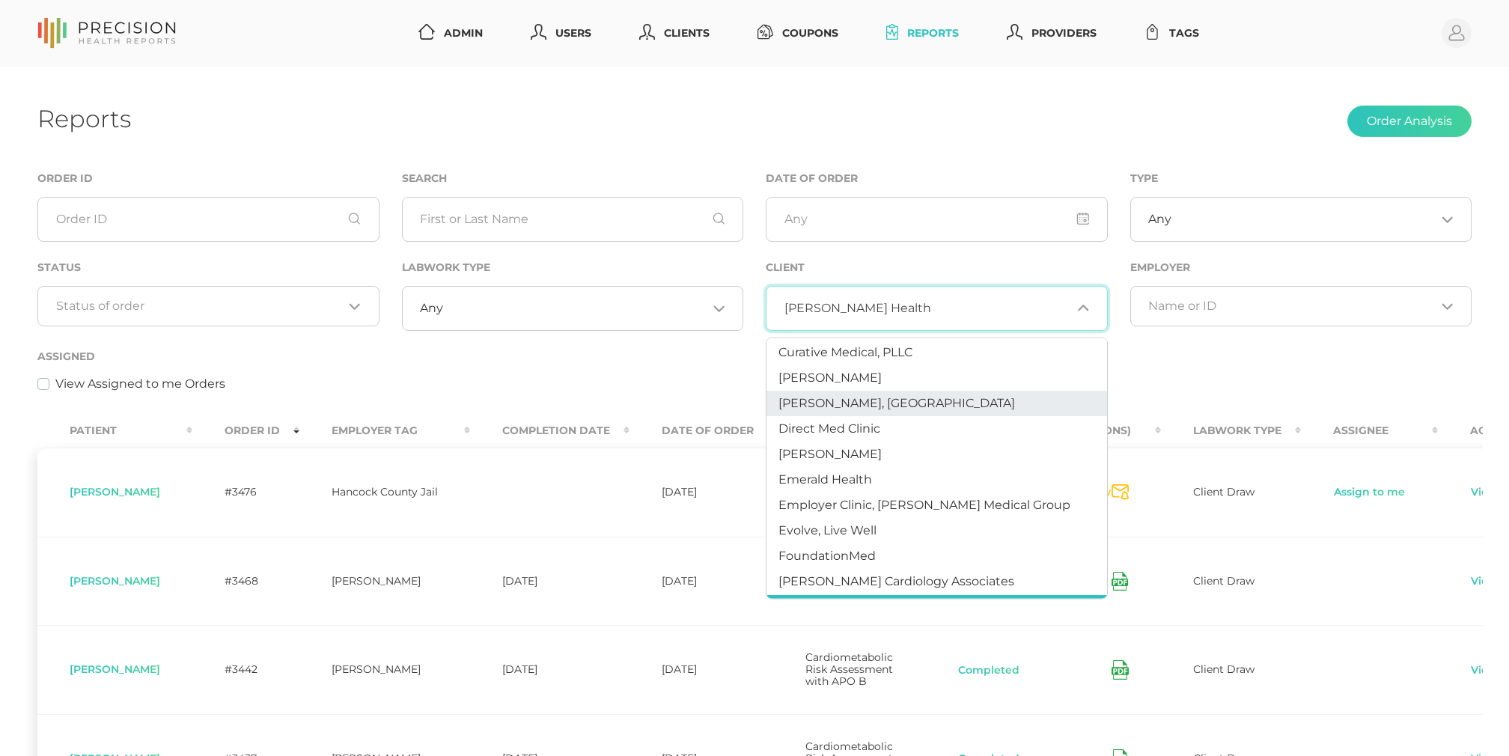
click at [495, 354] on div "Assigned View Assigned to me Orders" at bounding box center [754, 370] width 1435 height 46
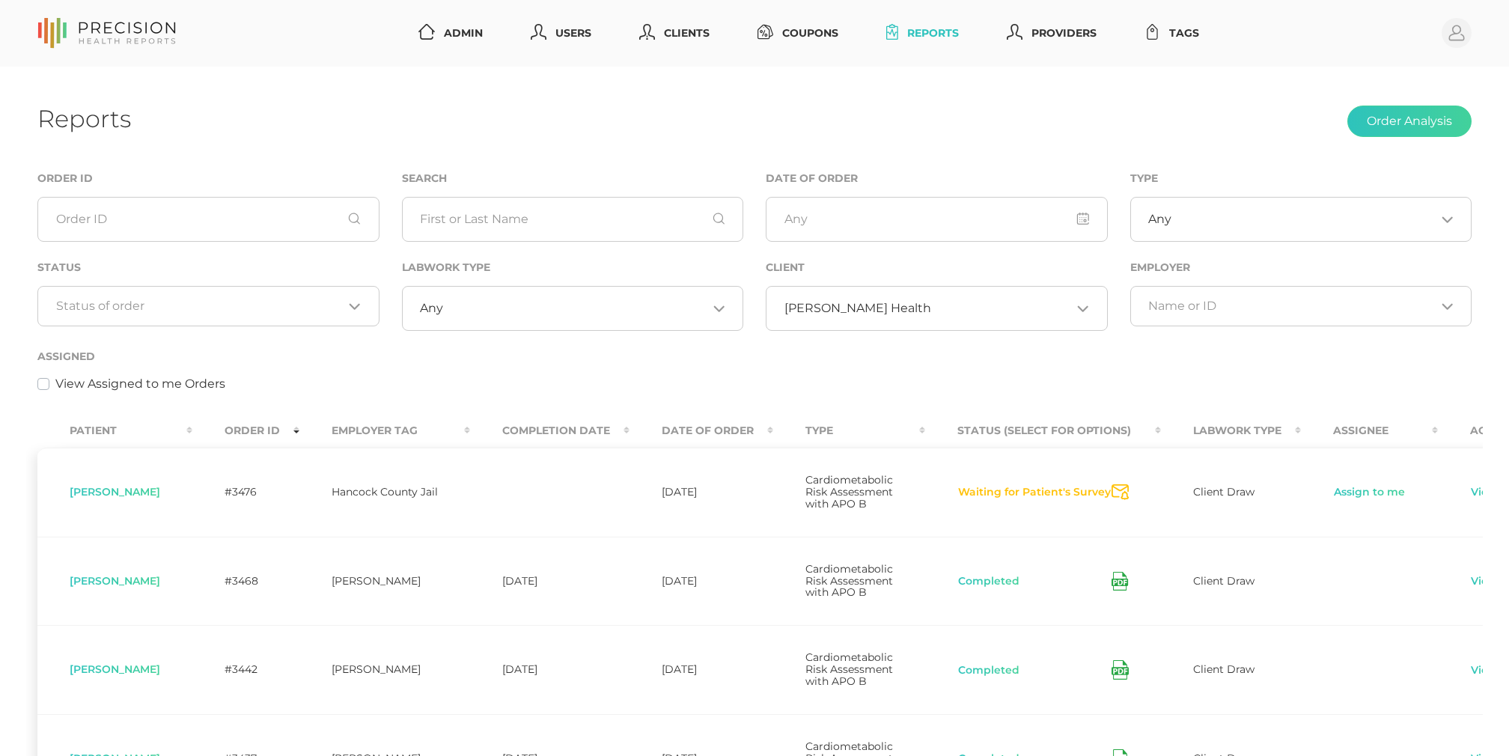
click at [299, 419] on th "Order ID" at bounding box center [245, 431] width 107 height 34
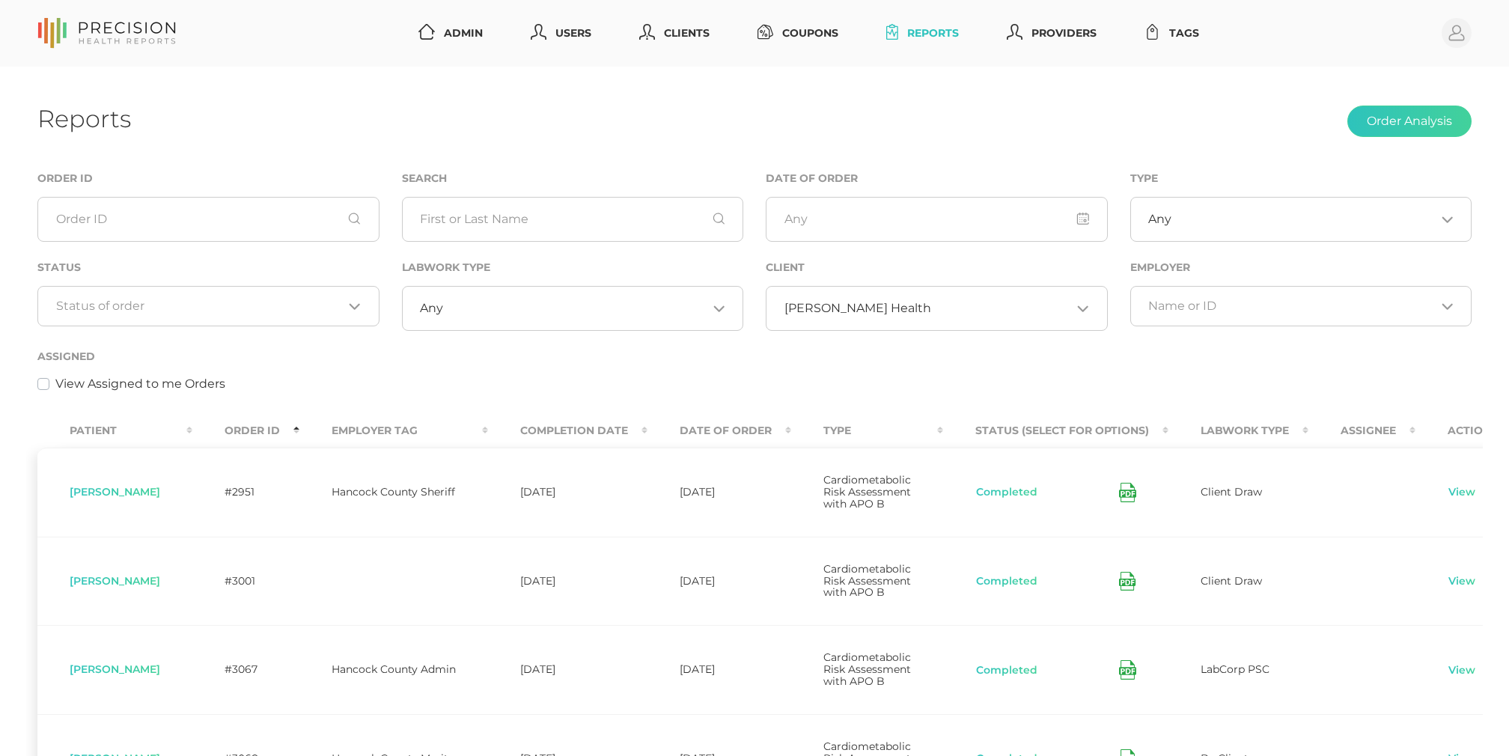
click at [279, 428] on th "Order ID" at bounding box center [245, 431] width 107 height 34
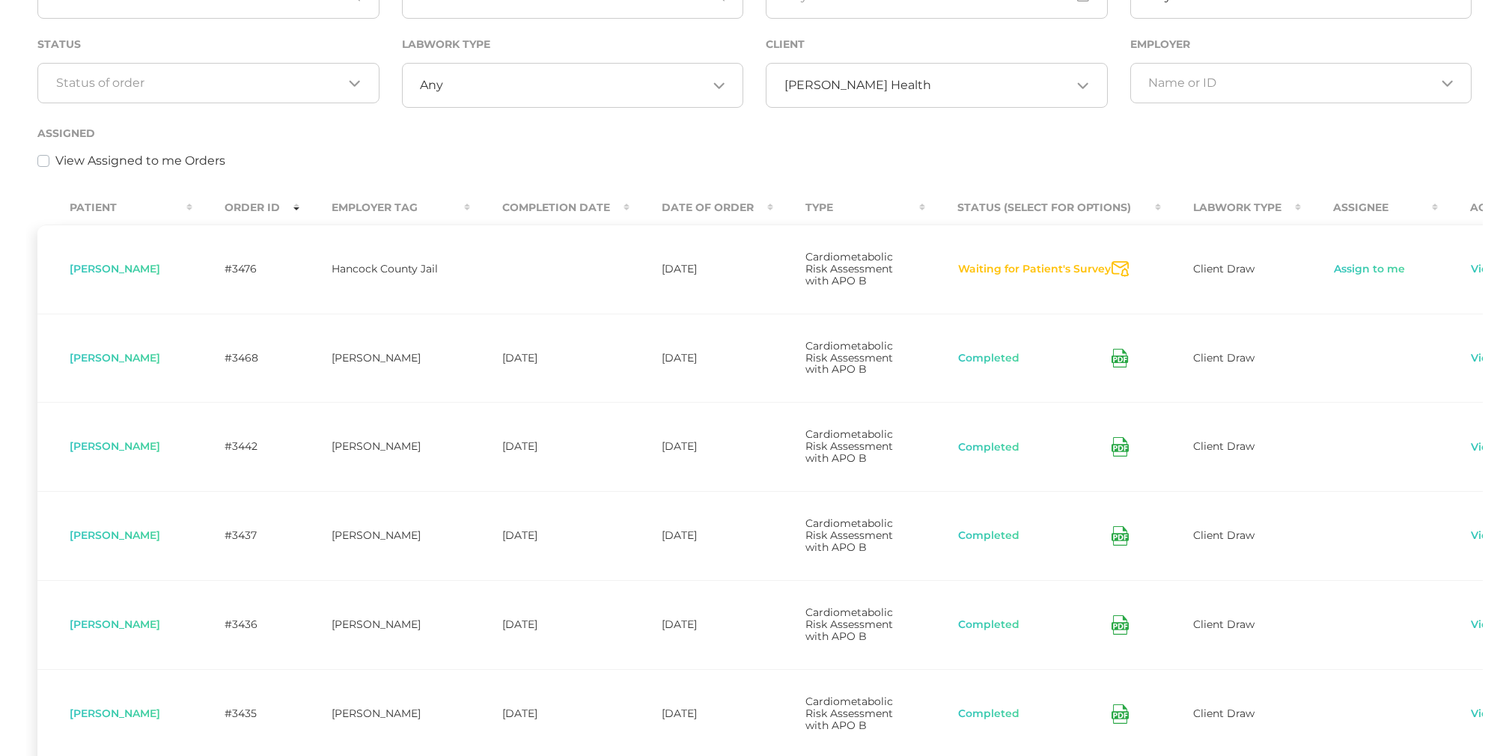
scroll to position [114, 0]
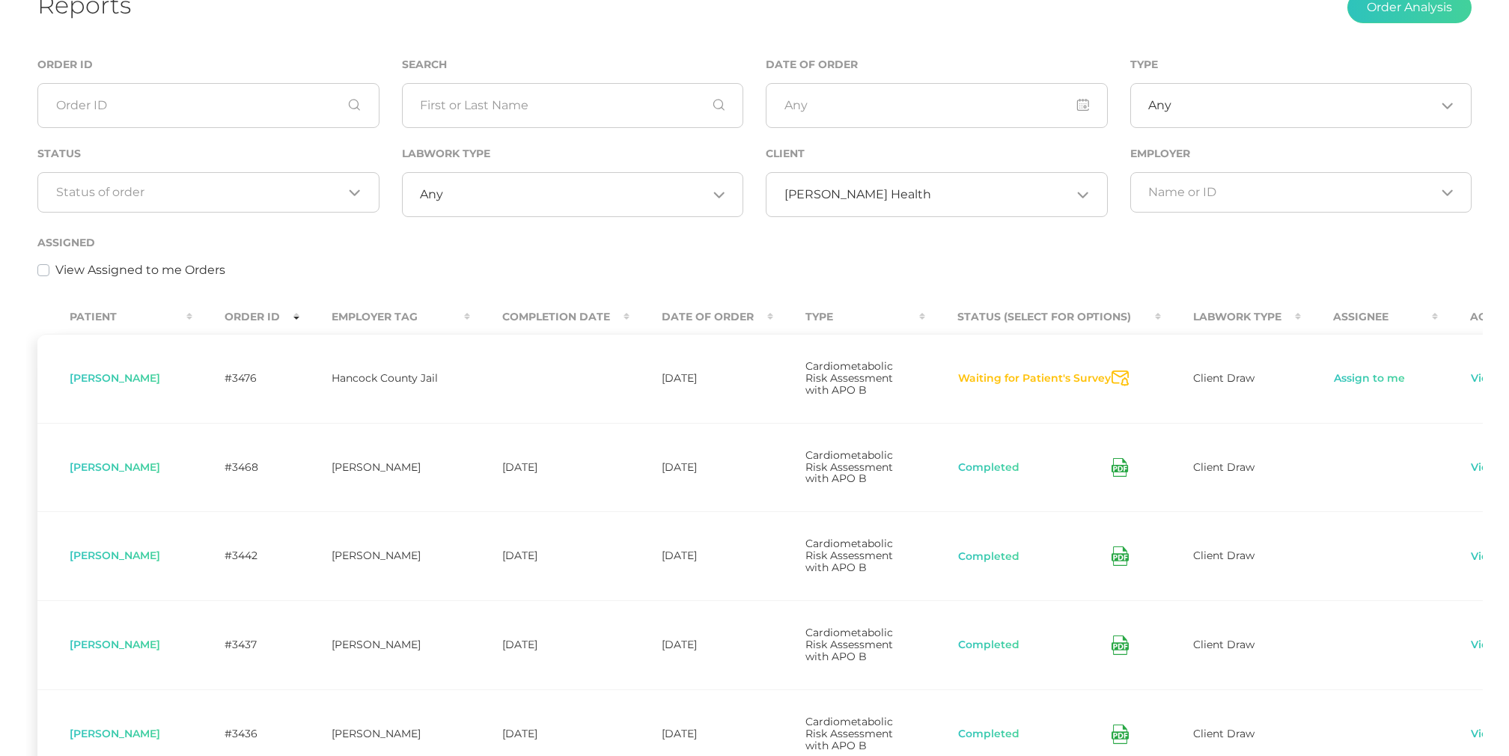
click at [931, 189] on input "Search for option" at bounding box center [1001, 194] width 141 height 15
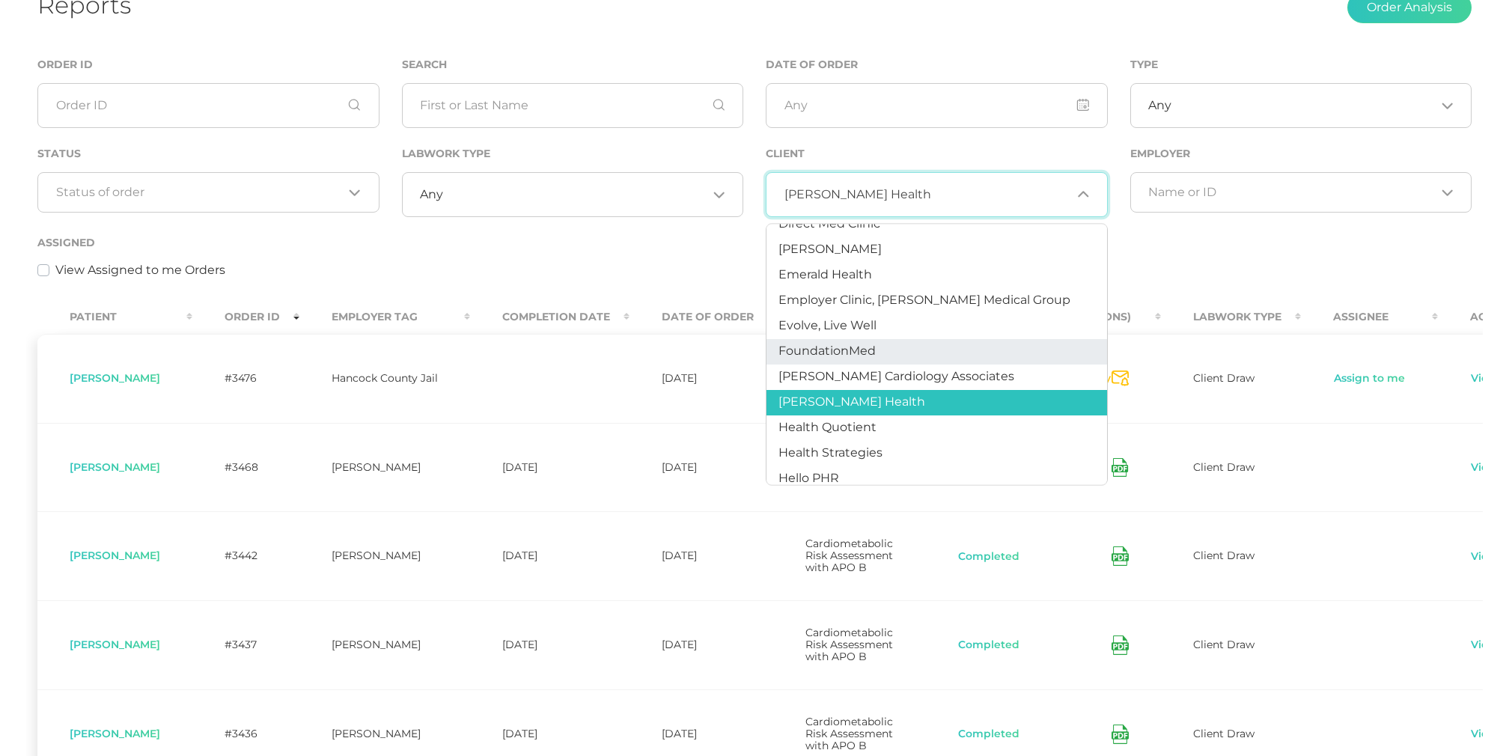
scroll to position [343, 0]
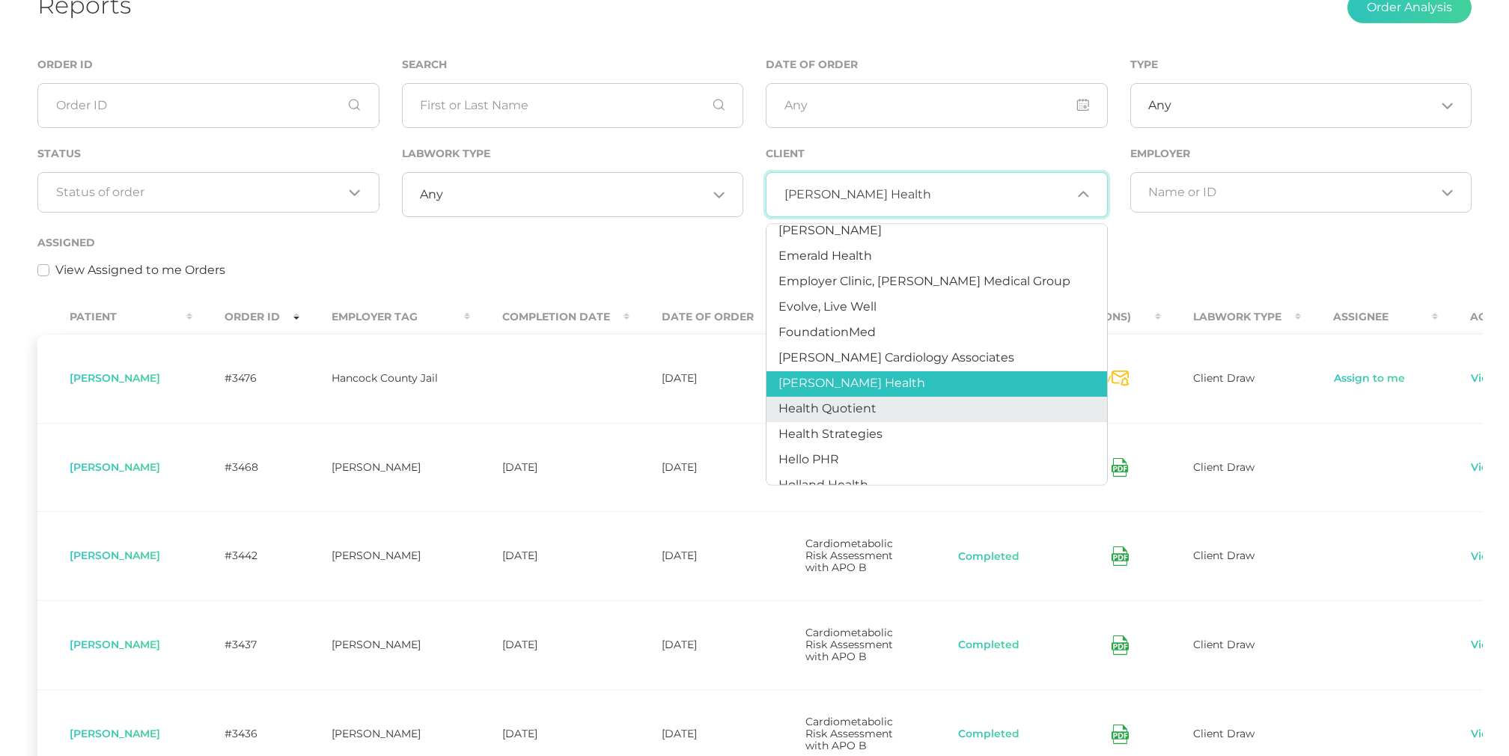
click at [858, 403] on span "Health Quotient" at bounding box center [828, 409] width 98 height 14
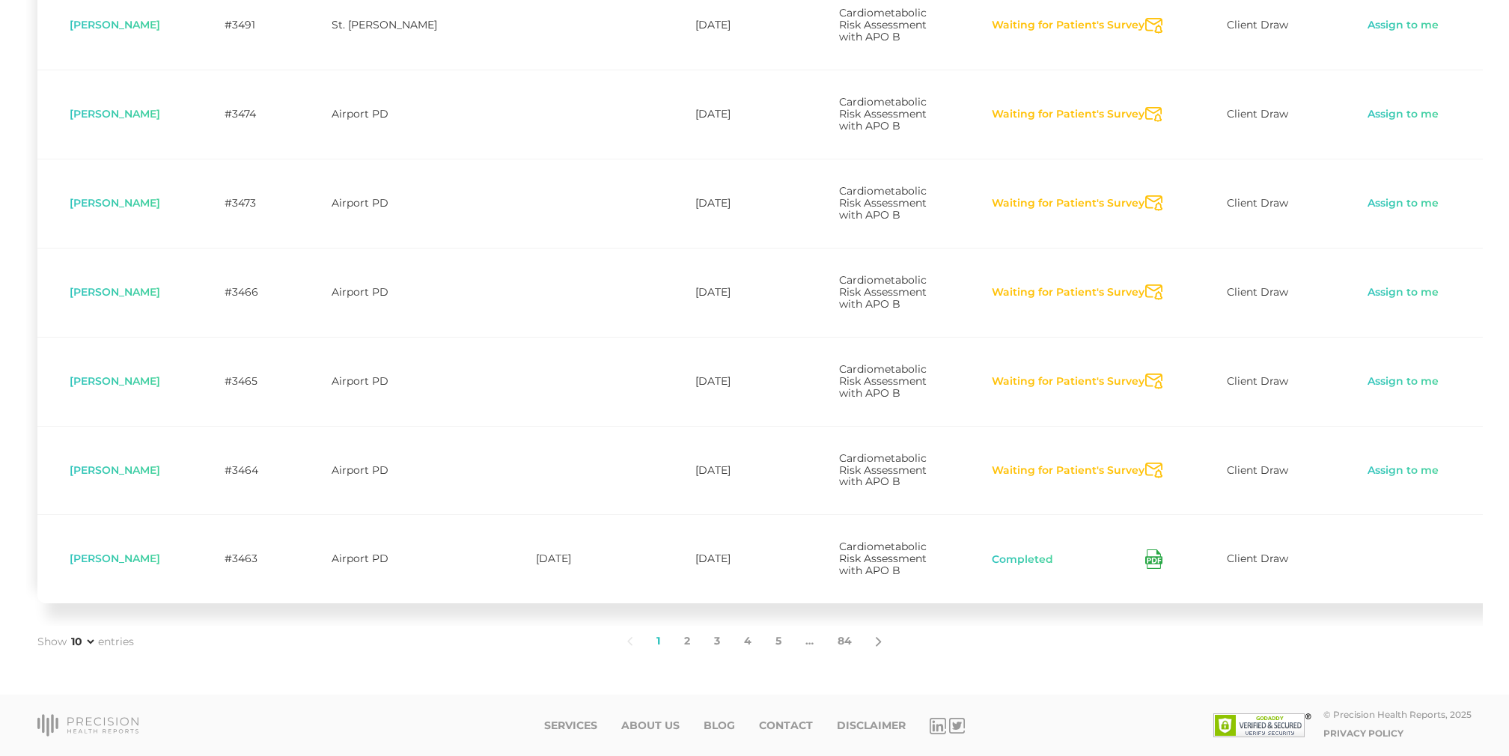
scroll to position [824, 0]
click at [690, 651] on link "2" at bounding box center [687, 641] width 30 height 31
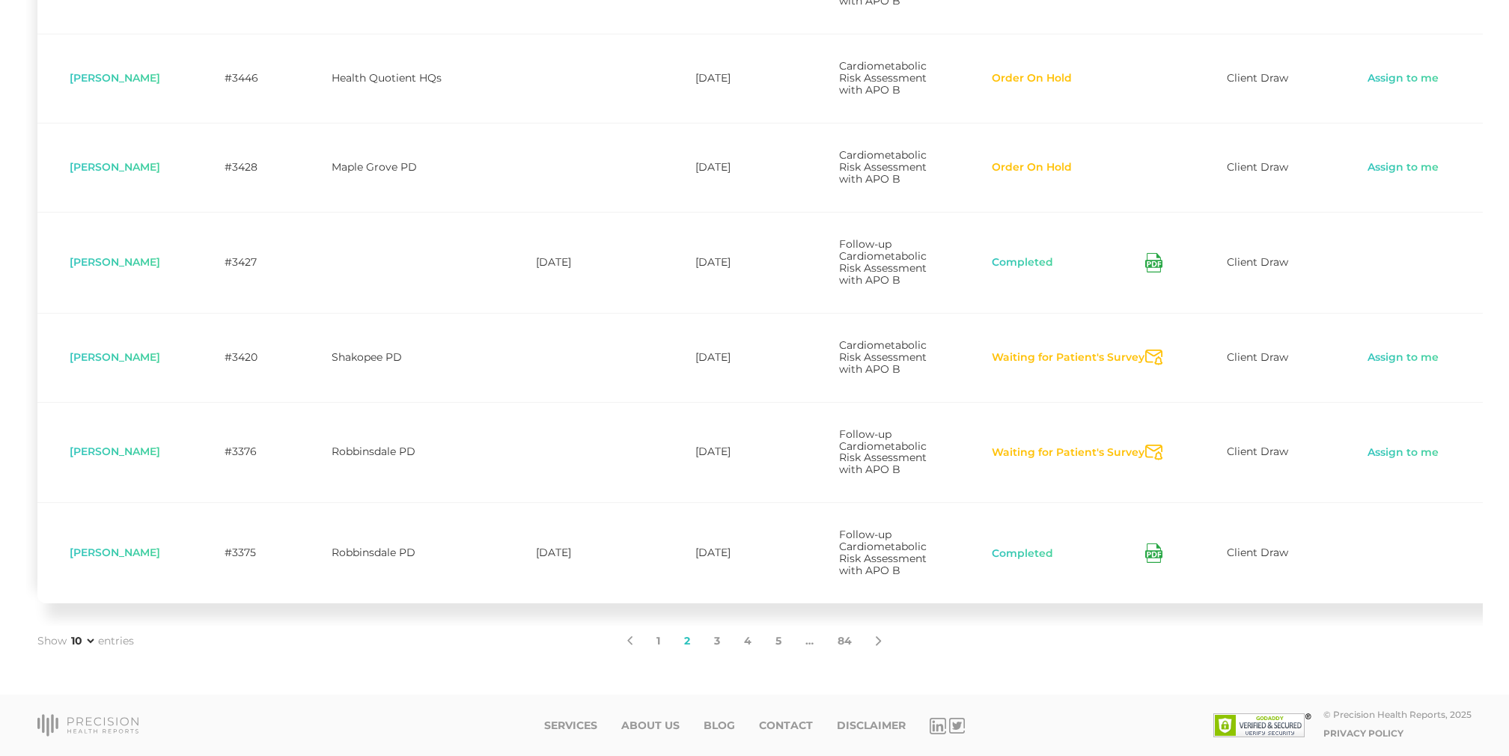
scroll to position [845, 0]
click at [714, 646] on link "3" at bounding box center [717, 641] width 30 height 31
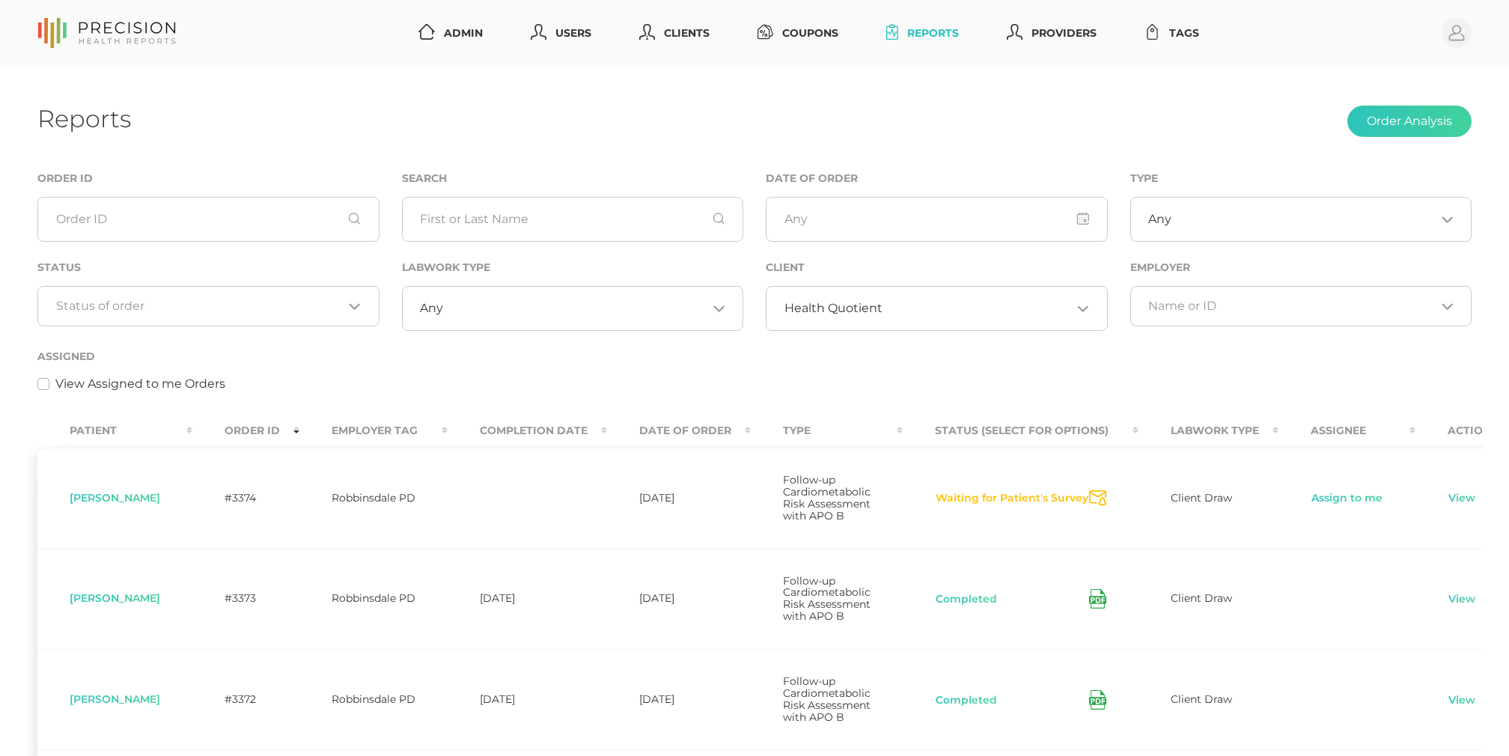
scroll to position [0, 0]
click at [839, 310] on span "Health Quotient" at bounding box center [834, 308] width 98 height 15
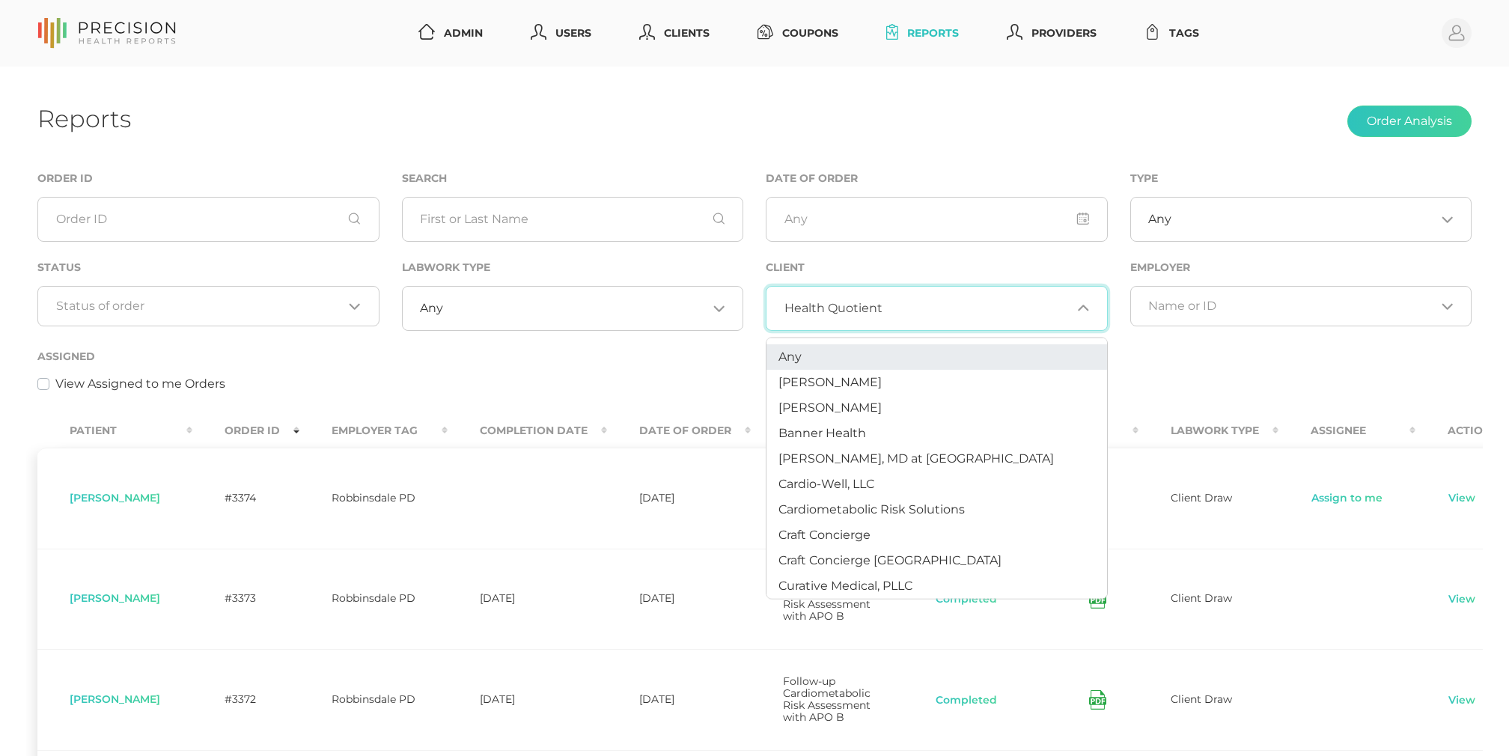
click at [809, 356] on li "Any" at bounding box center [937, 356] width 341 height 25
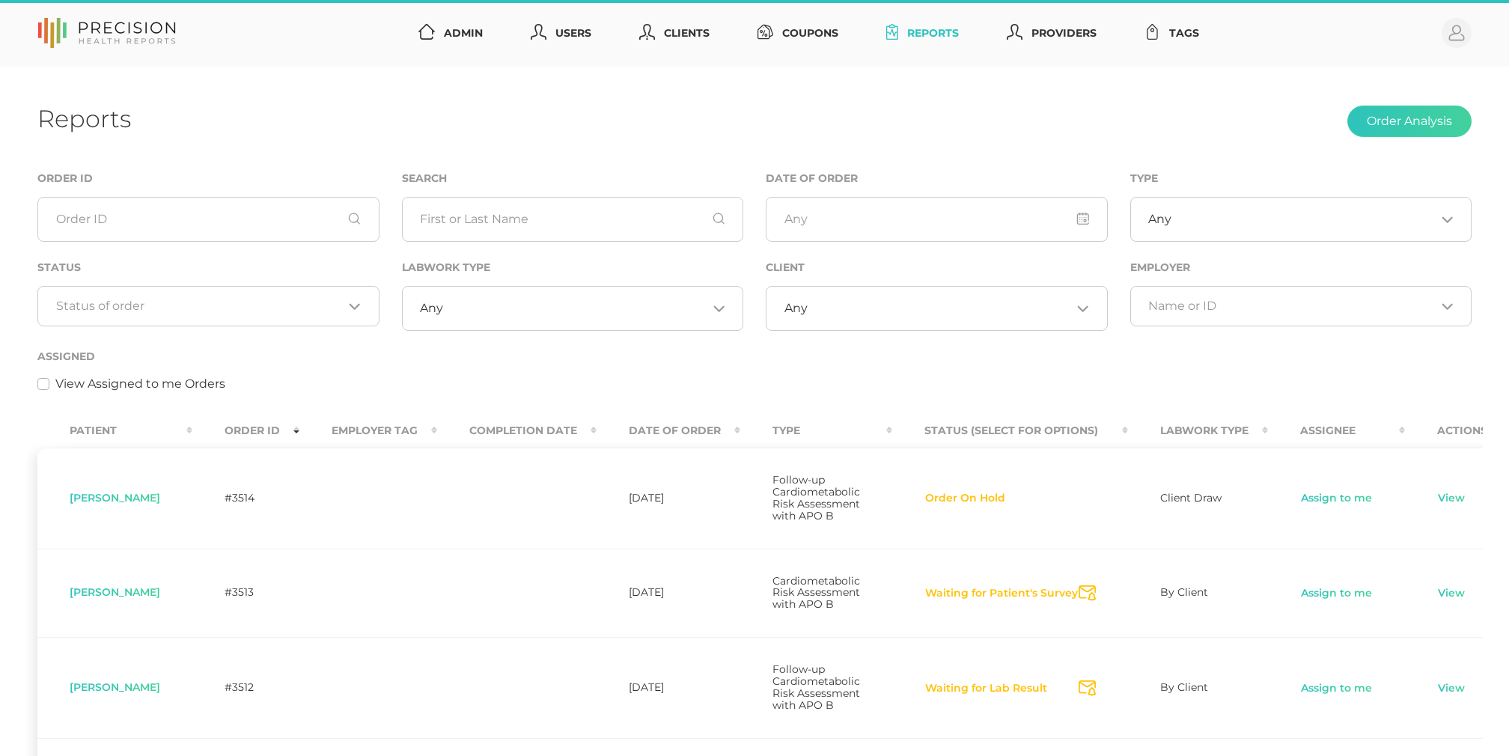
click at [806, 148] on div "Reports Order Analysis Order ID Search Date of Order Type Any Loading... Status…" at bounding box center [754, 760] width 1509 height 1386
